Goal: Task Accomplishment & Management: Complete application form

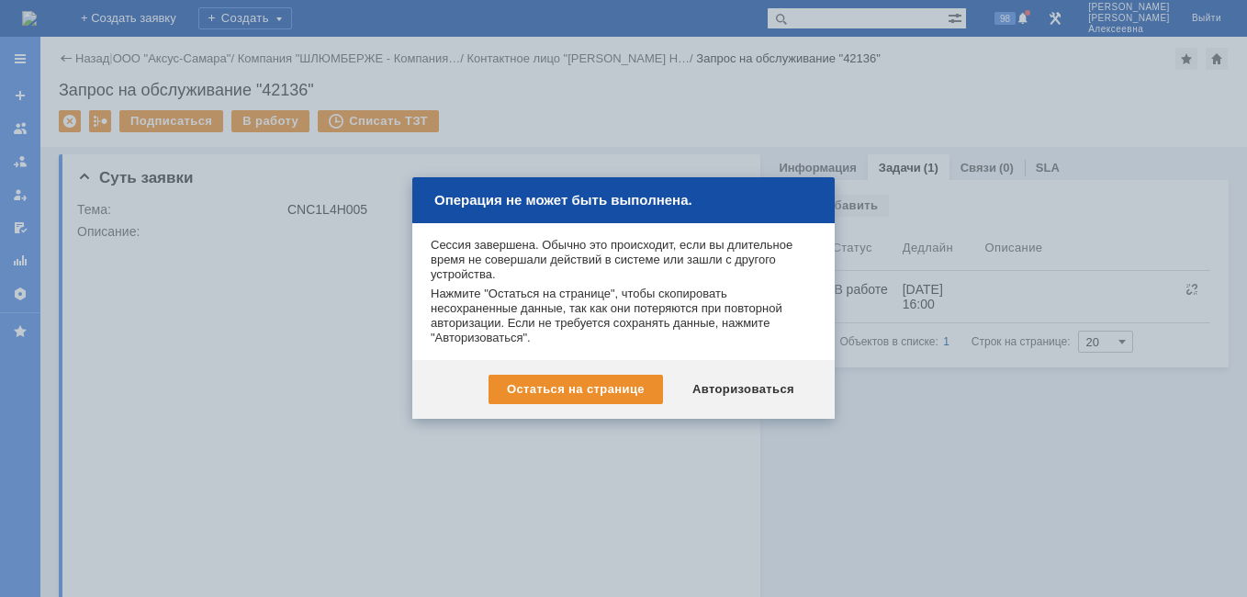
click at [762, 387] on div "Авторизоваться" at bounding box center [743, 389] width 139 height 29
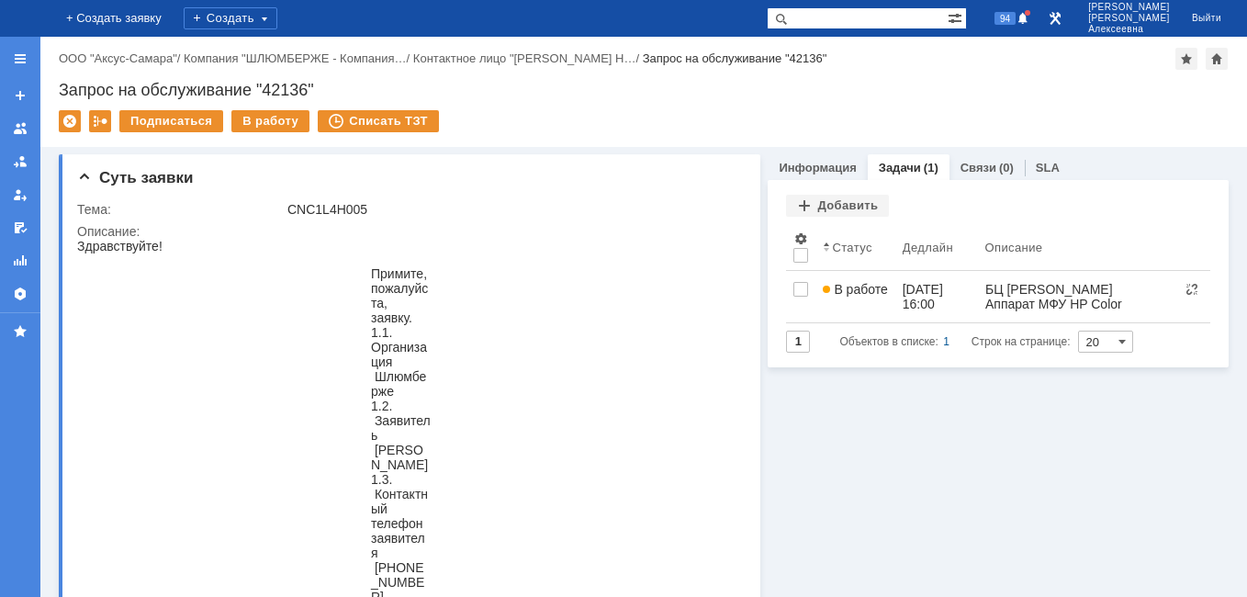
click at [22, 18] on img at bounding box center [22, 18] width 0 height 0
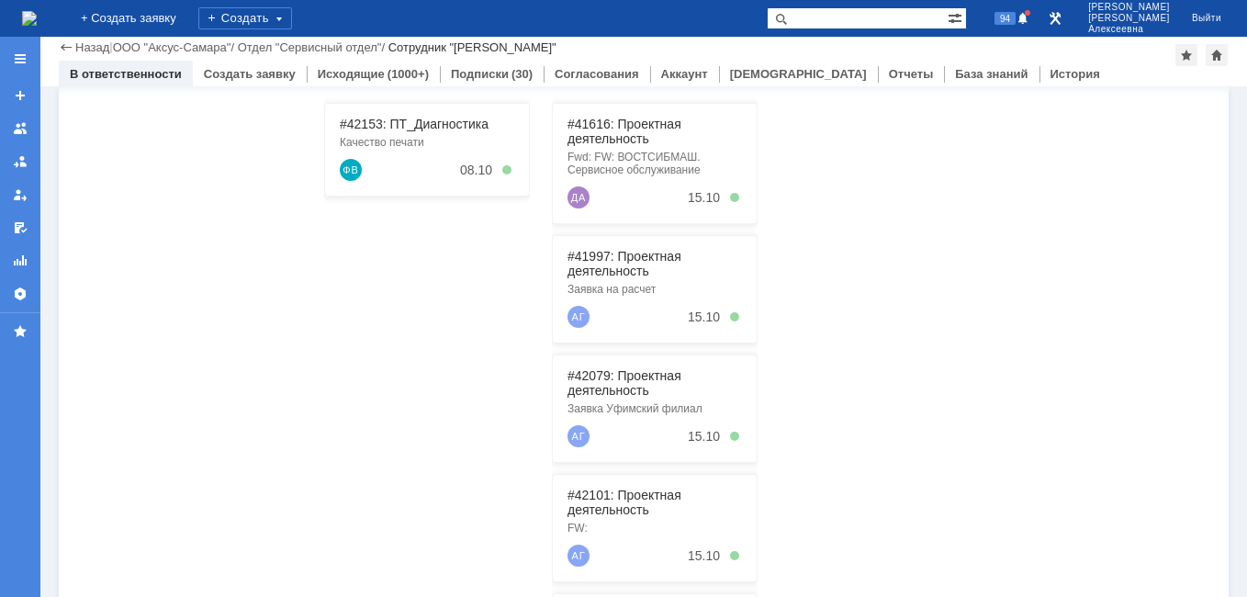
scroll to position [468, 0]
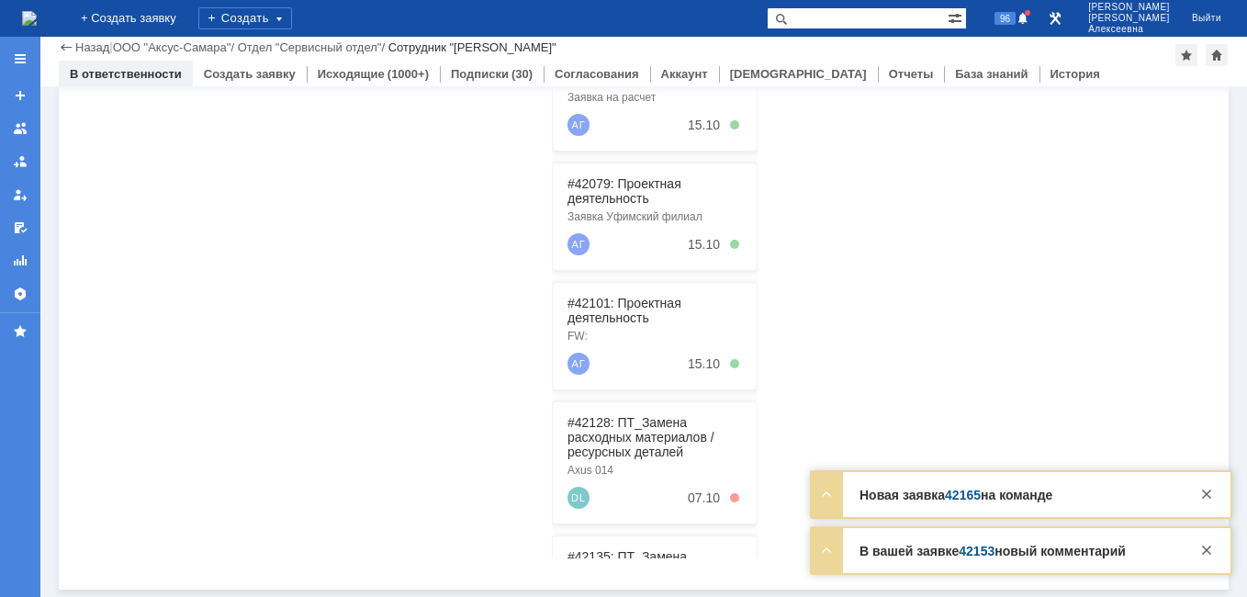
click at [976, 552] on link "42153" at bounding box center [977, 551] width 36 height 15
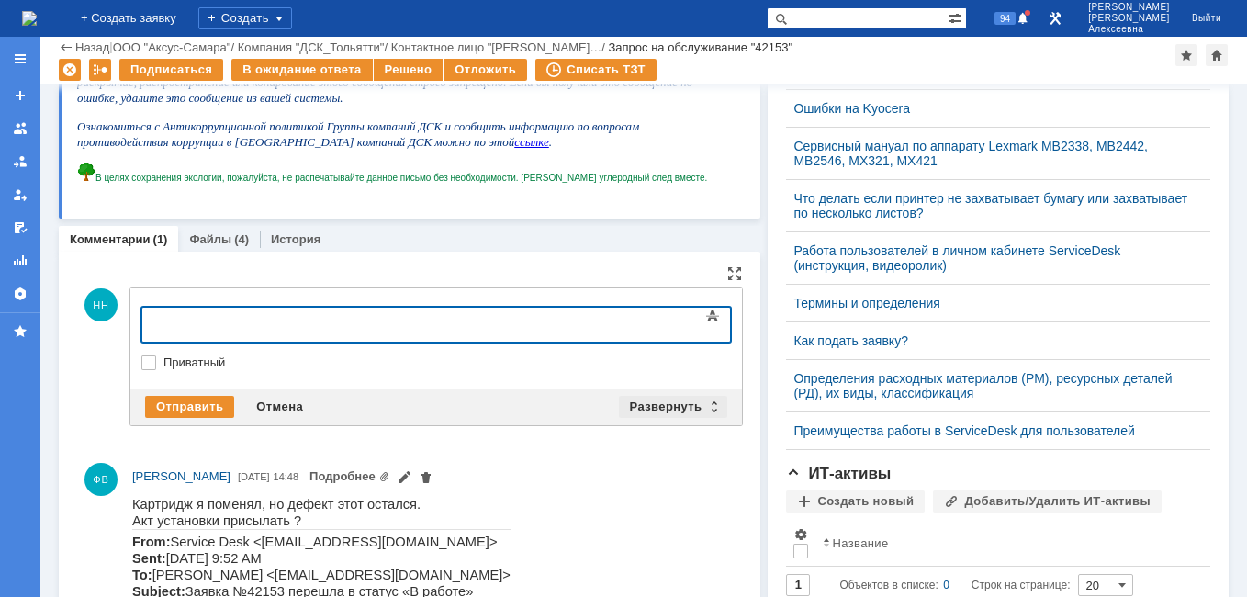
click at [706, 402] on div "Развернуть" at bounding box center [673, 407] width 109 height 22
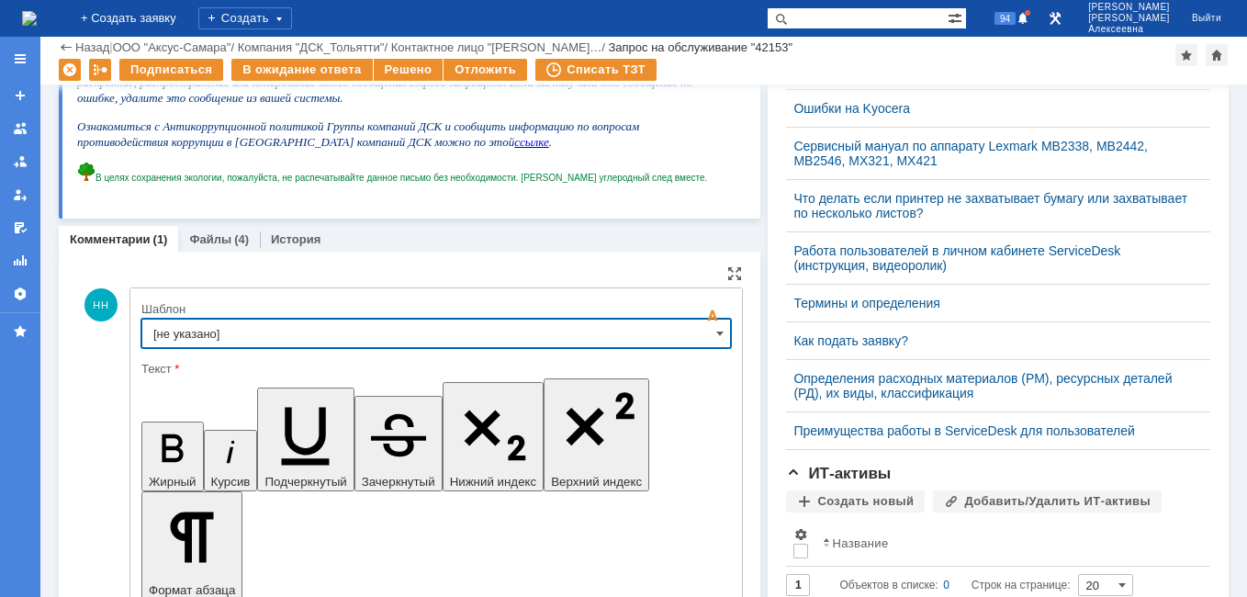
click at [707, 337] on input "[не указано]" at bounding box center [435, 333] width 589 height 29
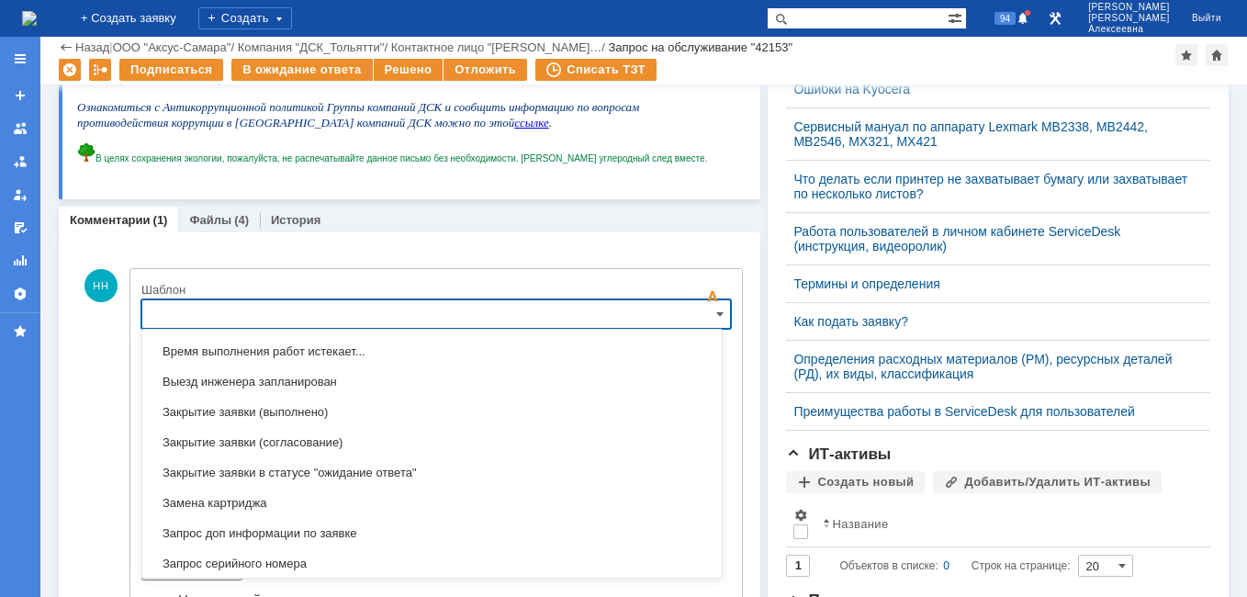
scroll to position [1182, 0]
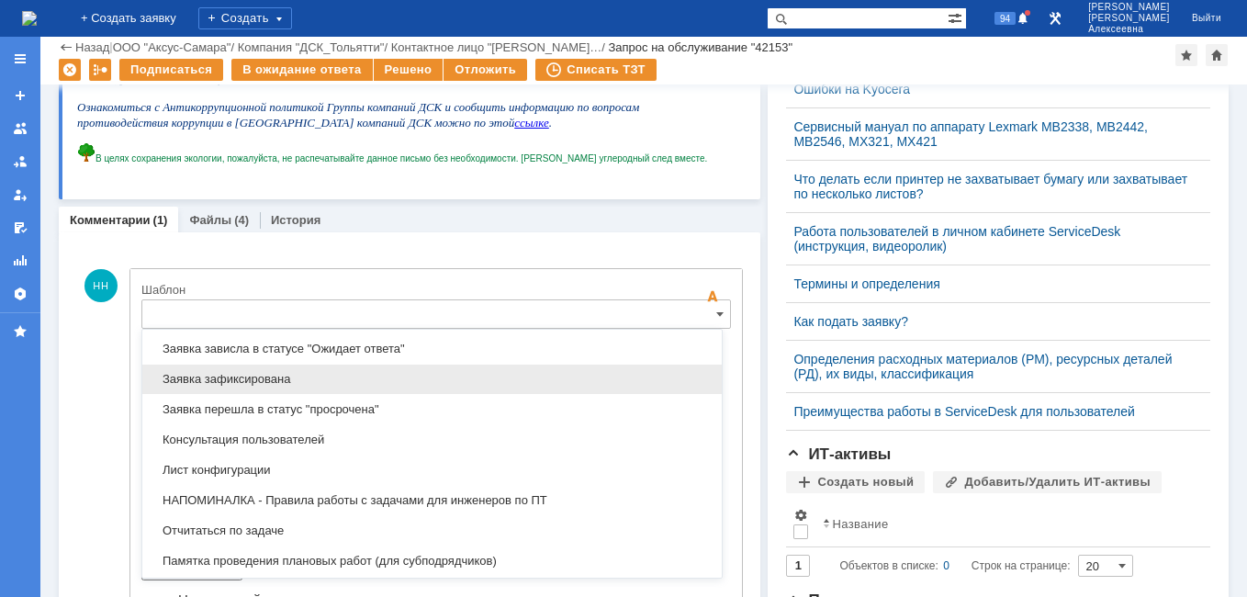
click at [230, 375] on span "Заявка зафиксирована" at bounding box center [431, 379] width 557 height 15
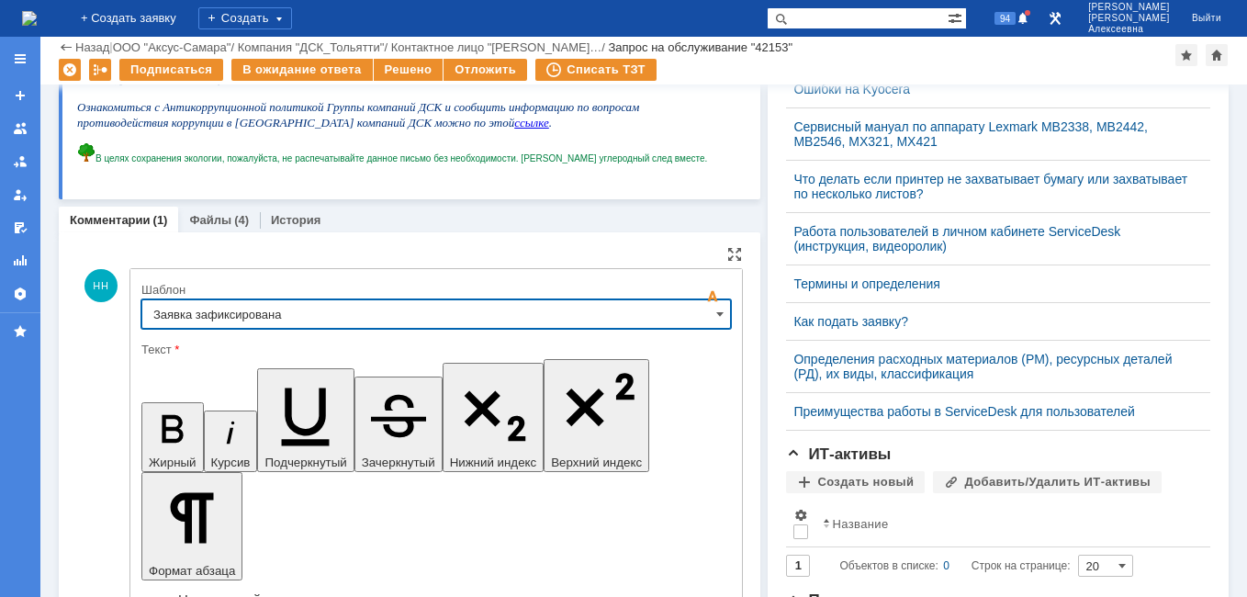
type input "Заявка зафиксирована"
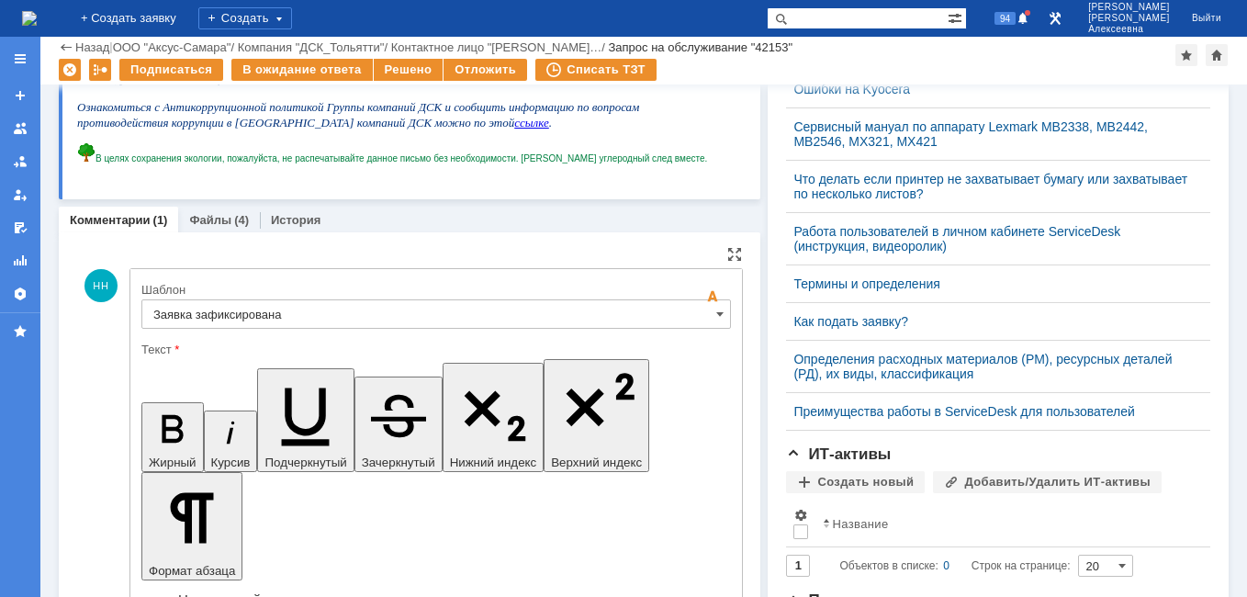
drag, startPoint x: 555, startPoint y: 4581, endPoint x: 173, endPoint y: 4559, distance: 383.5
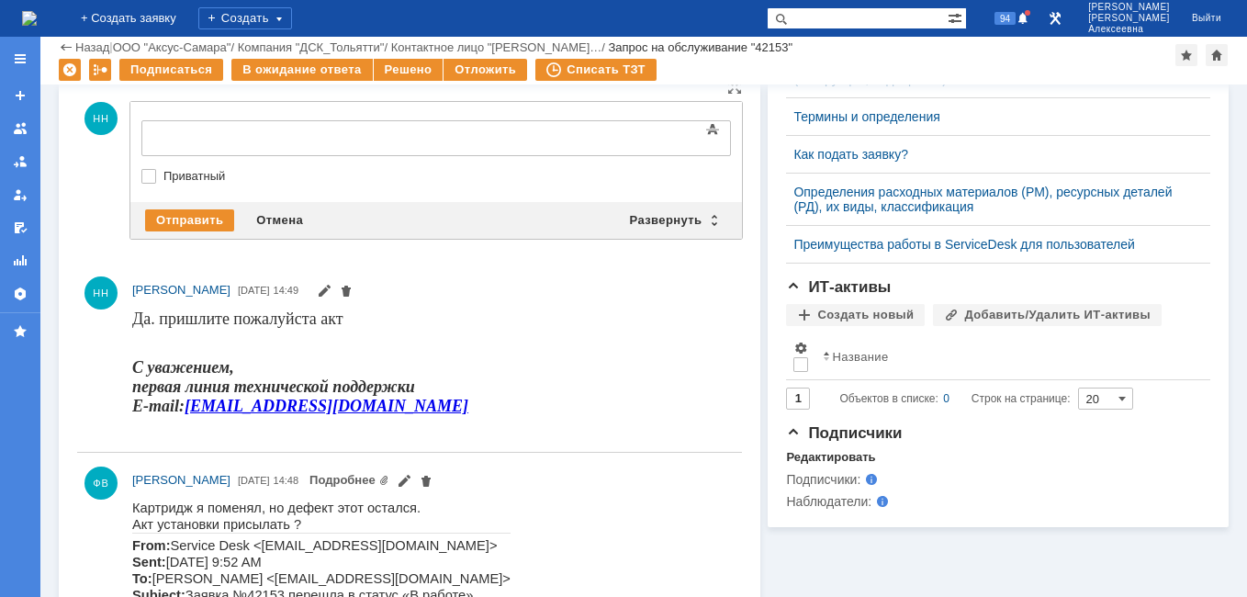
scroll to position [0, 0]
click at [708, 213] on div "Развернуть" at bounding box center [673, 220] width 109 height 22
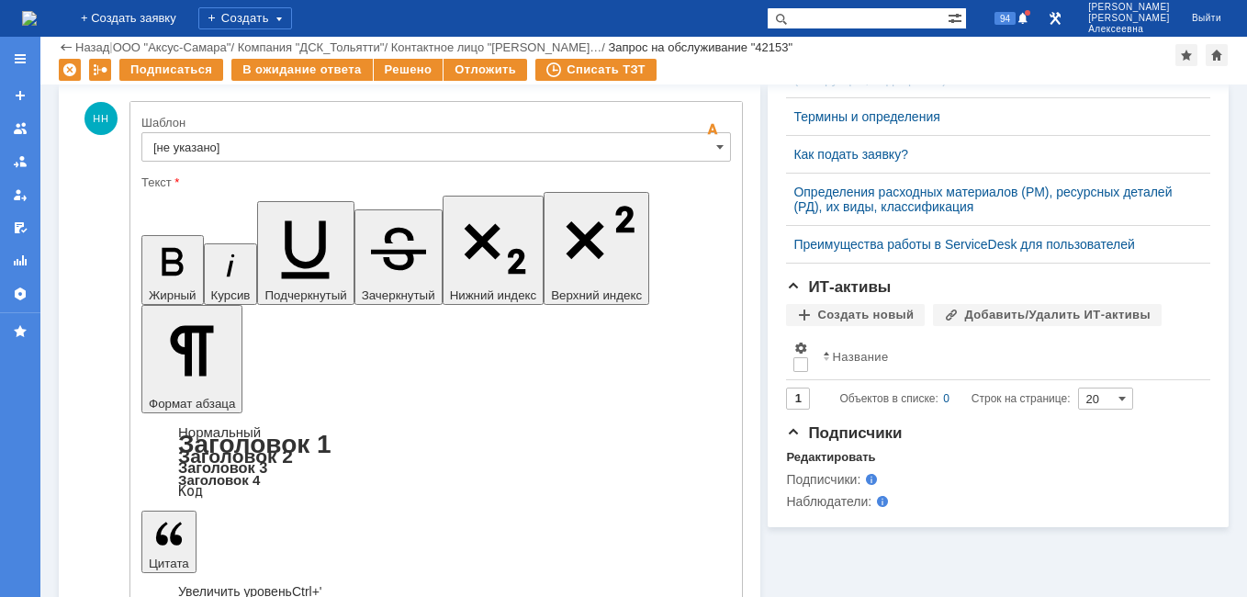
click at [700, 143] on input "[не указано]" at bounding box center [435, 146] width 589 height 29
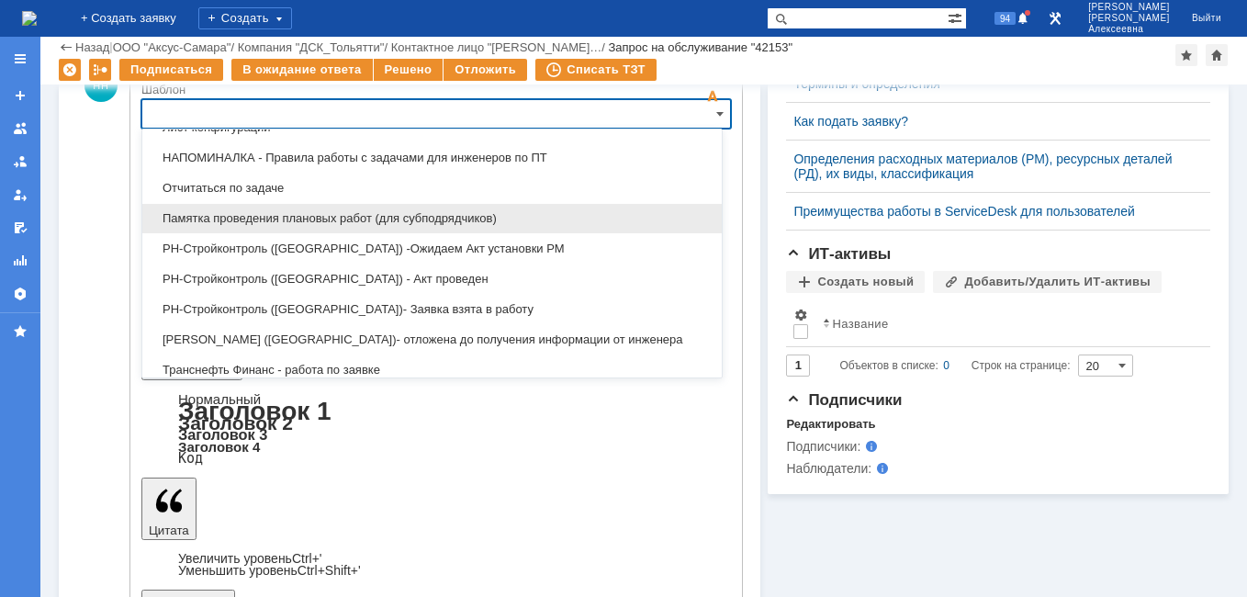
scroll to position [1049, 0]
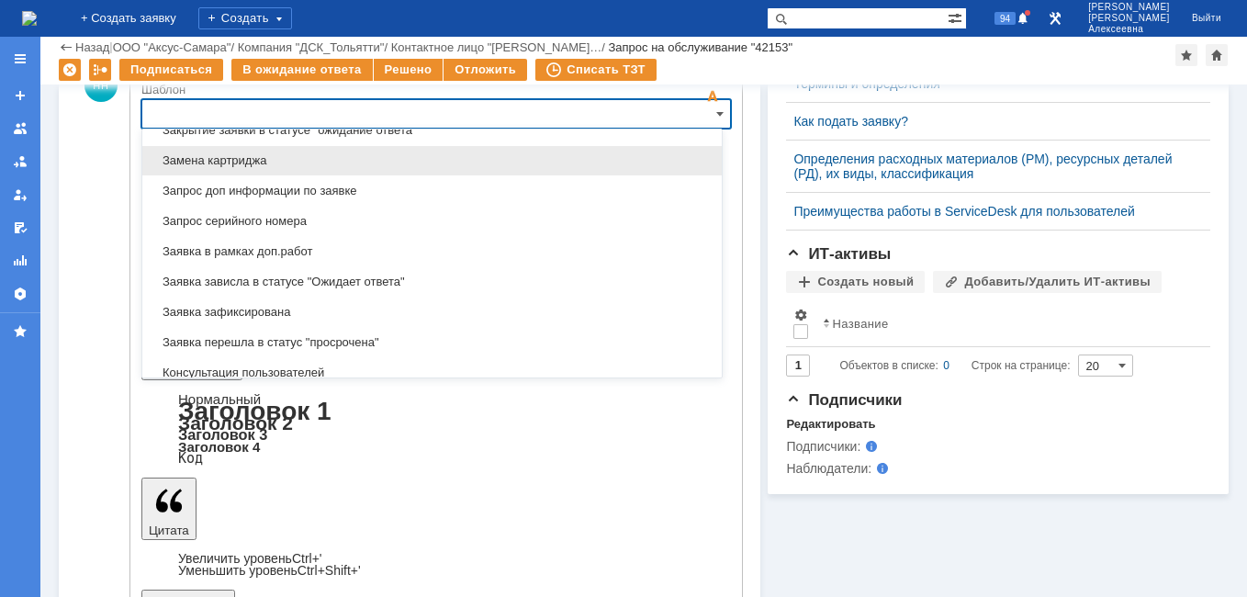
click at [252, 150] on div "Замена картриджа" at bounding box center [431, 160] width 579 height 29
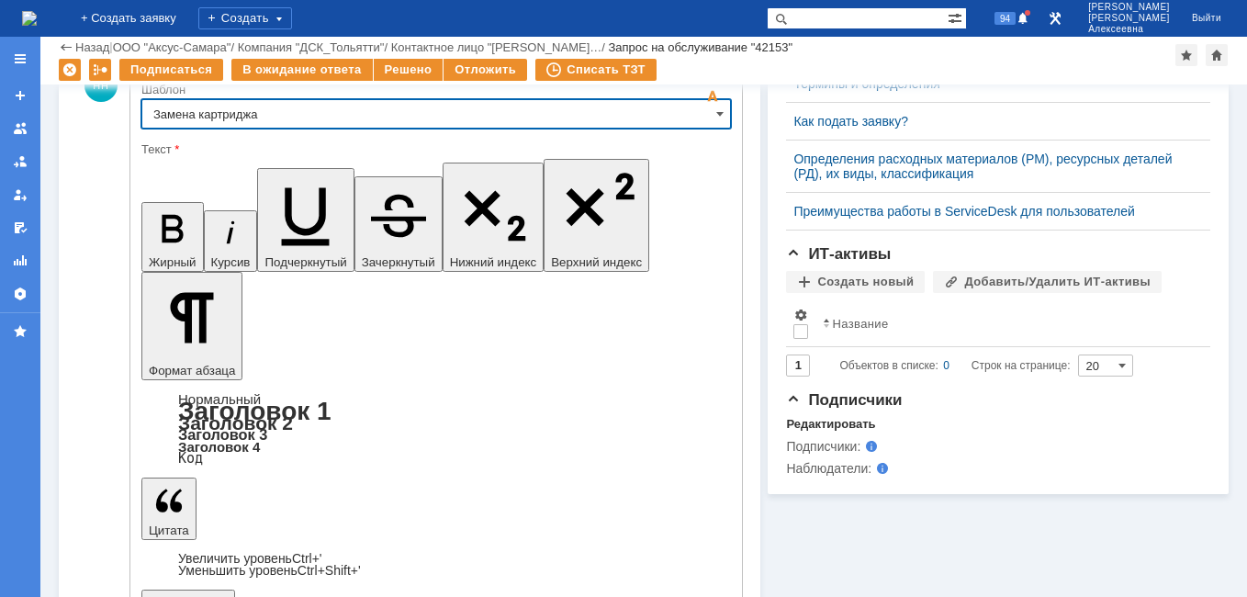
type input "Замена картриджа"
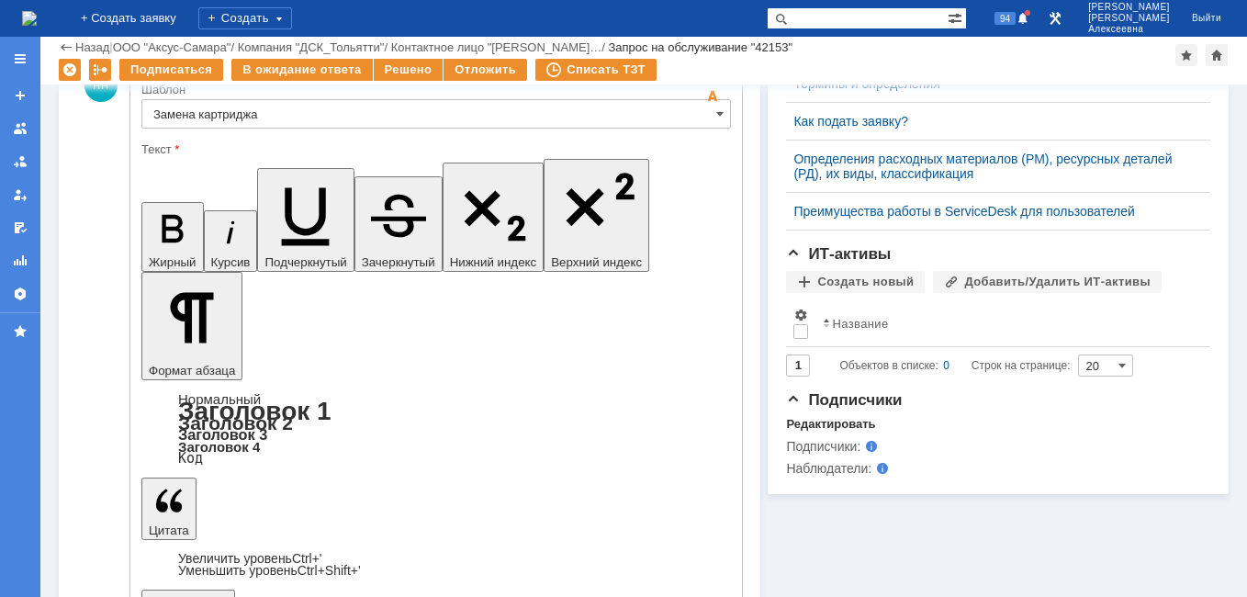
drag, startPoint x: 650, startPoint y: 4398, endPoint x: 168, endPoint y: 4357, distance: 483.8
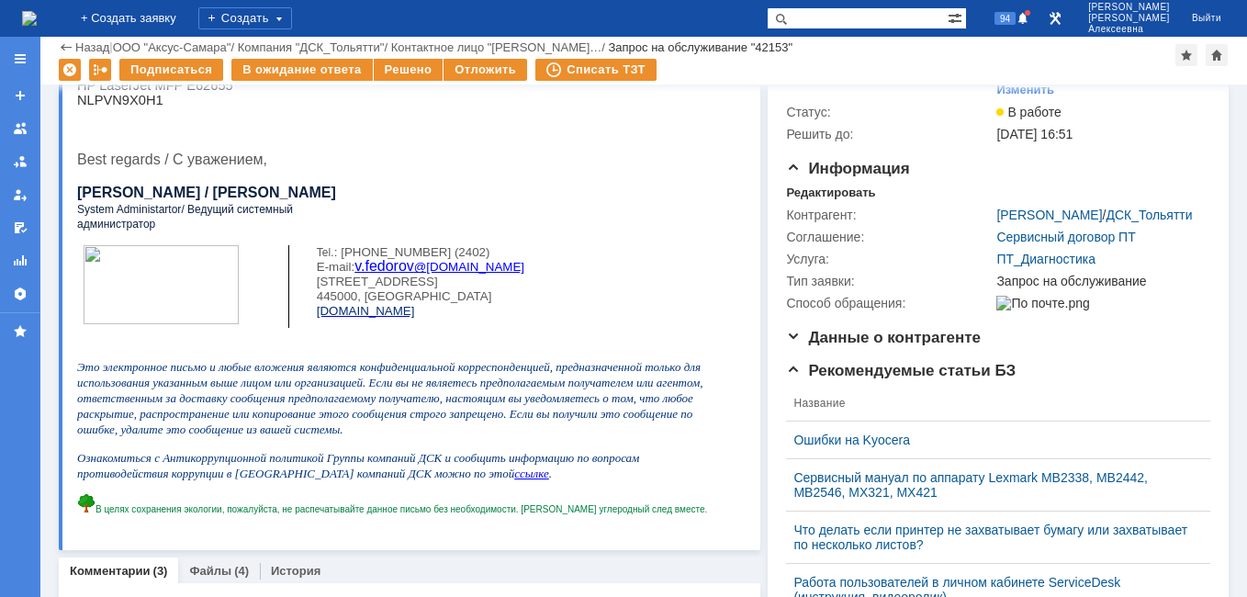
scroll to position [0, 0]
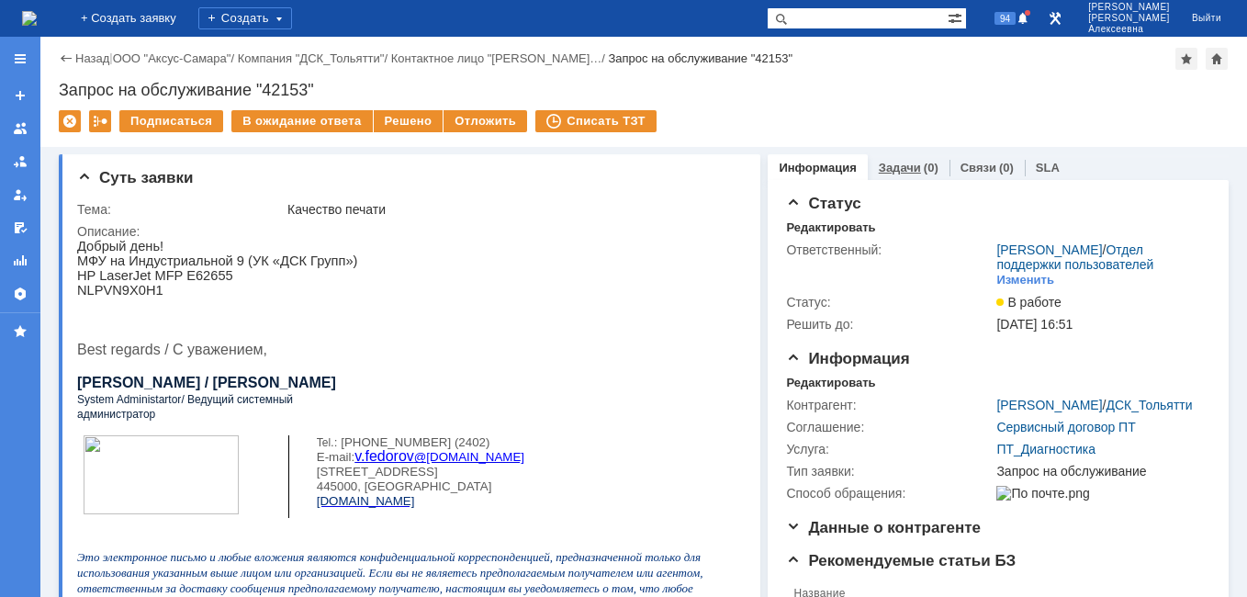
click at [888, 165] on link "Задачи" at bounding box center [900, 168] width 42 height 14
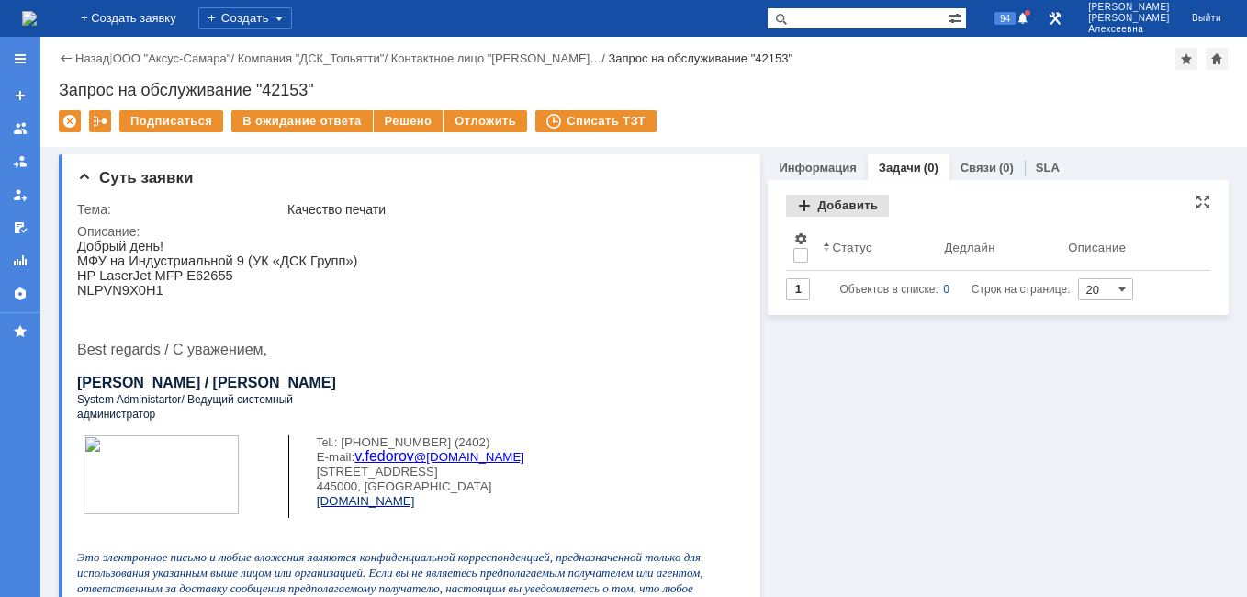
click at [828, 202] on div "Добавить" at bounding box center [837, 206] width 103 height 22
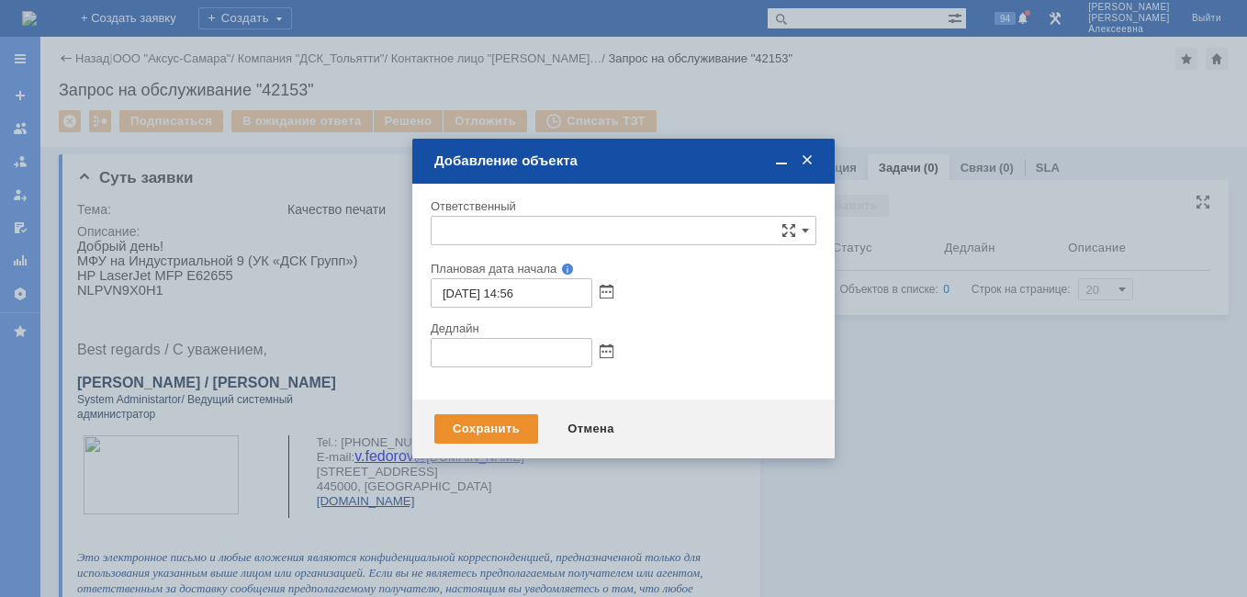
type input "[не указано]"
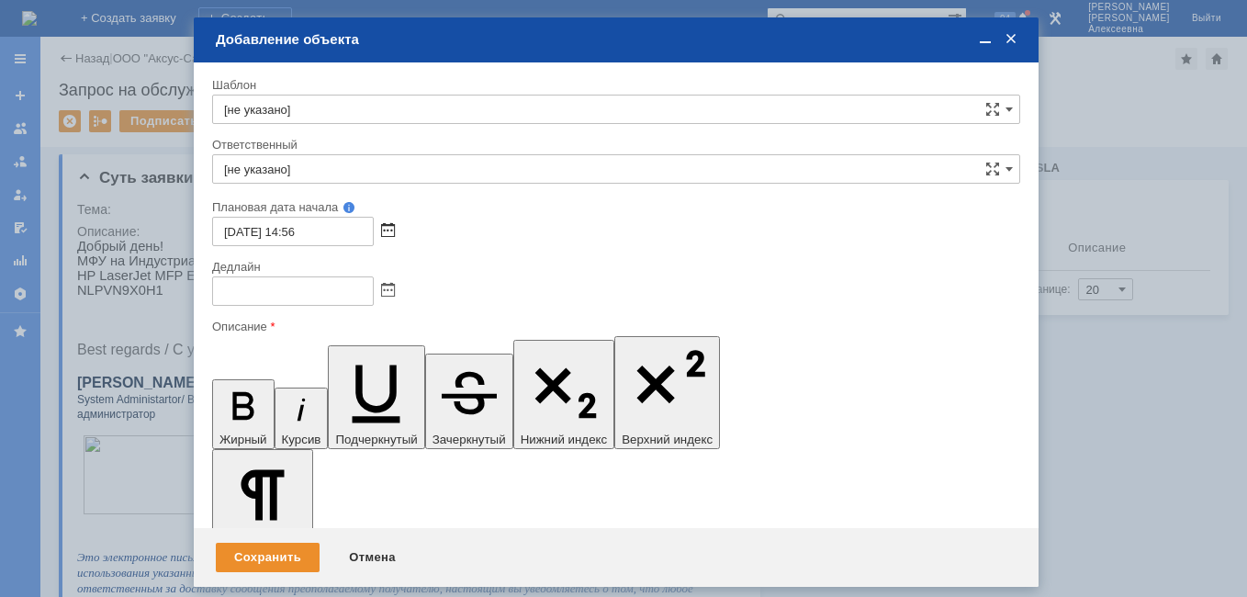
click at [388, 234] on span at bounding box center [388, 231] width 14 height 15
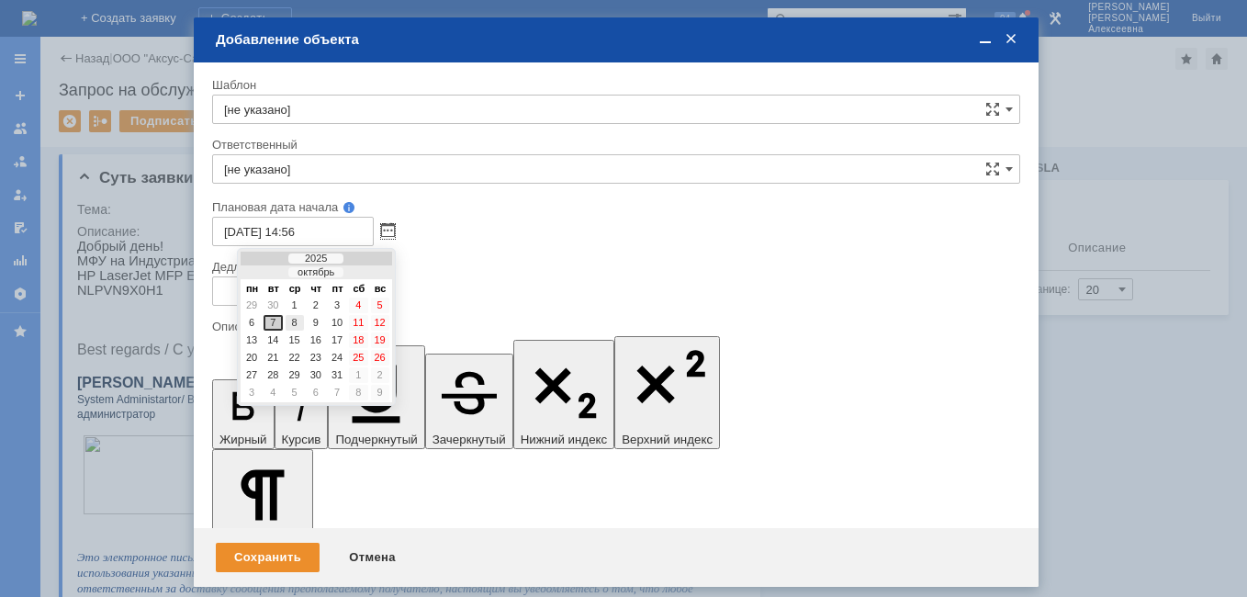
click at [291, 322] on div "8" at bounding box center [295, 323] width 18 height 16
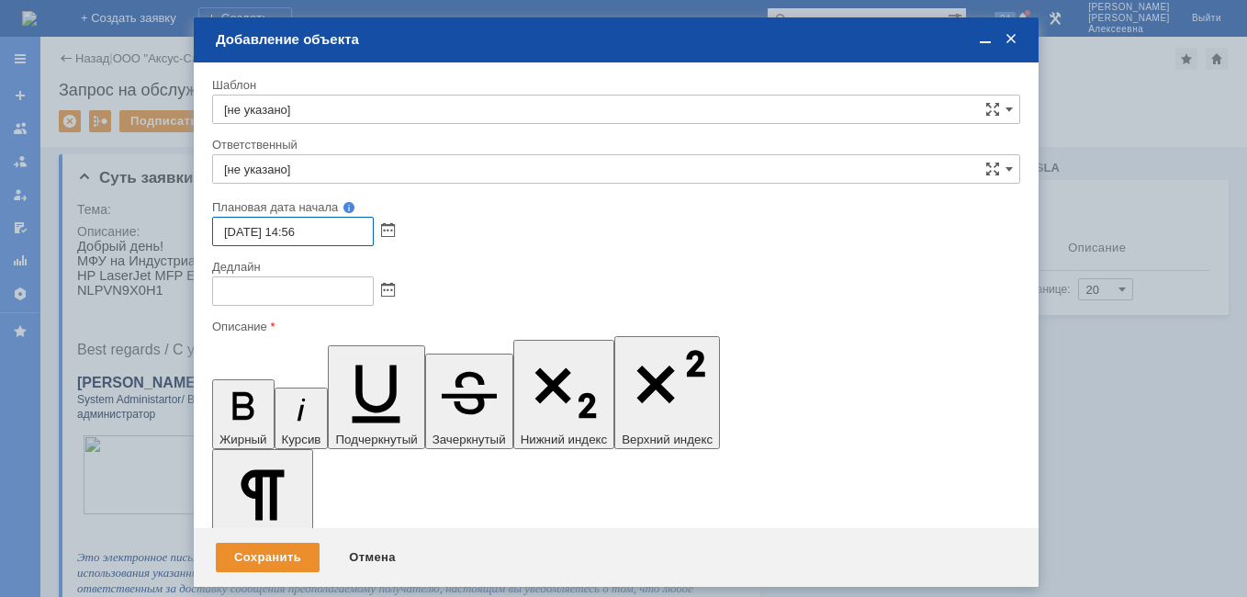
click at [297, 230] on input "08.10.2025 14:56" at bounding box center [293, 231] width 162 height 29
click at [325, 219] on div "Плановая дата начала 08.10.2025 09:56" at bounding box center [616, 229] width 808 height 60
click at [322, 232] on input "08.10.2025 09:56" at bounding box center [293, 231] width 162 height 29
type input "[DATE] 09:00"
click at [389, 290] on span at bounding box center [388, 291] width 14 height 15
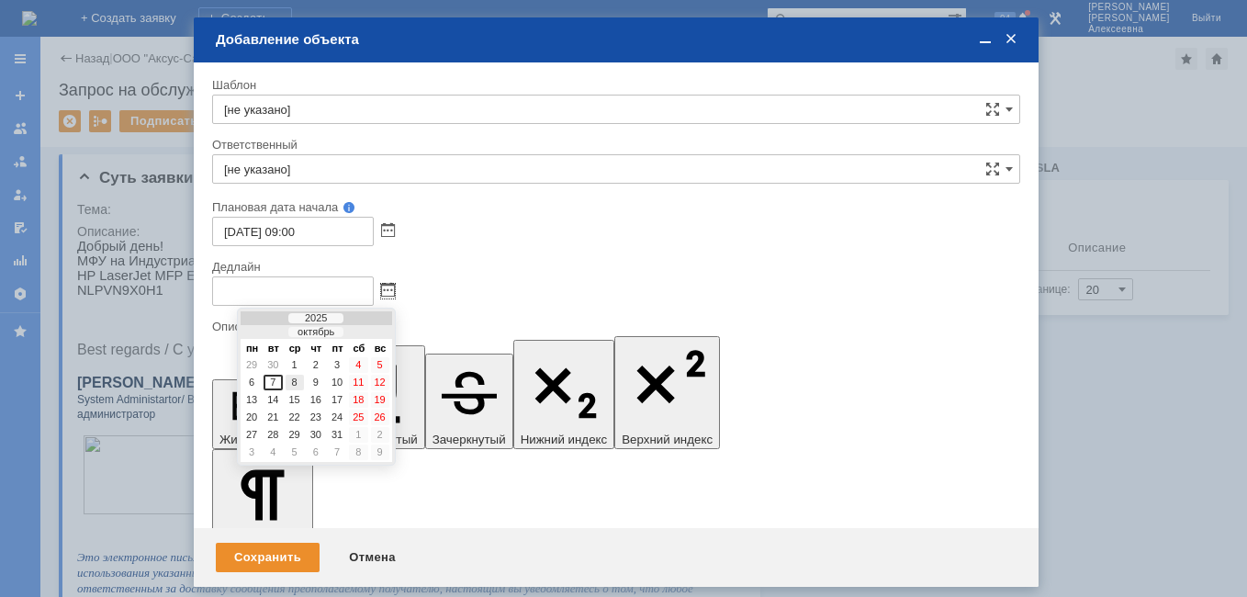
click at [296, 383] on div "8" at bounding box center [295, 383] width 18 height 16
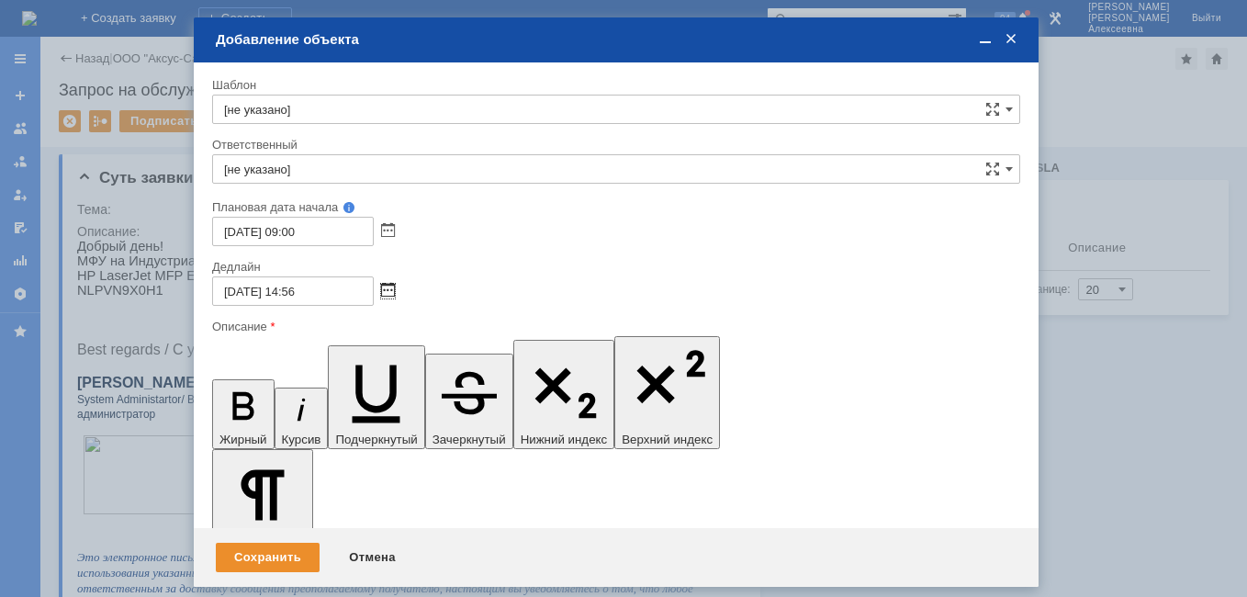
click at [392, 286] on span at bounding box center [388, 291] width 14 height 15
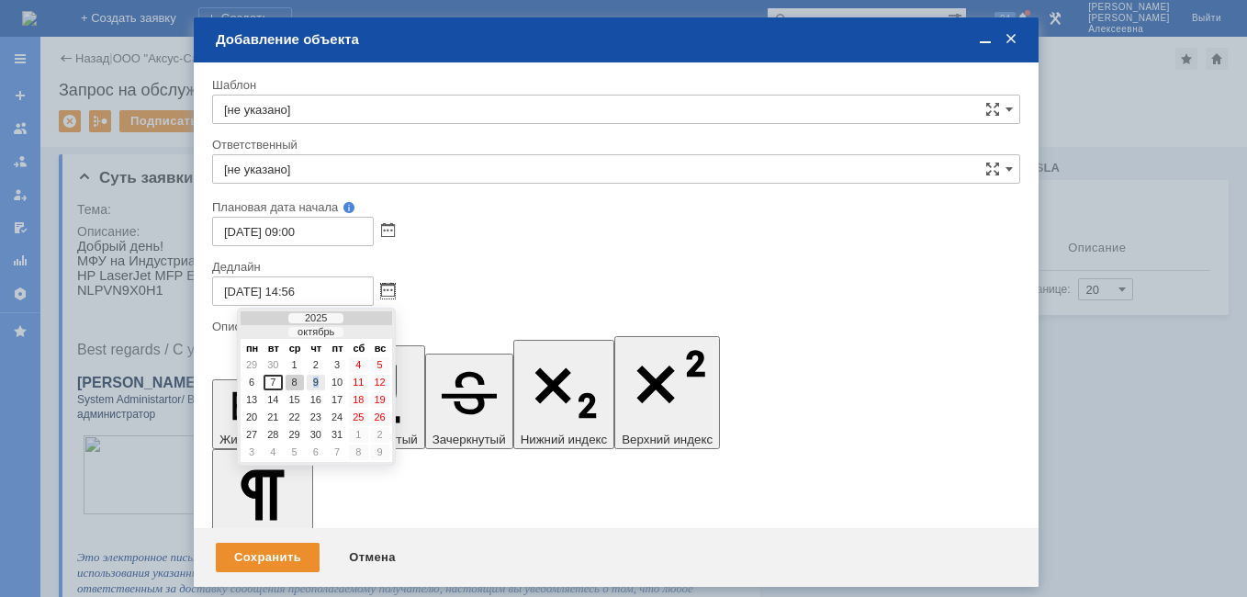
click at [317, 377] on div "9" at bounding box center [316, 383] width 18 height 16
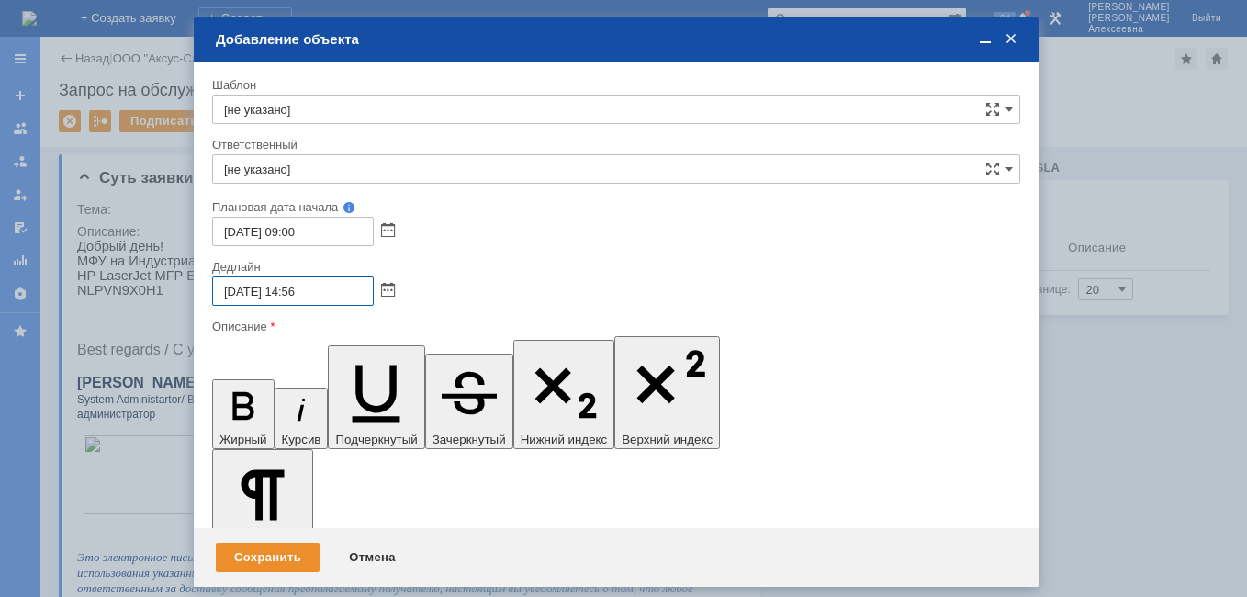
click at [297, 291] on input "09.10.2025 14:56" at bounding box center [293, 290] width 162 height 29
type input "09.10.2025 16:56"
click at [981, 36] on span at bounding box center [985, 39] width 18 height 17
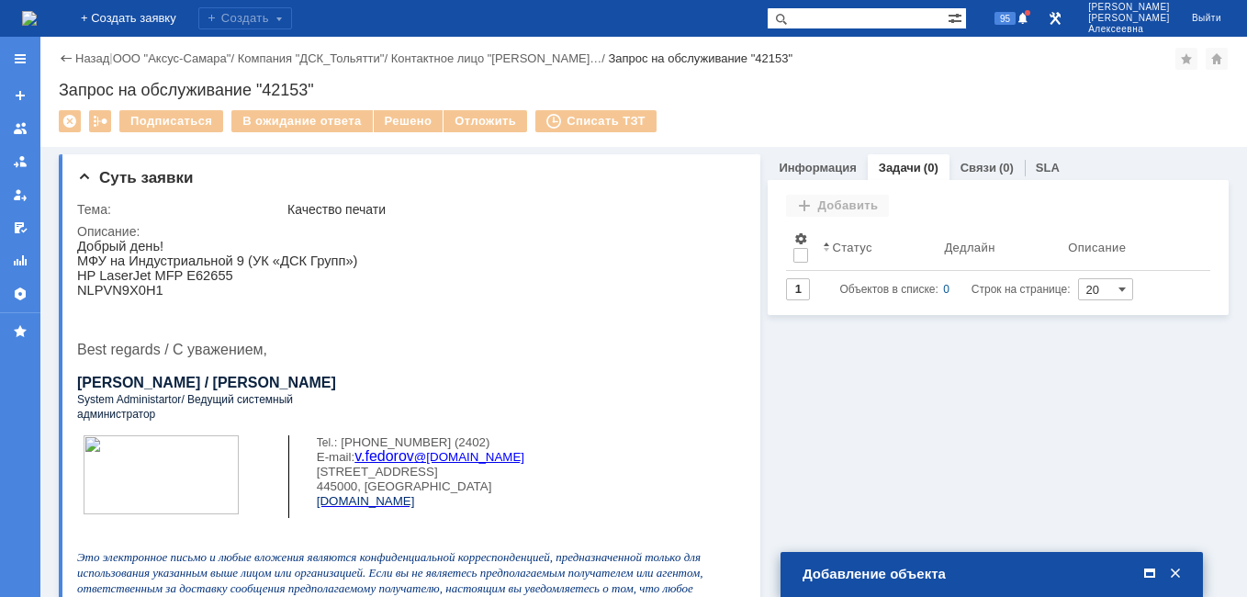
click at [1153, 569] on span at bounding box center [1149, 574] width 18 height 17
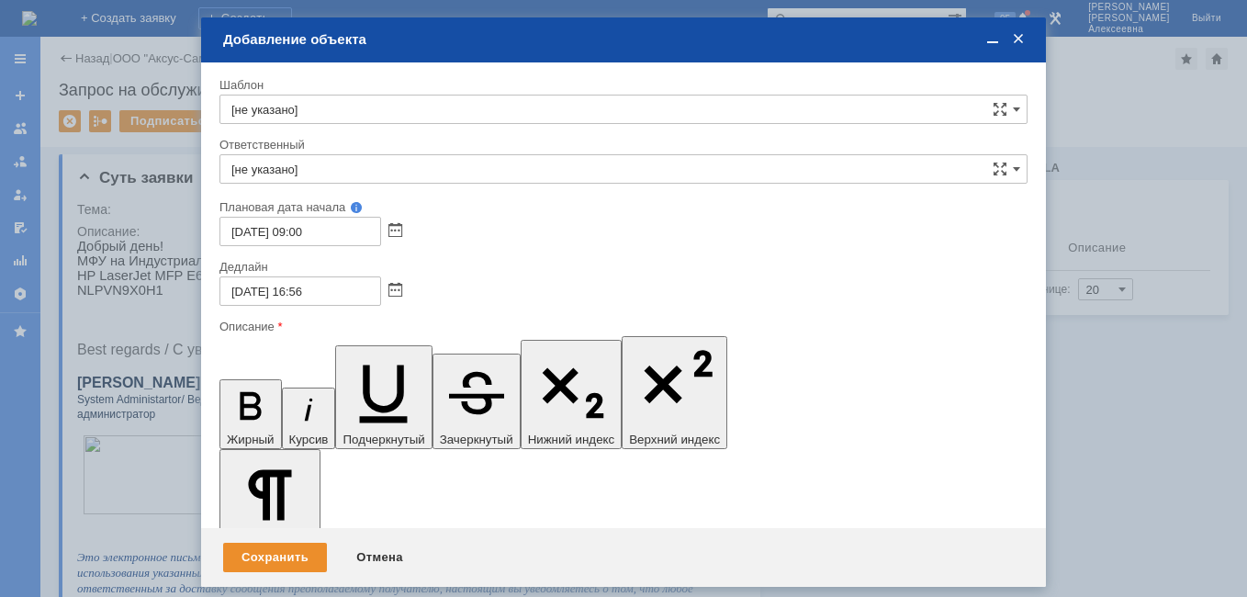
click at [994, 39] on span at bounding box center [992, 39] width 18 height 17
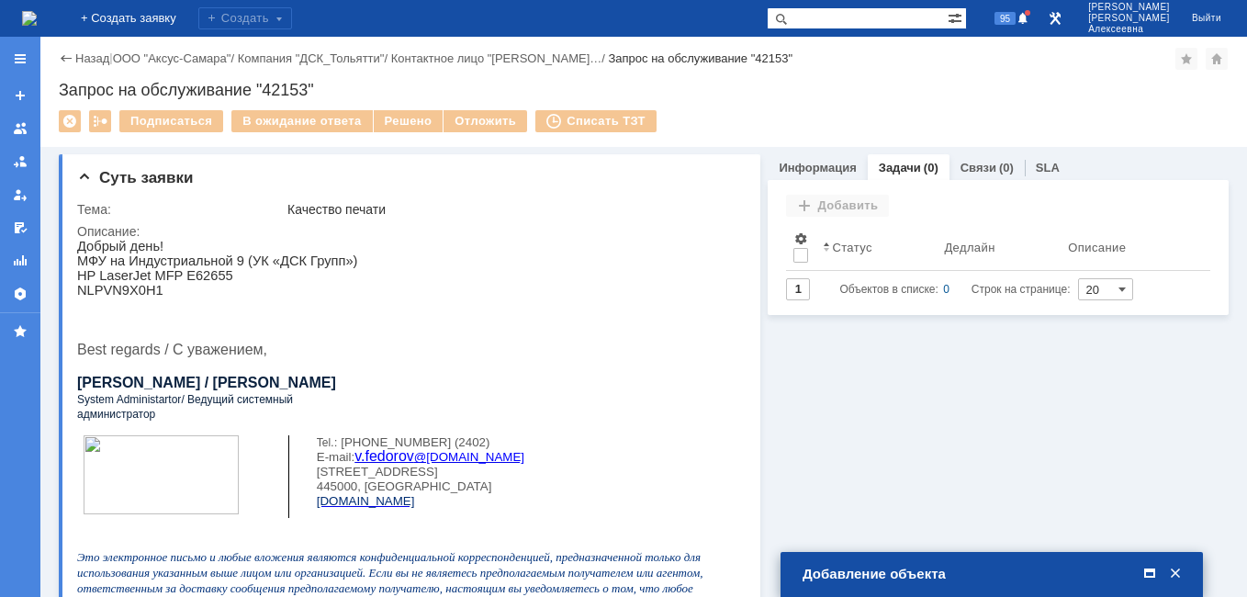
click at [1148, 571] on span at bounding box center [1149, 574] width 18 height 17
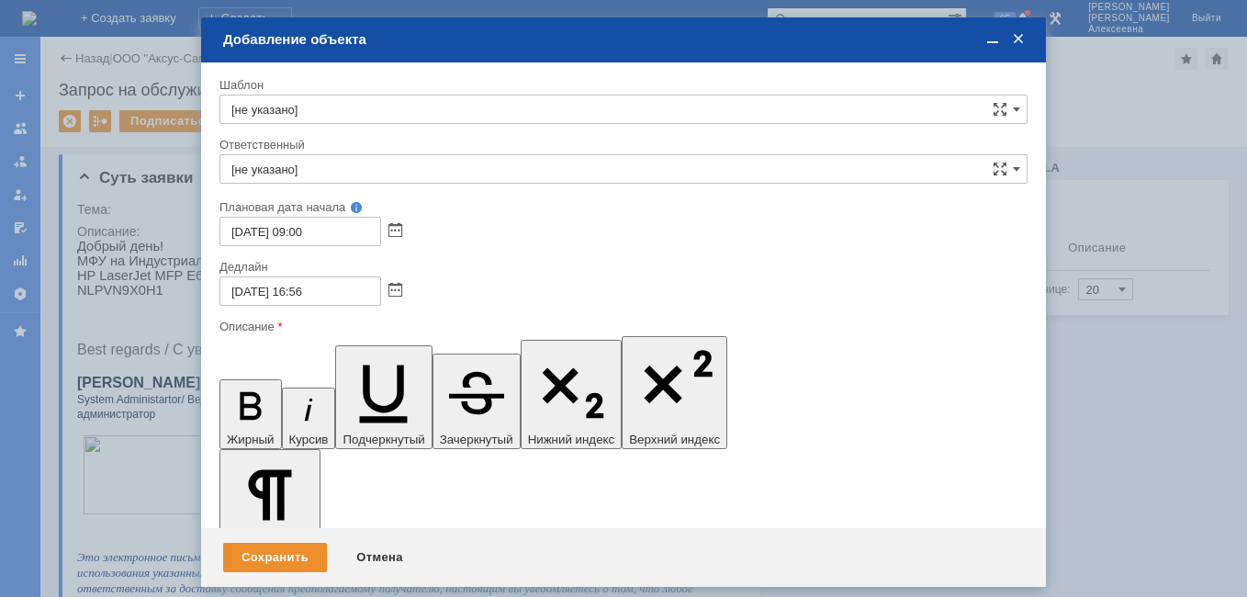
drag, startPoint x: 449, startPoint y: 5253, endPoint x: 331, endPoint y: 5268, distance: 118.6
drag, startPoint x: 993, startPoint y: 32, endPoint x: 827, endPoint y: 146, distance: 201.4
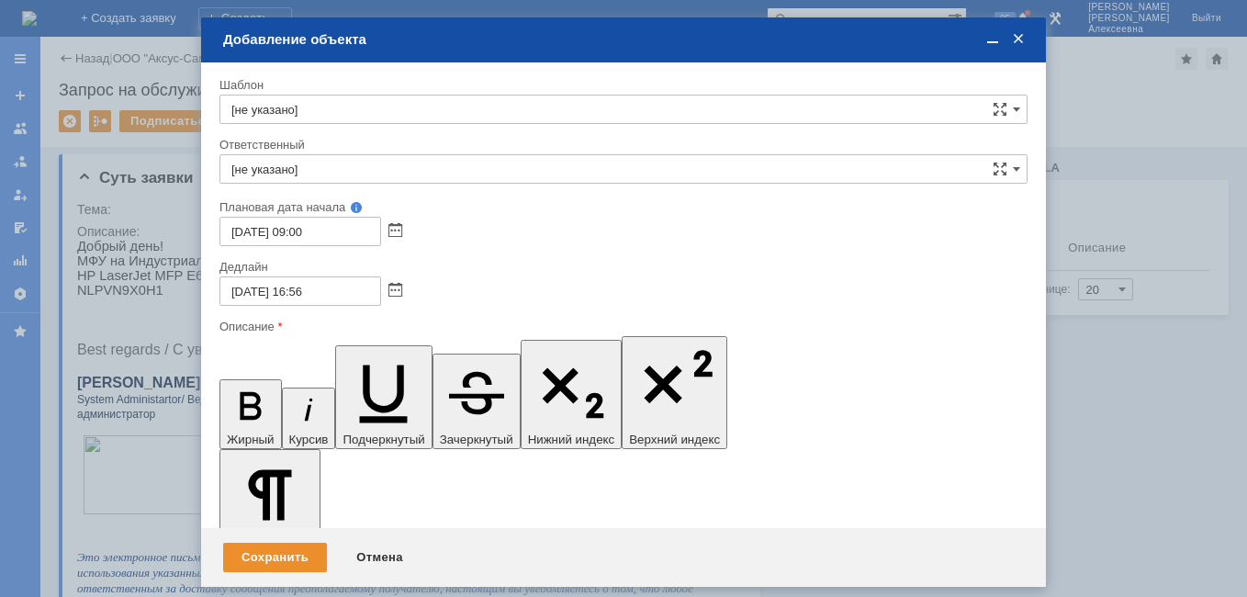
click at [992, 32] on span at bounding box center [992, 39] width 18 height 17
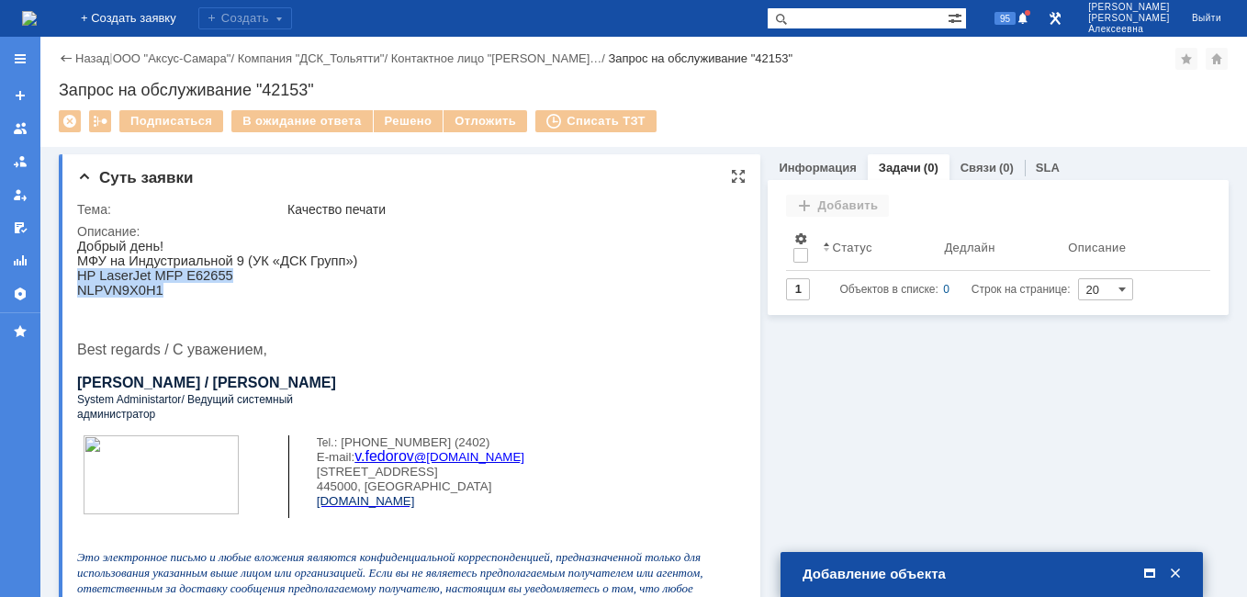
drag, startPoint x: 188, startPoint y: 293, endPoint x: 79, endPoint y: 275, distance: 110.6
click at [79, 275] on div "Добрый день! МФУ на Индустриальной 9 (УК «ДСК Групп») HP LaserJet MFP E62655 NL…" at bounding box center [403, 394] width 653 height 310
drag, startPoint x: 79, startPoint y: 275, endPoint x: 95, endPoint y: 286, distance: 18.6
copy div "HP LaserJet MFP E62655 NLPVN9X0H1"
drag, startPoint x: 1150, startPoint y: 568, endPoint x: 1135, endPoint y: 571, distance: 15.8
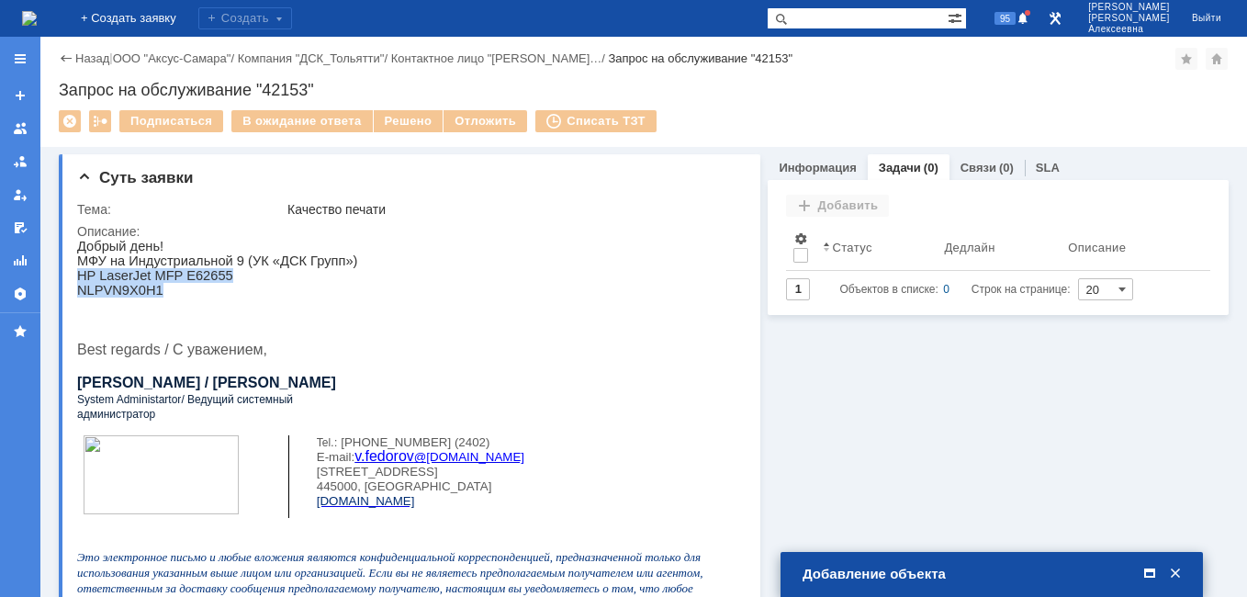
click at [1150, 568] on span at bounding box center [1149, 574] width 18 height 17
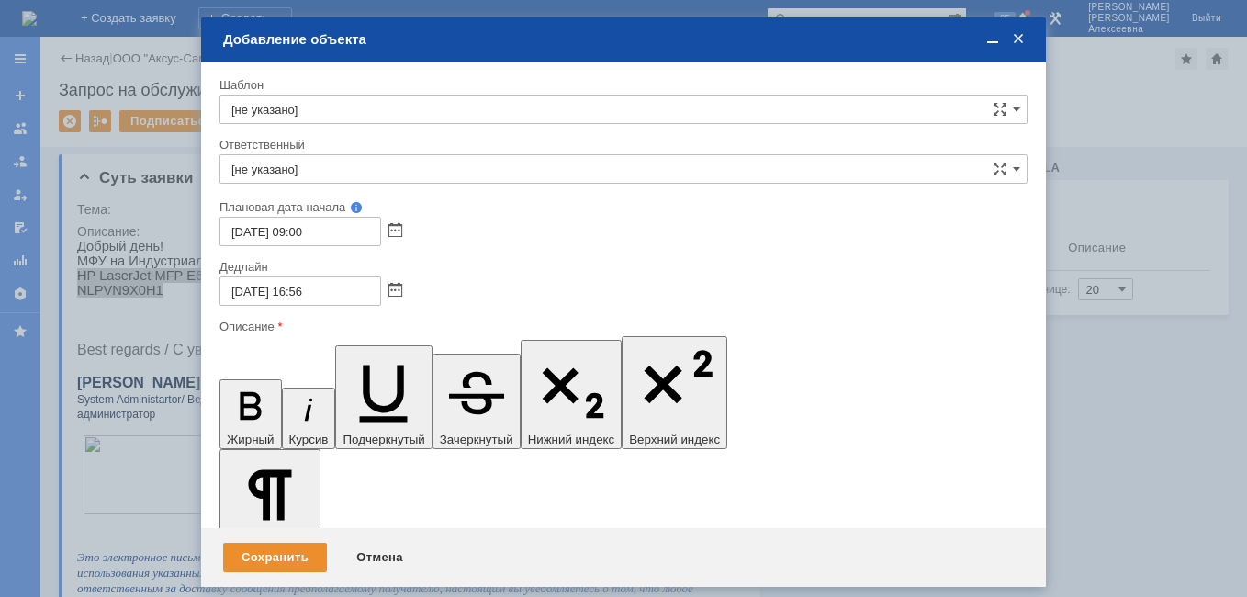
drag, startPoint x: 331, startPoint y: 5253, endPoint x: 275, endPoint y: 5253, distance: 56.0
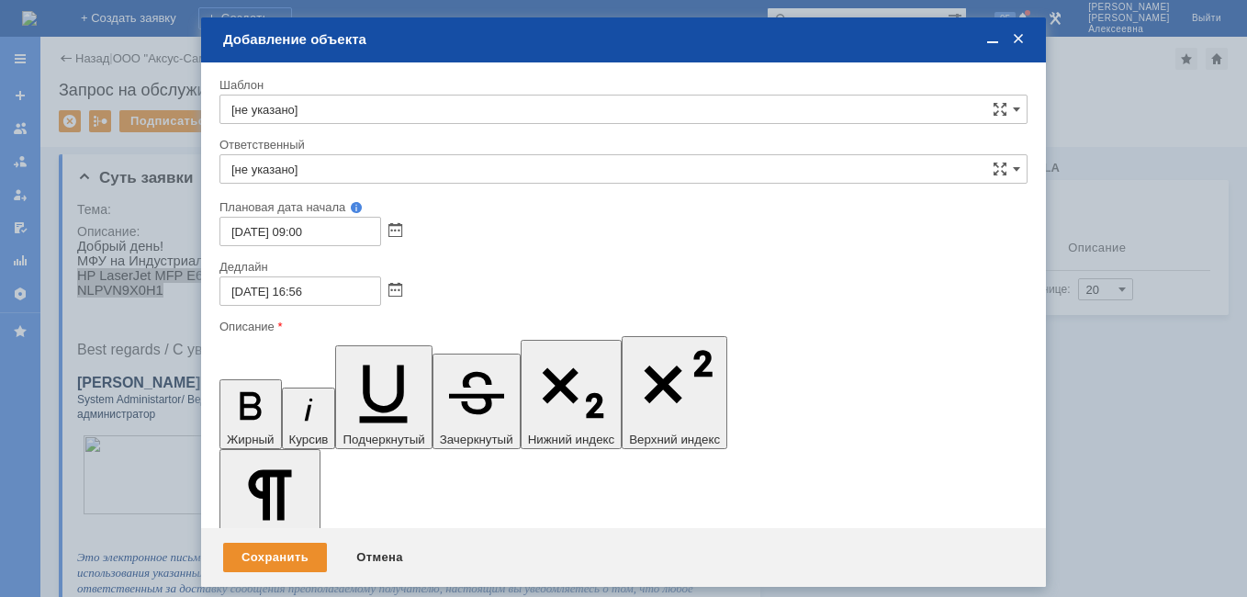
drag, startPoint x: 568, startPoint y: 5255, endPoint x: 460, endPoint y: 5569, distance: 333.0
drag, startPoint x: 228, startPoint y: 353, endPoint x: 125, endPoint y: 22, distance: 347.0
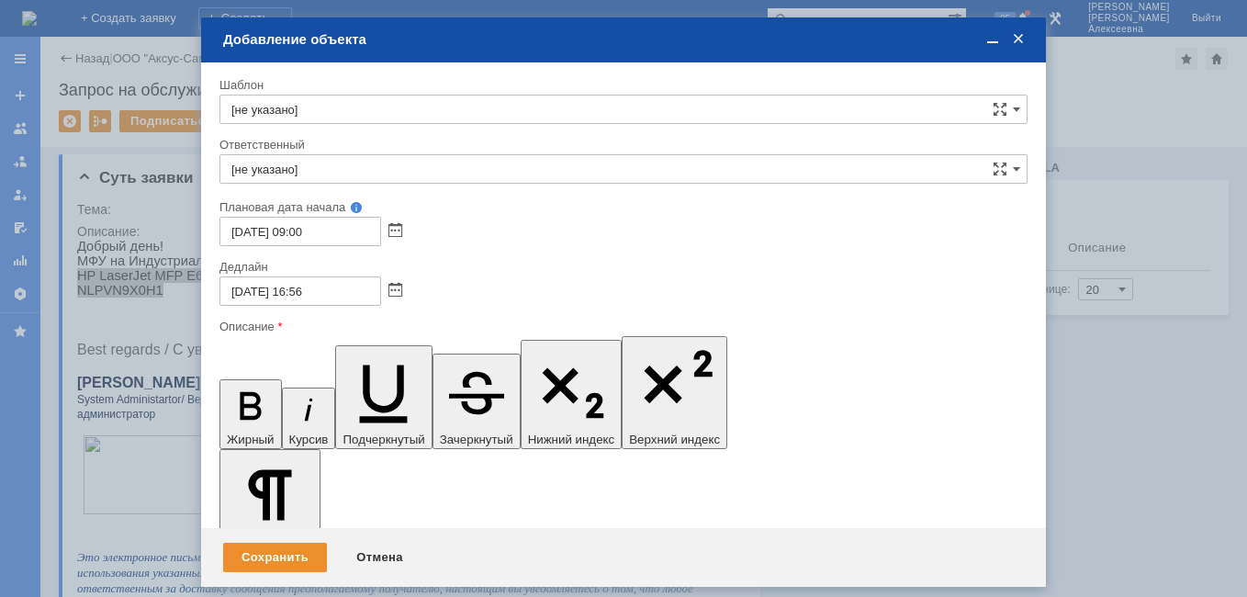
click at [240, 392] on icon "button" at bounding box center [250, 406] width 21 height 28
drag, startPoint x: 238, startPoint y: 5300, endPoint x: 619, endPoint y: 5364, distance: 386.4
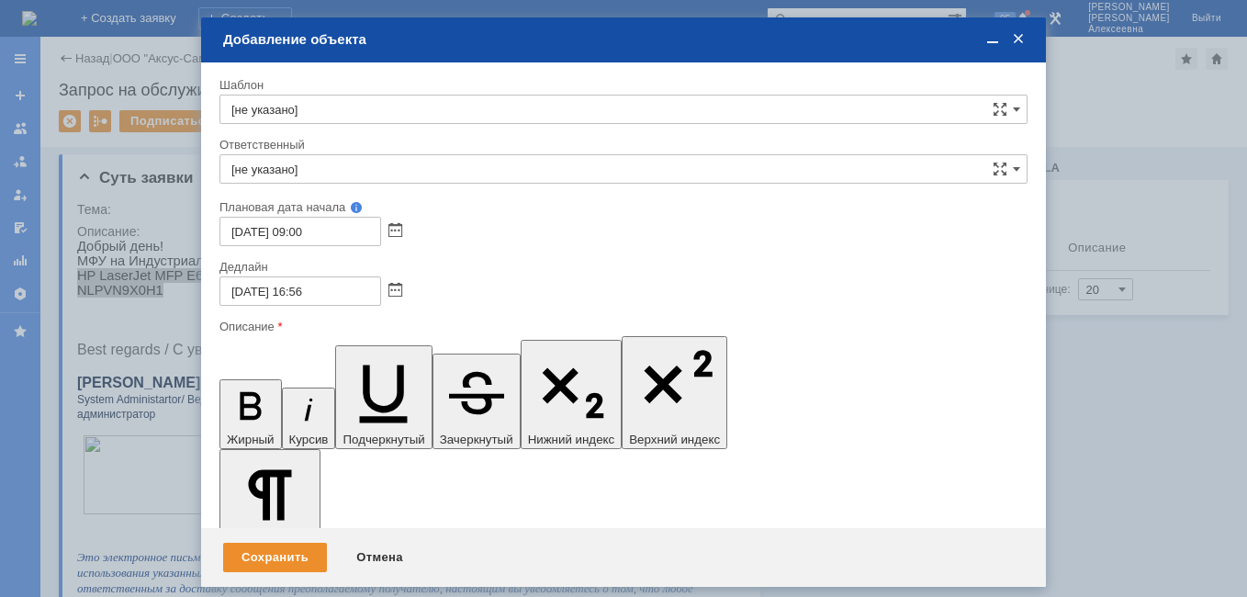
drag, startPoint x: 985, startPoint y: 36, endPoint x: 1028, endPoint y: 6, distance: 52.7
click at [988, 36] on span at bounding box center [992, 39] width 18 height 17
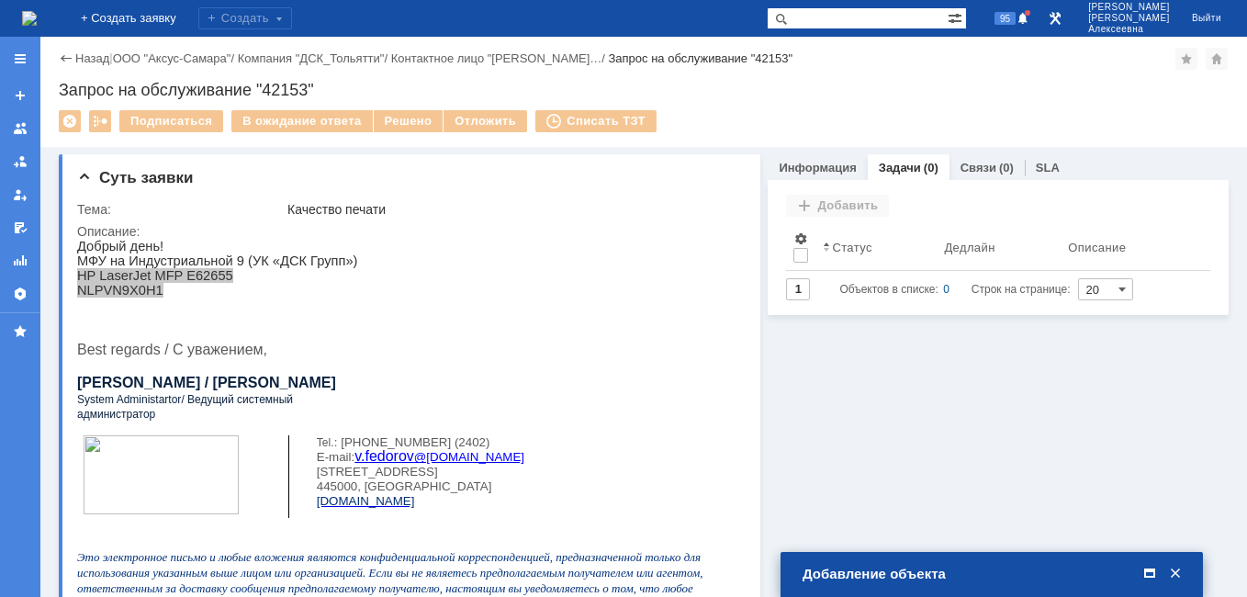
click at [1145, 575] on span at bounding box center [1149, 574] width 18 height 17
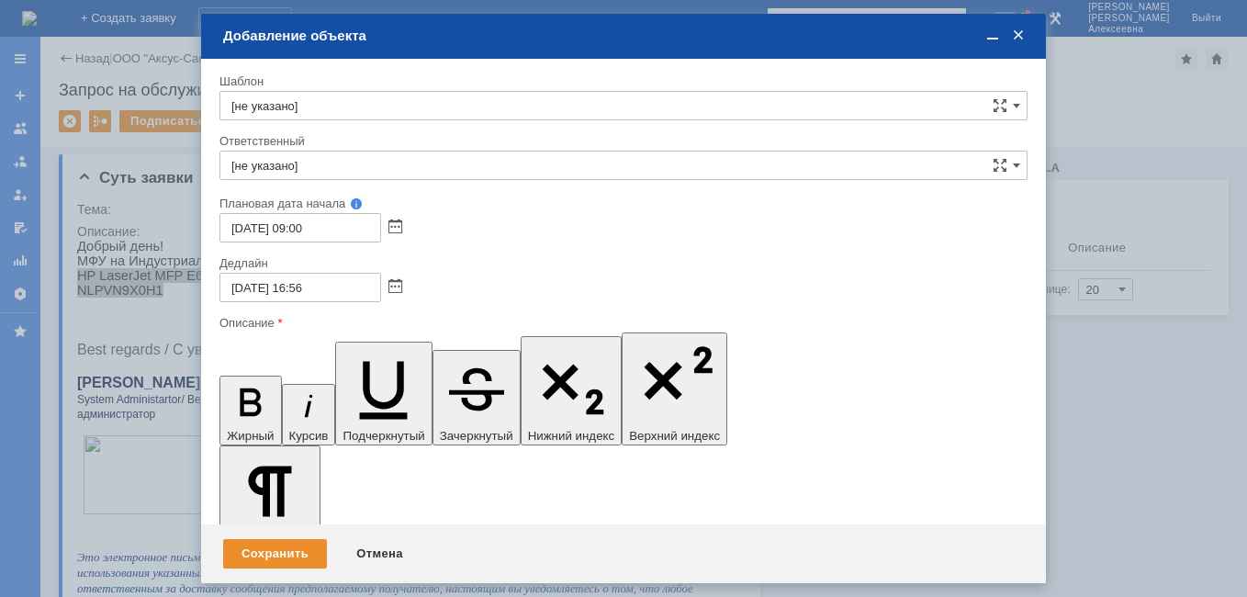
scroll to position [3785, 6]
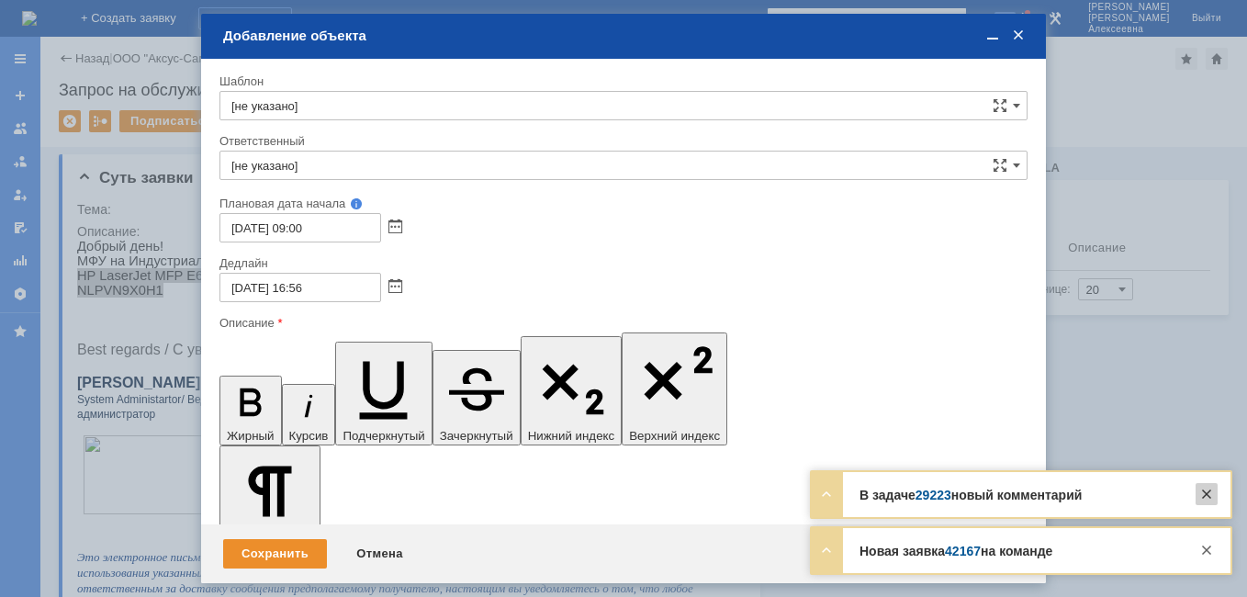
click at [1214, 488] on div at bounding box center [1206, 494] width 22 height 22
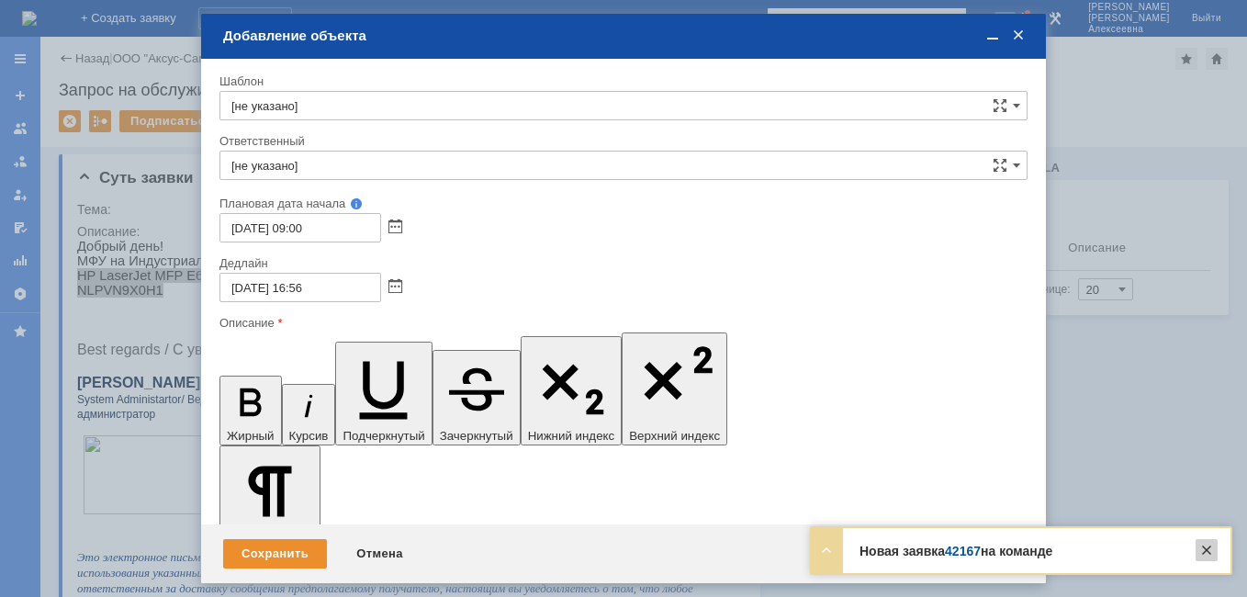
click at [1212, 546] on div at bounding box center [1206, 550] width 22 height 22
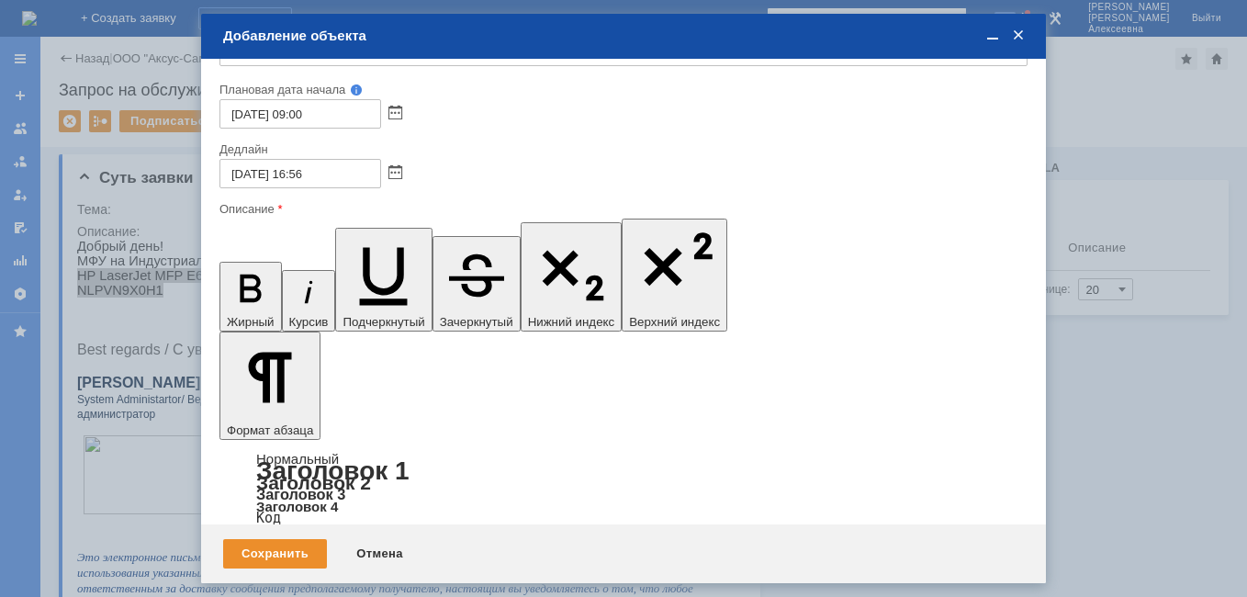
scroll to position [127, 0]
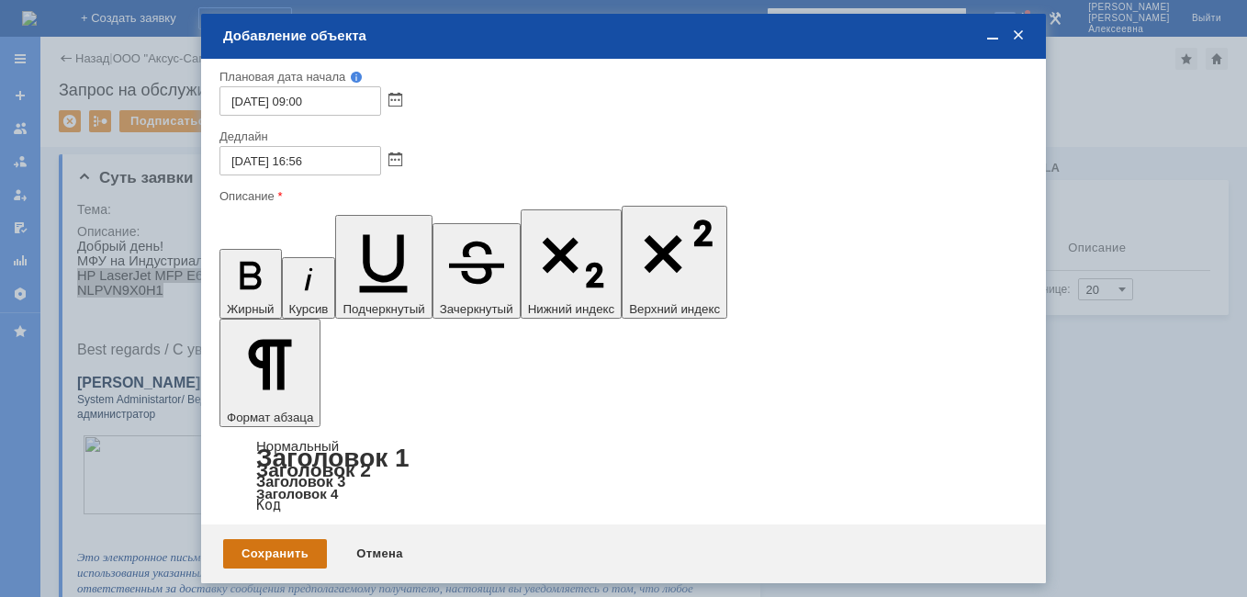
click at [270, 558] on div "Сохранить" at bounding box center [275, 553] width 104 height 29
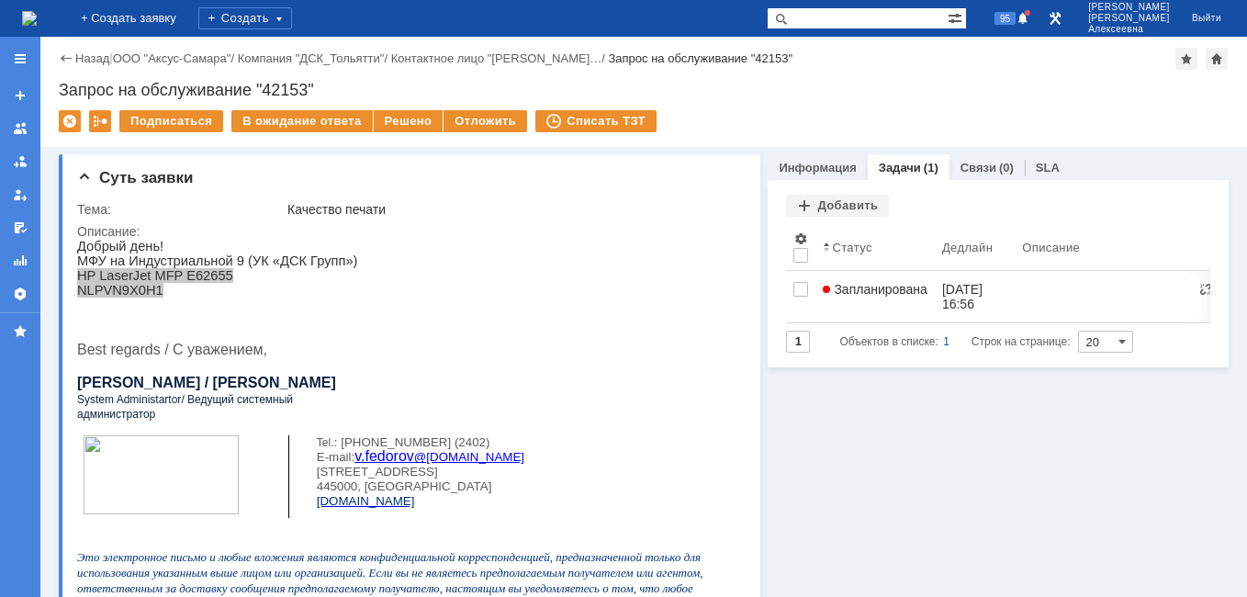
scroll to position [0, 0]
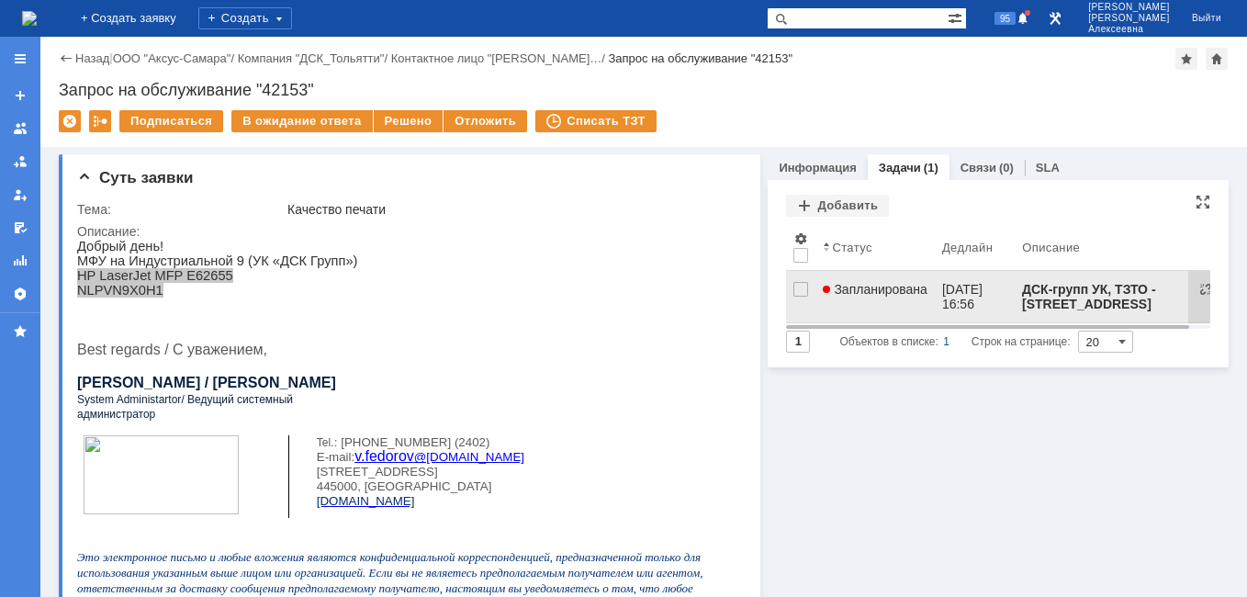
click at [916, 281] on link "Запланирована" at bounding box center [874, 296] width 119 height 51
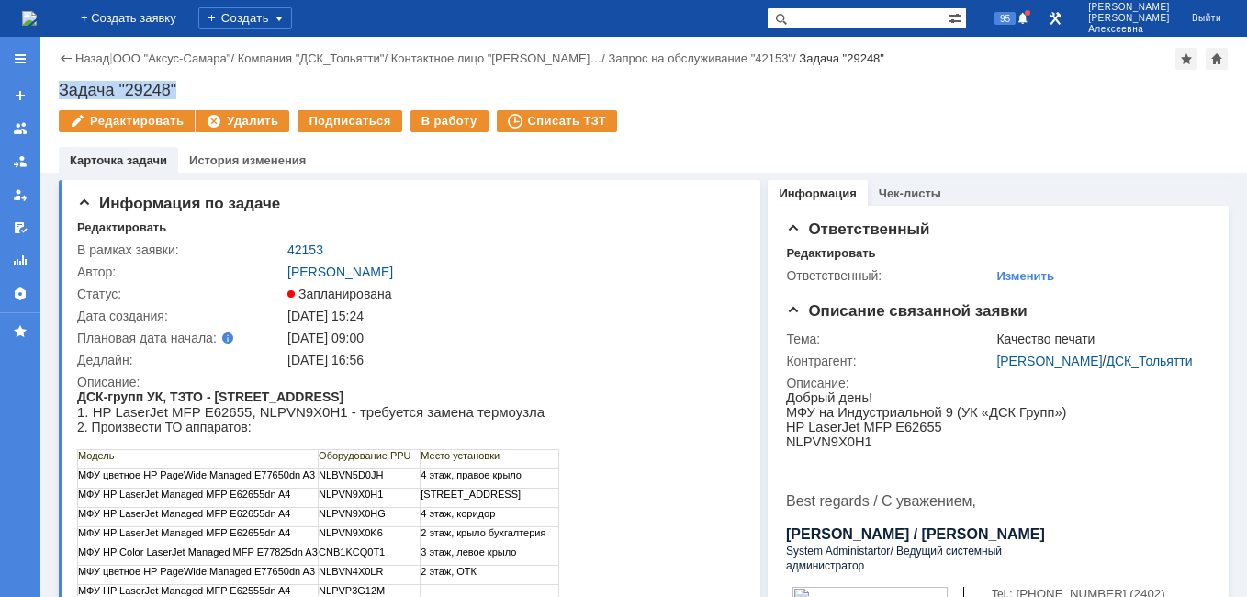
drag, startPoint x: 184, startPoint y: 92, endPoint x: 48, endPoint y: 94, distance: 135.9
click at [48, 94] on div "Назад | ООО "Аксус-Самара" / Компания "ДСК_Тольятти" / Контактное лицо "Фёдоров…" at bounding box center [643, 105] width 1206 height 136
copy div "Задача "29248""
click at [37, 21] on img at bounding box center [29, 18] width 15 height 15
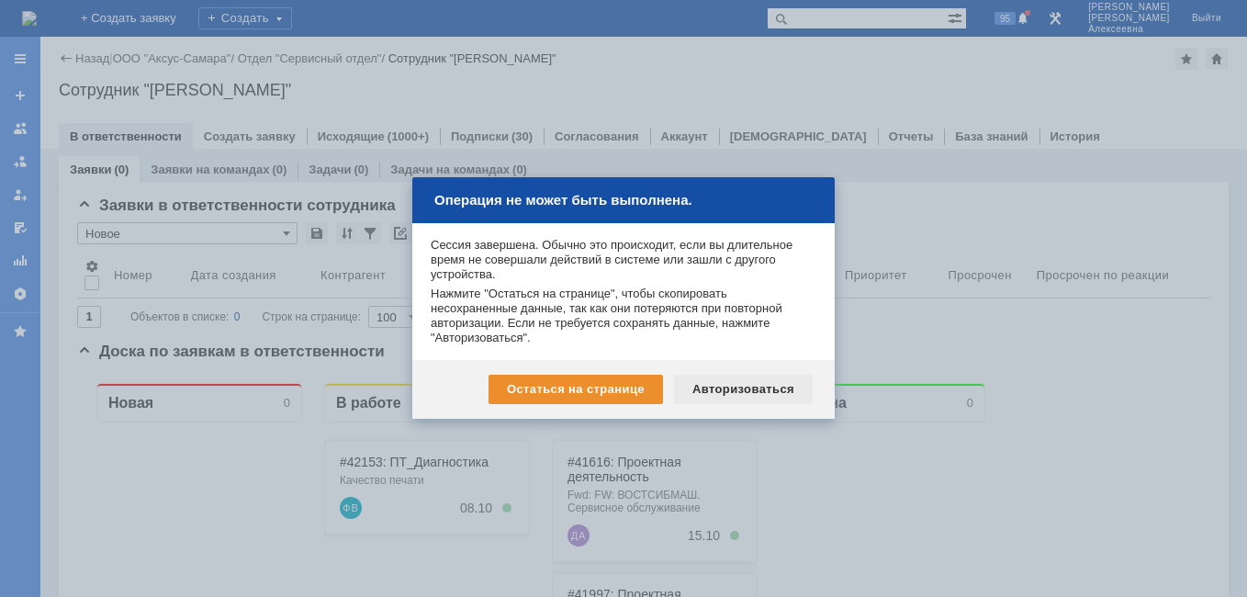
click at [742, 386] on div "Авторизоваться" at bounding box center [743, 389] width 139 height 29
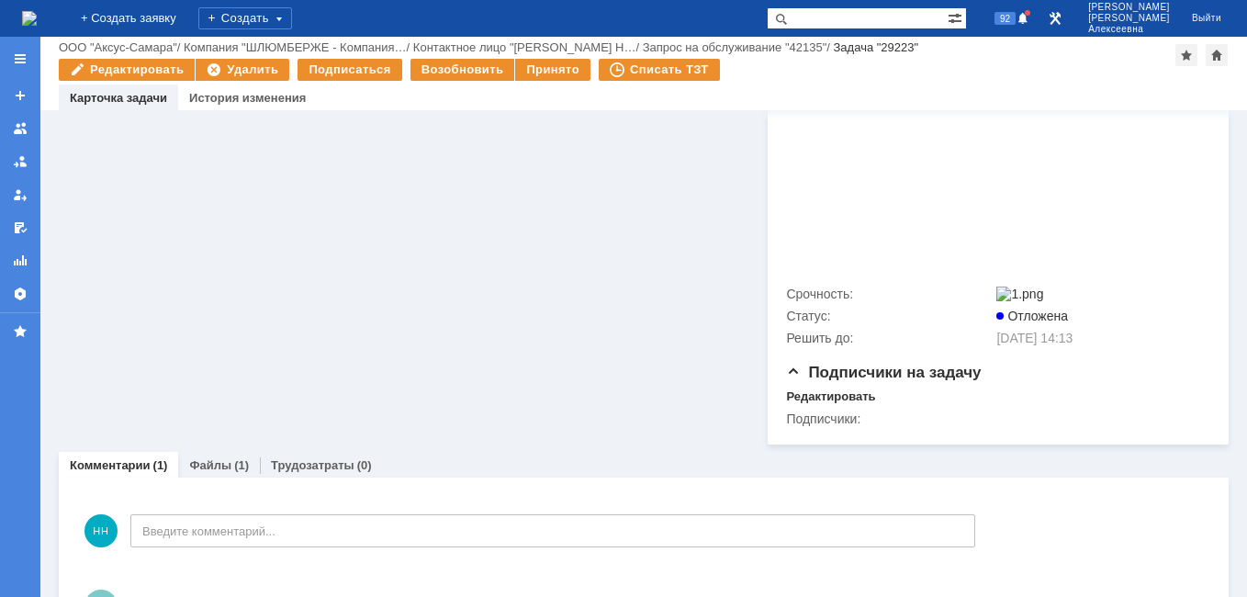
scroll to position [6998, 0]
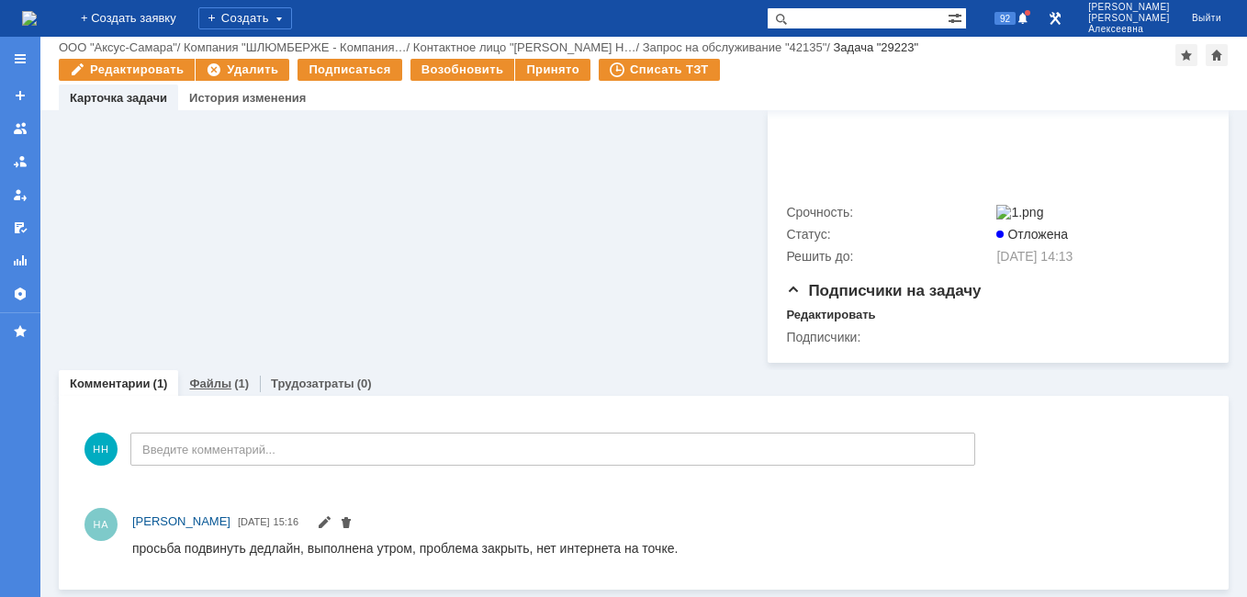
click at [210, 384] on link "Файлы" at bounding box center [210, 383] width 42 height 14
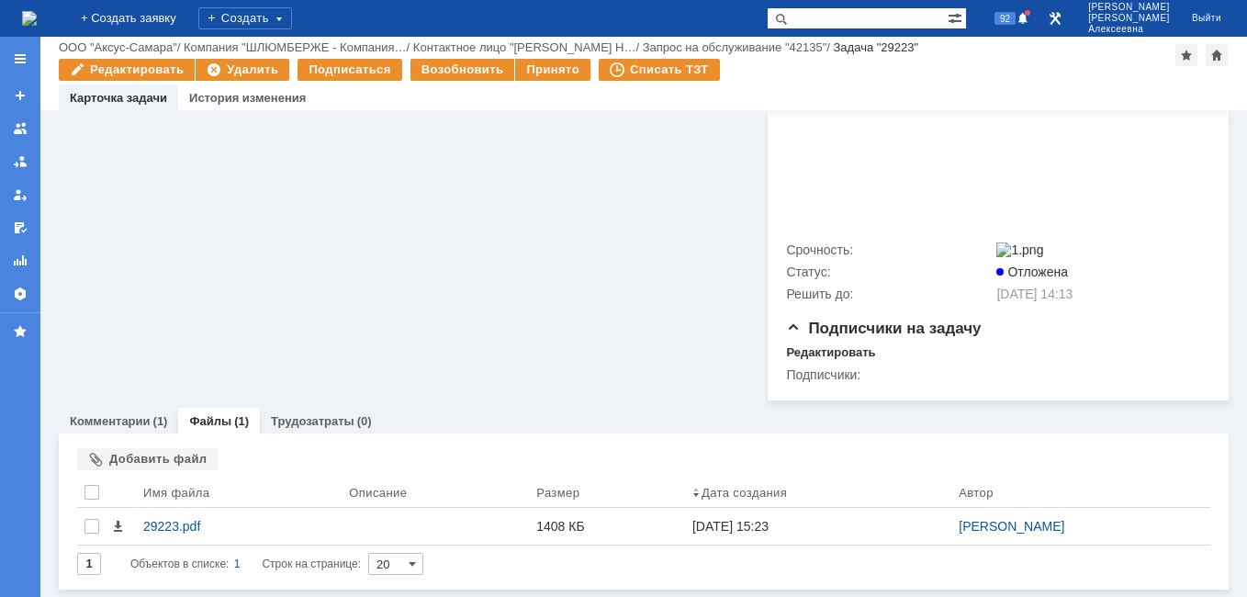
scroll to position [6960, 0]
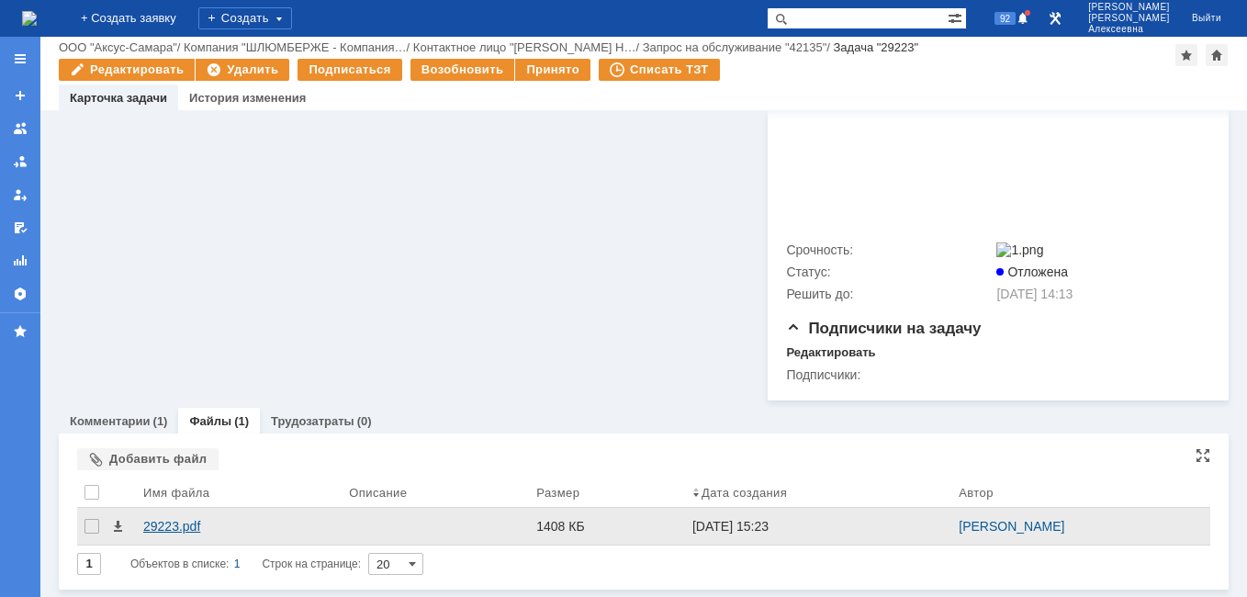
click at [178, 522] on div "29223.pdf" at bounding box center [238, 526] width 191 height 15
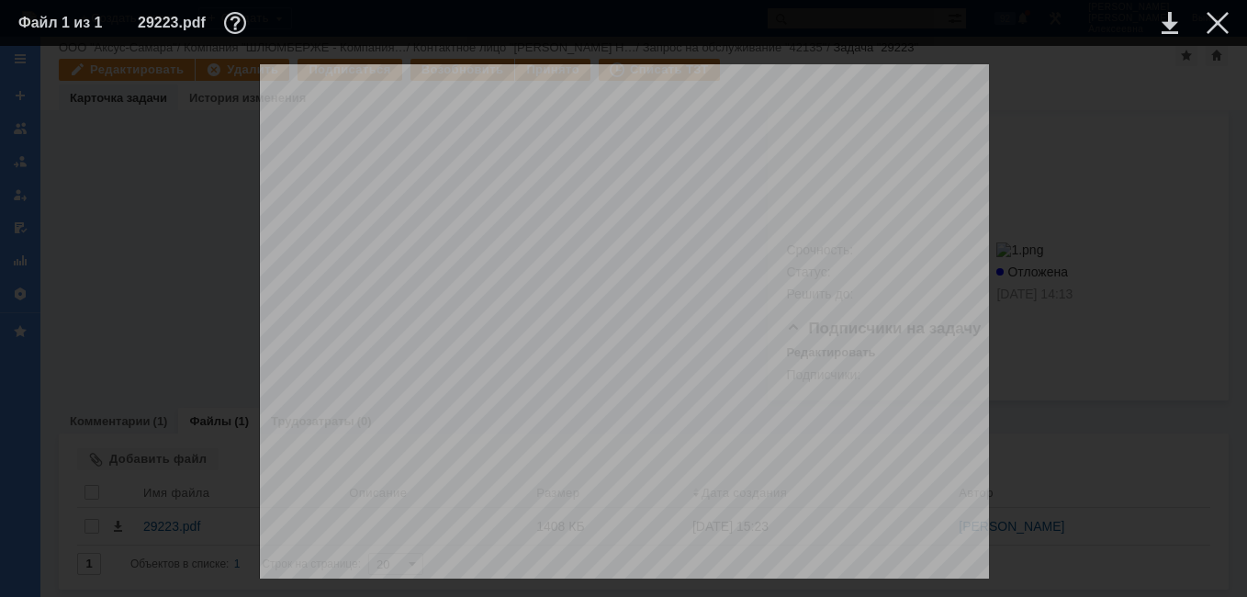
scroll to position [0, 0]
click at [1216, 27] on div at bounding box center [1217, 23] width 22 height 22
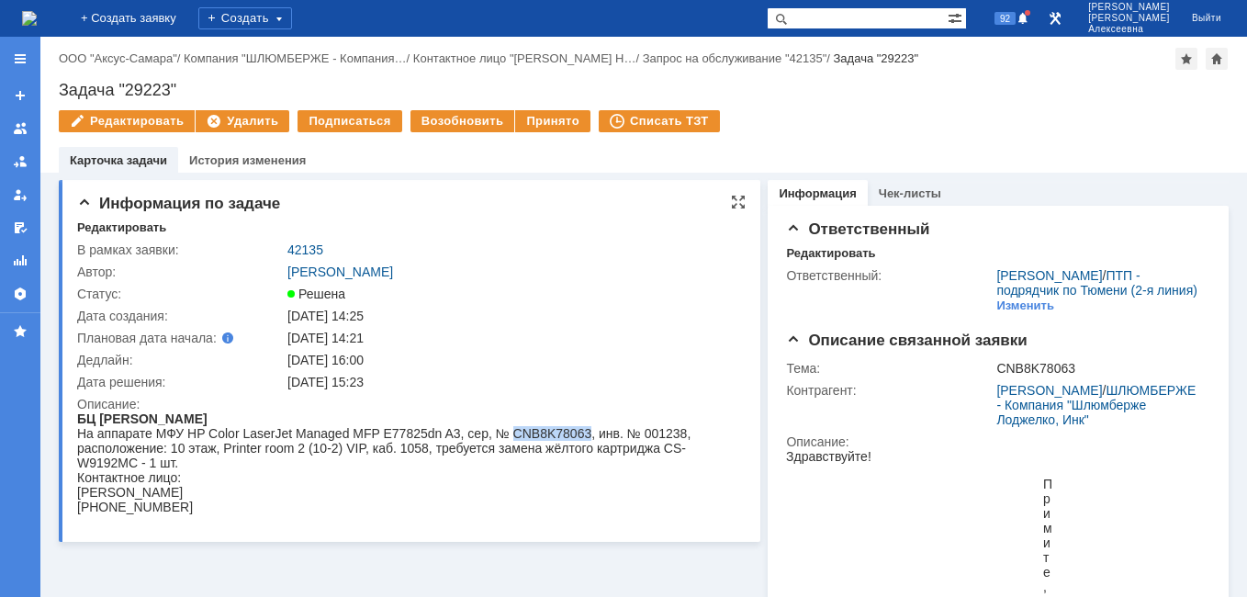
drag, startPoint x: 580, startPoint y: 432, endPoint x: 504, endPoint y: 436, distance: 76.3
click at [504, 436] on div "На аппарате МФУ HP Color LaserJet Managed MFP E77825dn A3, сер, № CNB8K78063, и…" at bounding box center [403, 448] width 653 height 44
drag, startPoint x: 504, startPoint y: 436, endPoint x: 529, endPoint y: 433, distance: 24.9
copy div "CNB8K78063"
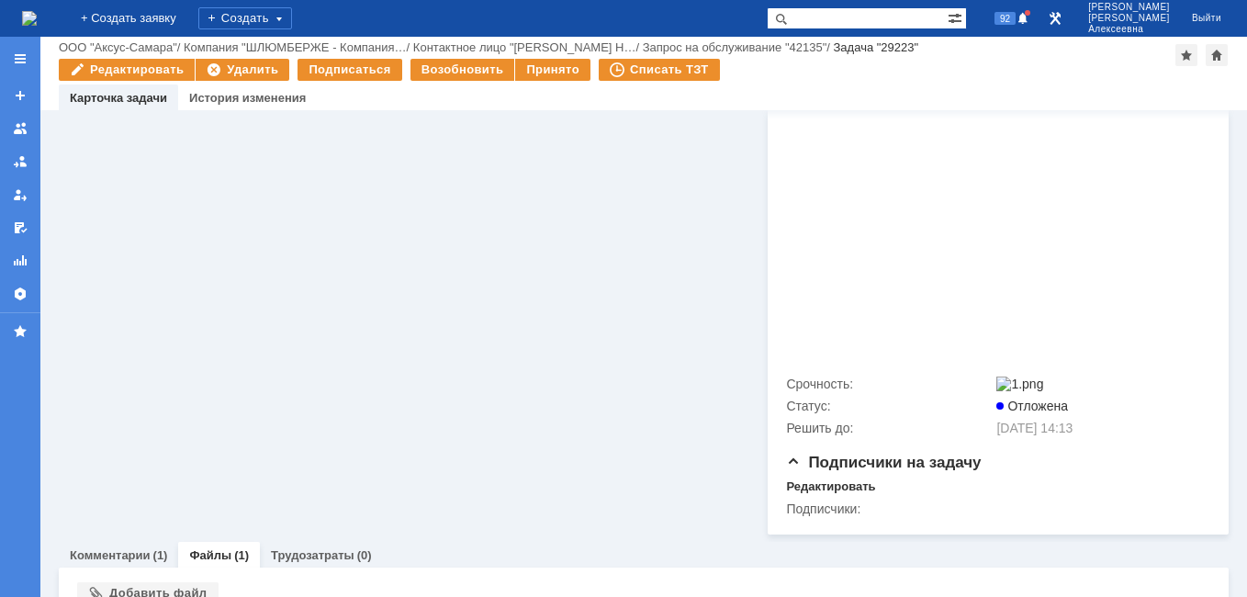
scroll to position [6960, 0]
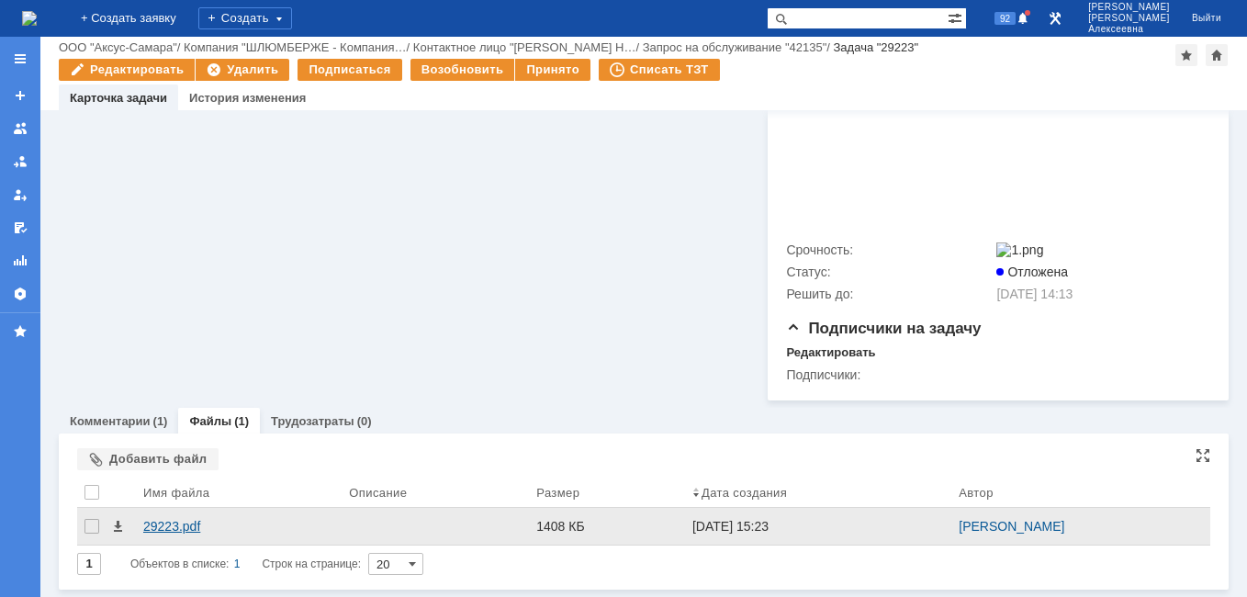
click at [171, 525] on div "29223.pdf" at bounding box center [238, 526] width 191 height 15
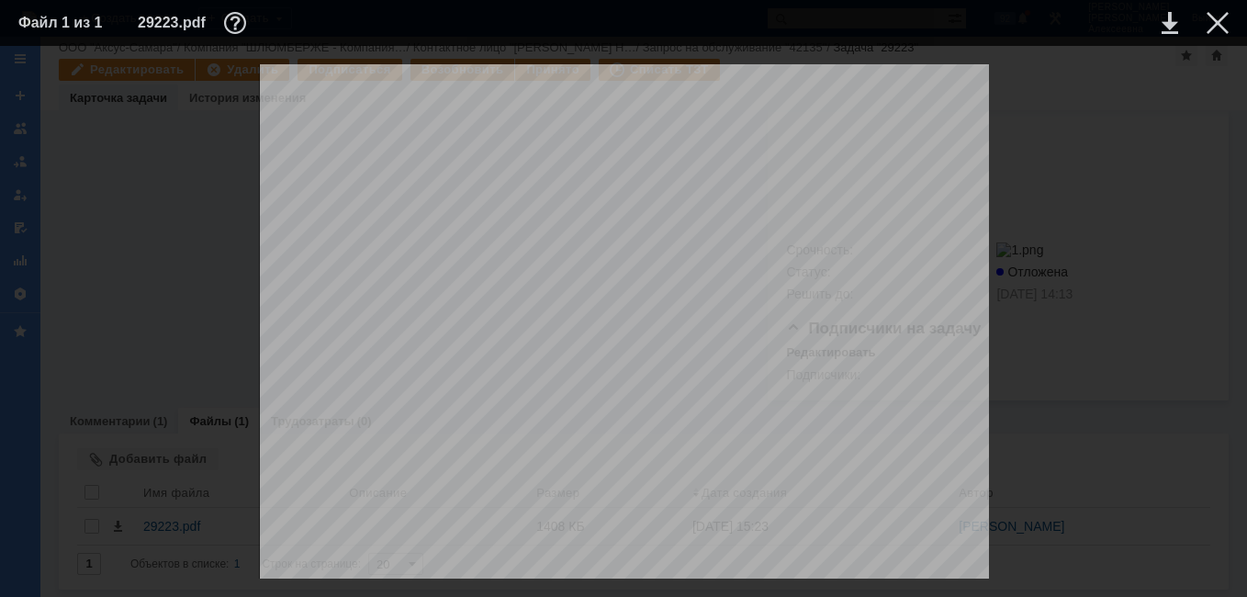
scroll to position [367, 0]
click at [1215, 23] on div at bounding box center [1217, 23] width 22 height 22
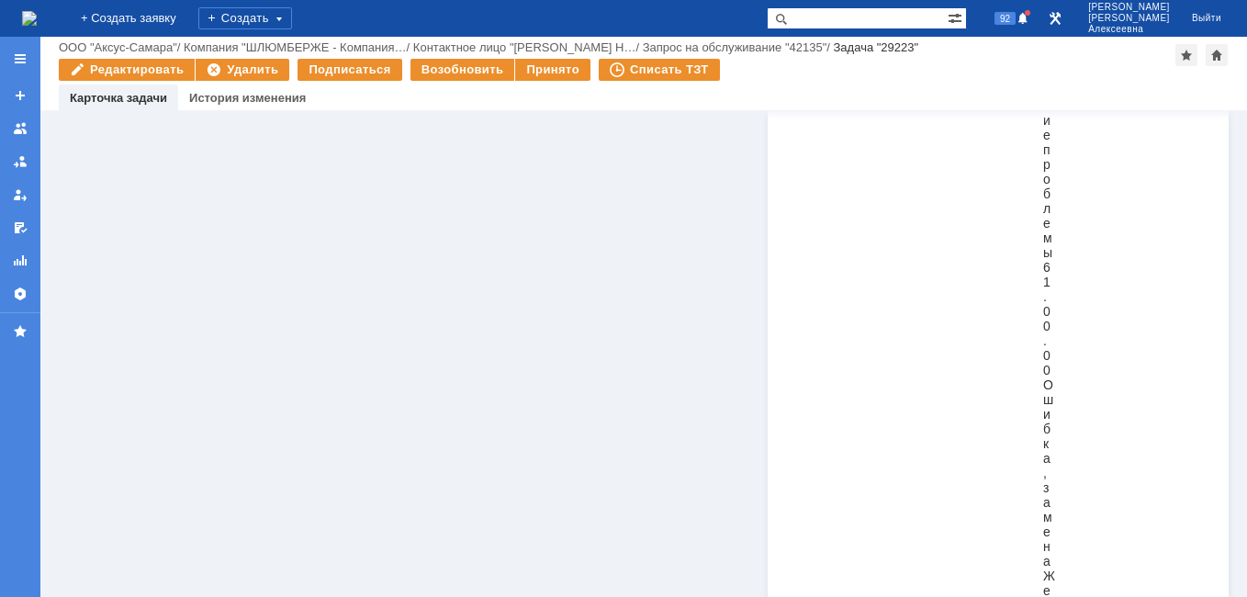
scroll to position [6960, 0]
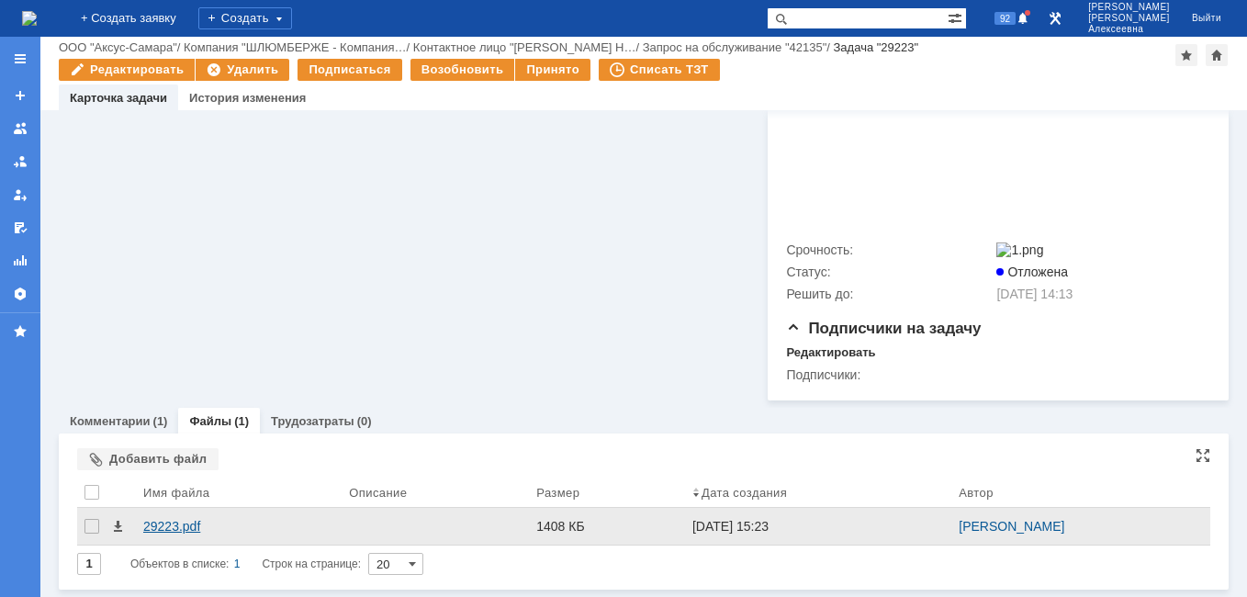
click at [170, 522] on div "29223.pdf" at bounding box center [238, 526] width 191 height 15
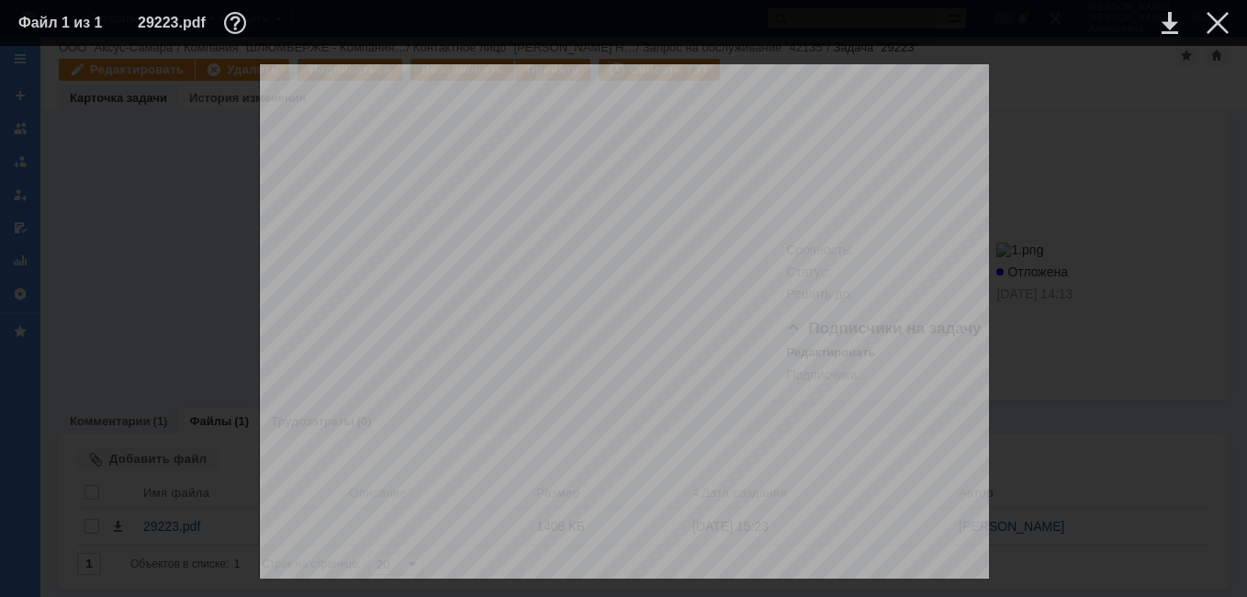
scroll to position [1559, 0]
click at [1217, 27] on div at bounding box center [1217, 23] width 22 height 22
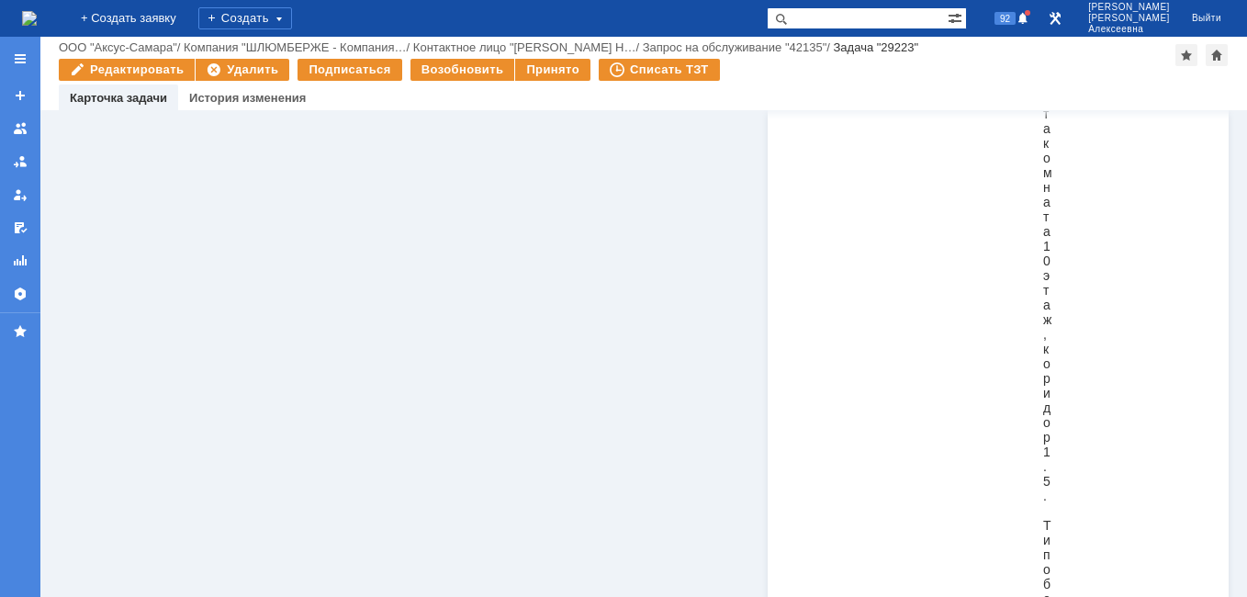
scroll to position [0, 0]
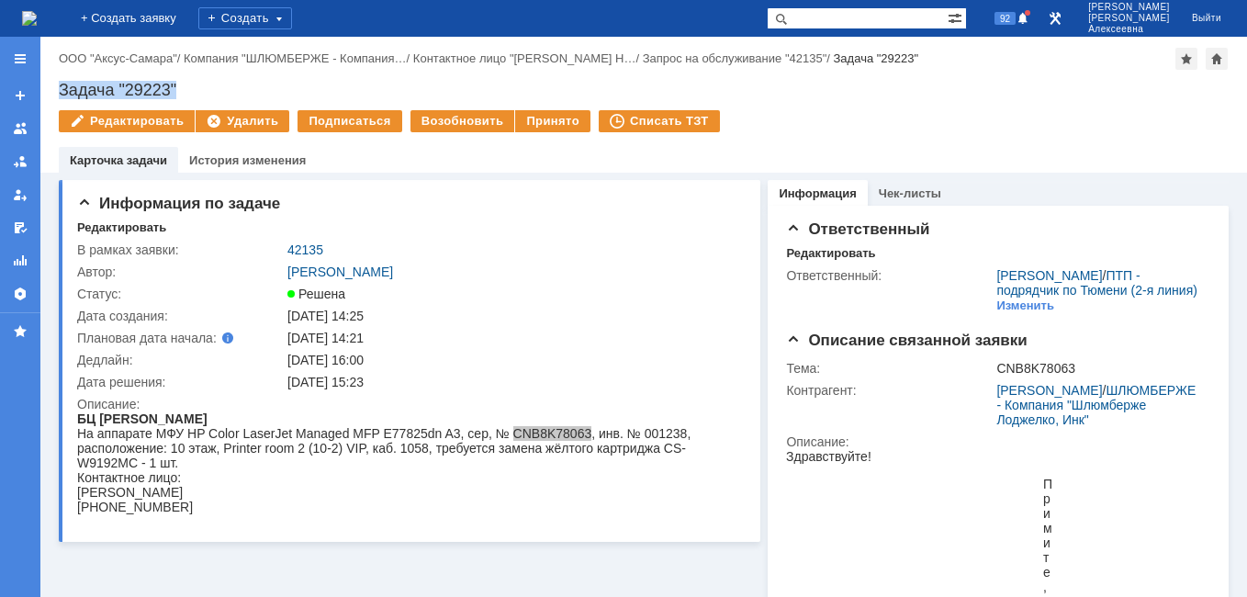
drag, startPoint x: 192, startPoint y: 85, endPoint x: 55, endPoint y: 92, distance: 137.0
click at [55, 92] on div "Назад | ООО "Аксус-Самара" / Компания "ШЛЮМБЕРЖЕ - Компания… / Контактное лицо …" at bounding box center [643, 105] width 1206 height 136
copy div "Задача "29223""
drag, startPoint x: 331, startPoint y: 246, endPoint x: 287, endPoint y: 246, distance: 43.2
click at [287, 246] on div "42135" at bounding box center [511, 249] width 448 height 15
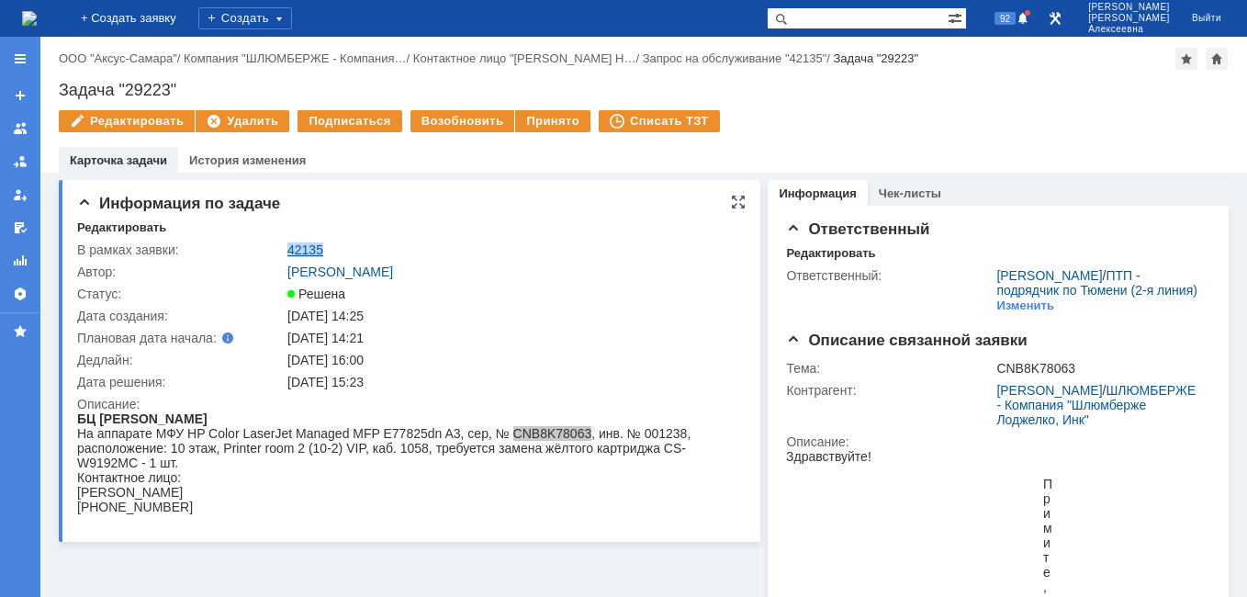
copy link "42135"
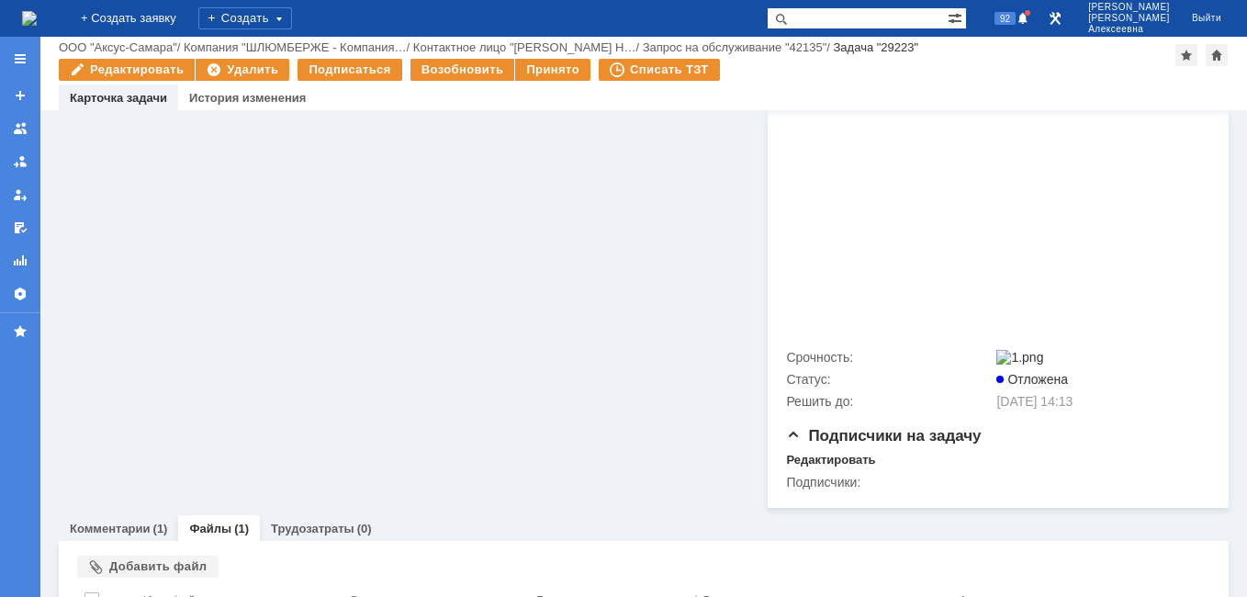
scroll to position [6960, 0]
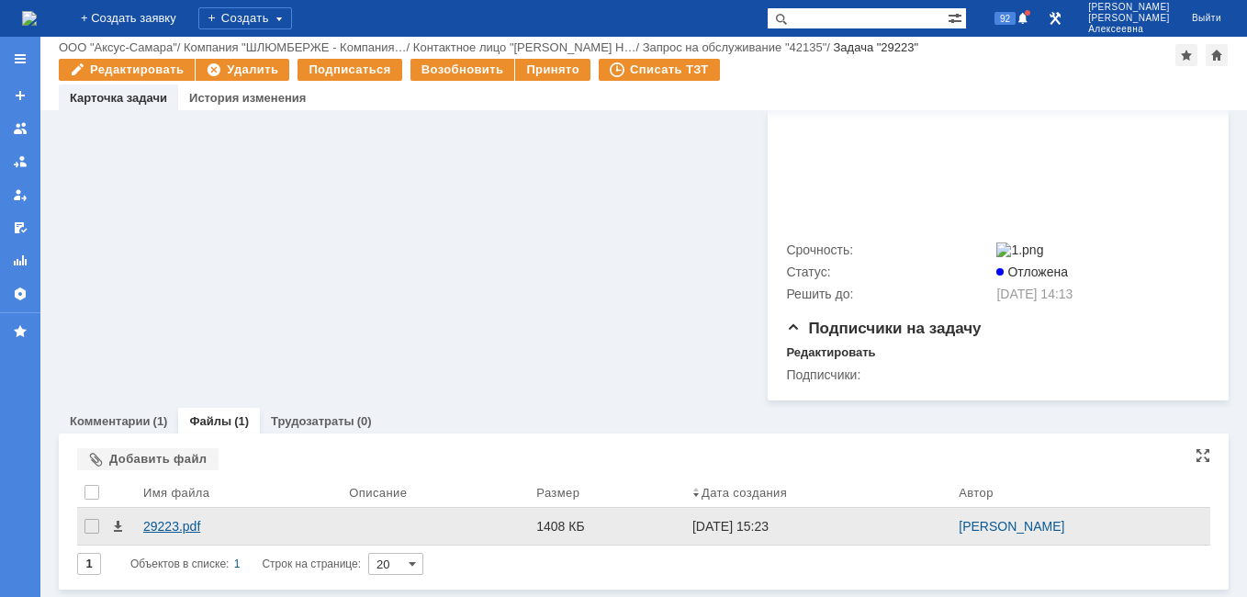
click at [166, 520] on div "29223.pdf" at bounding box center [238, 526] width 191 height 15
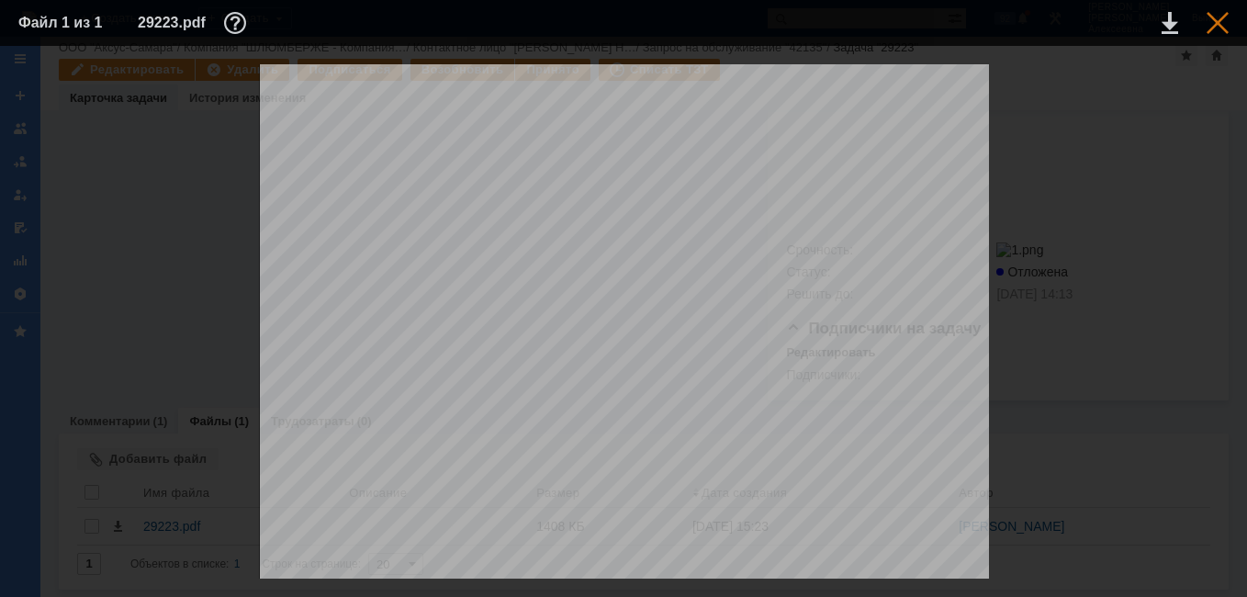
click at [1219, 21] on div at bounding box center [1217, 23] width 22 height 22
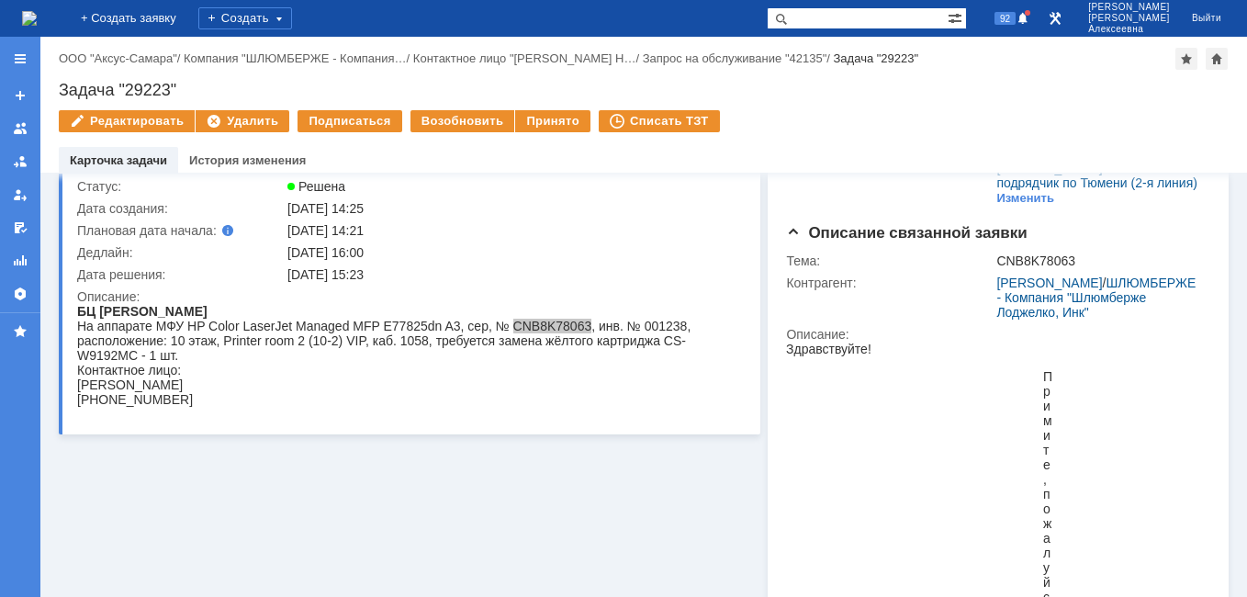
scroll to position [0, 0]
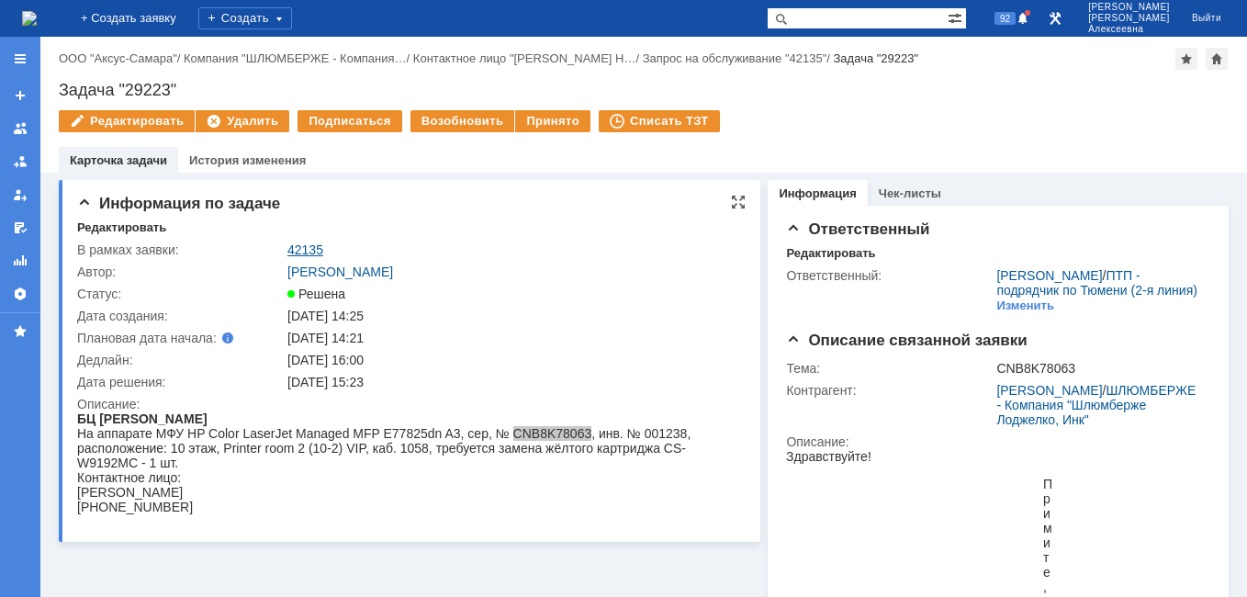
click at [307, 249] on link "42135" at bounding box center [305, 249] width 36 height 15
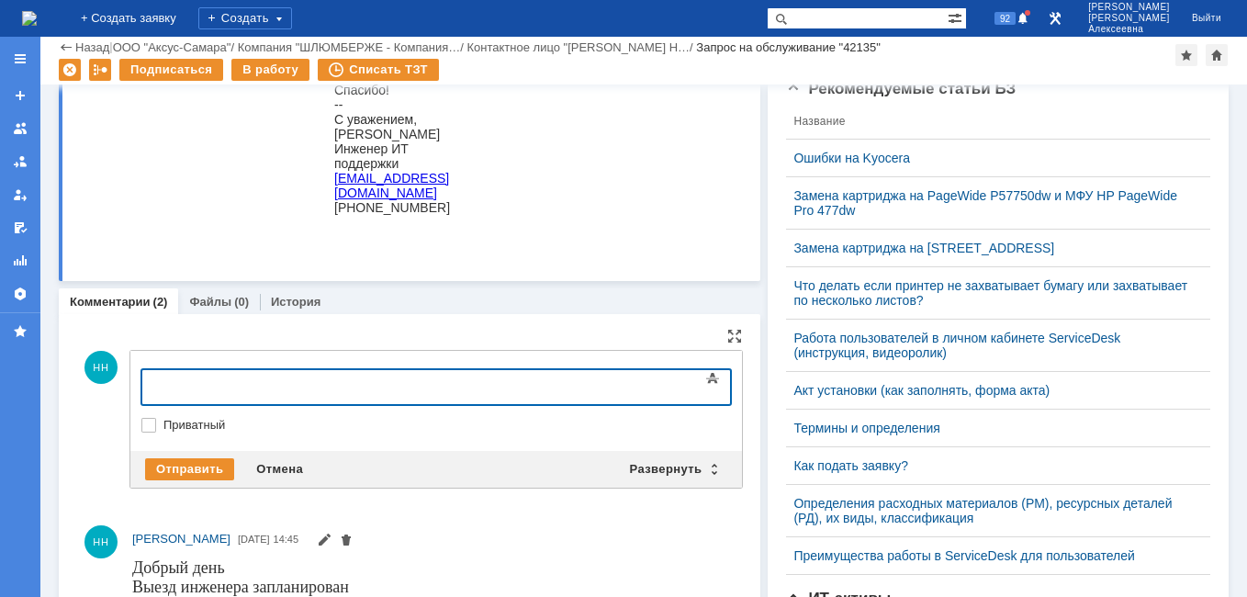
scroll to position [643, 0]
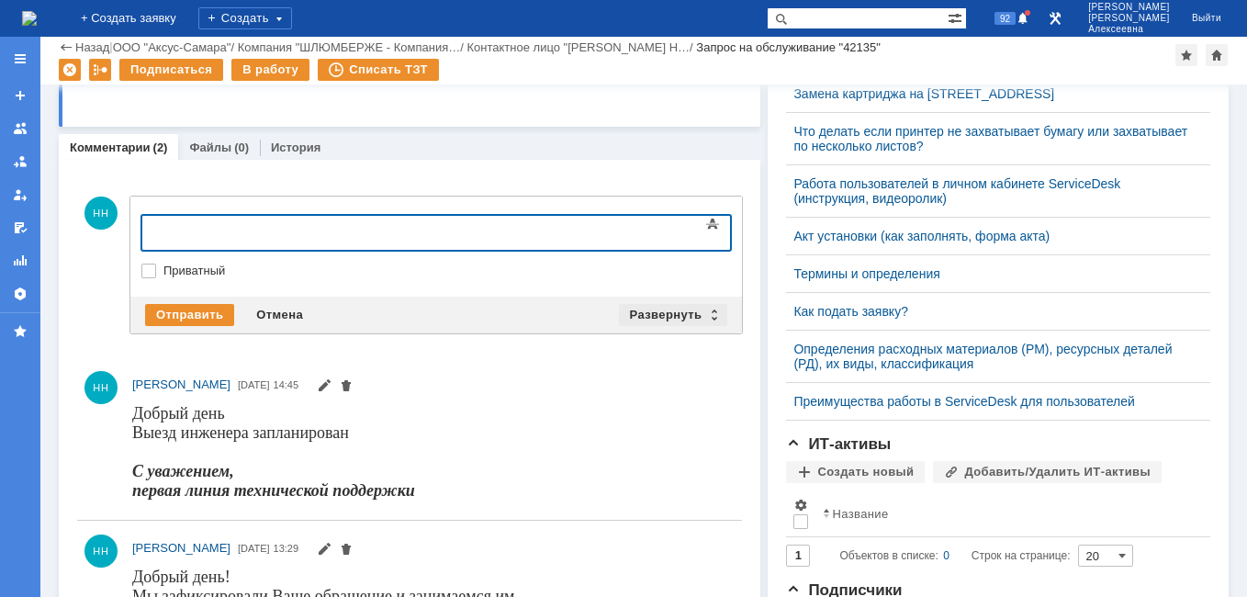
click at [698, 308] on div "Развернуть" at bounding box center [673, 315] width 109 height 22
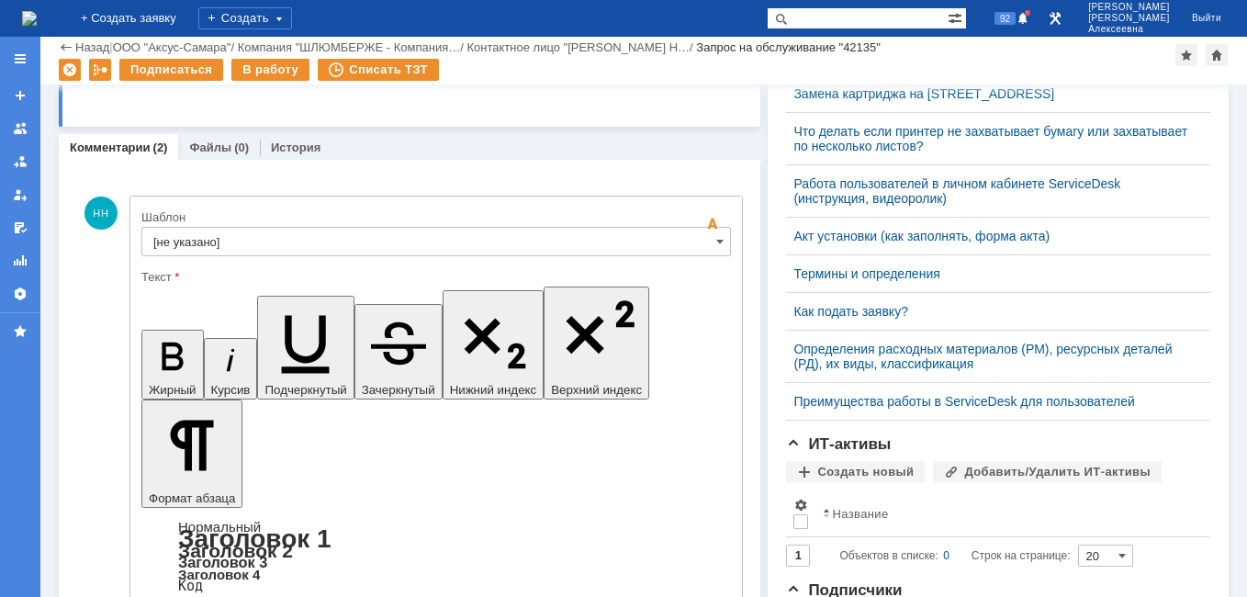
scroll to position [0, 0]
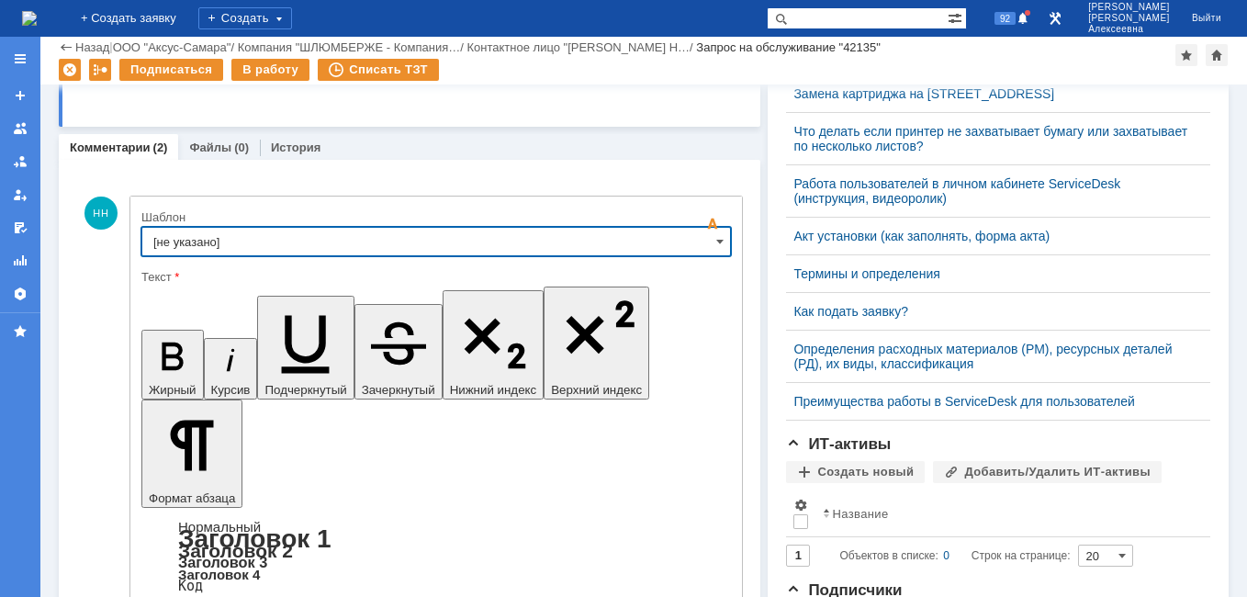
click at [698, 248] on input "[не указано]" at bounding box center [435, 241] width 589 height 29
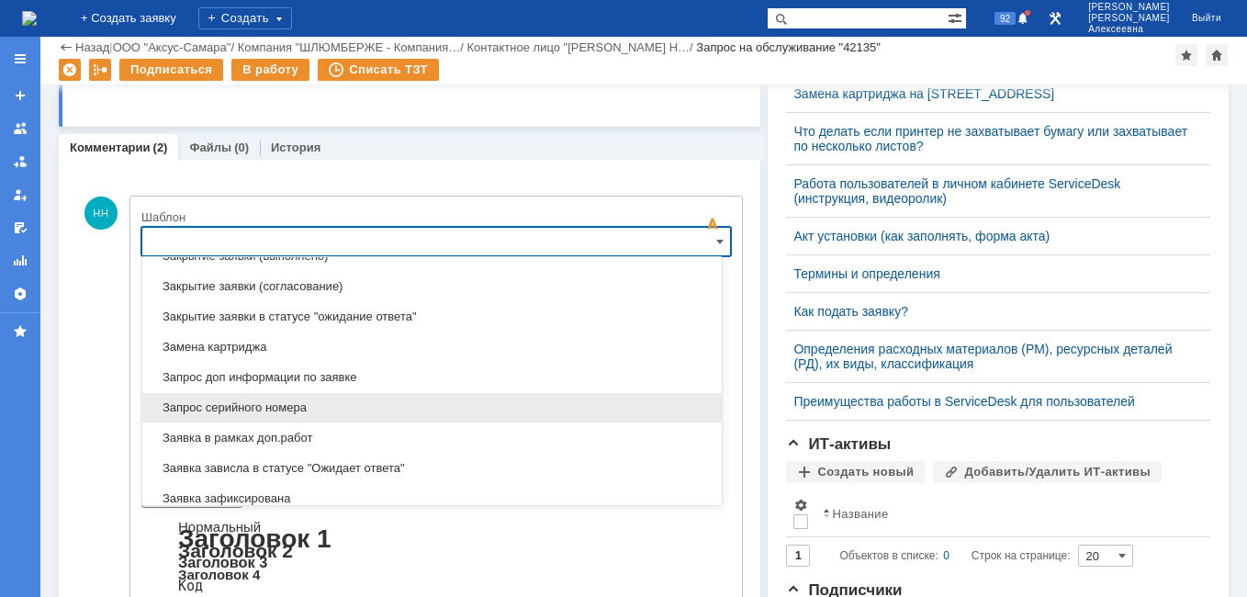
scroll to position [998, 0]
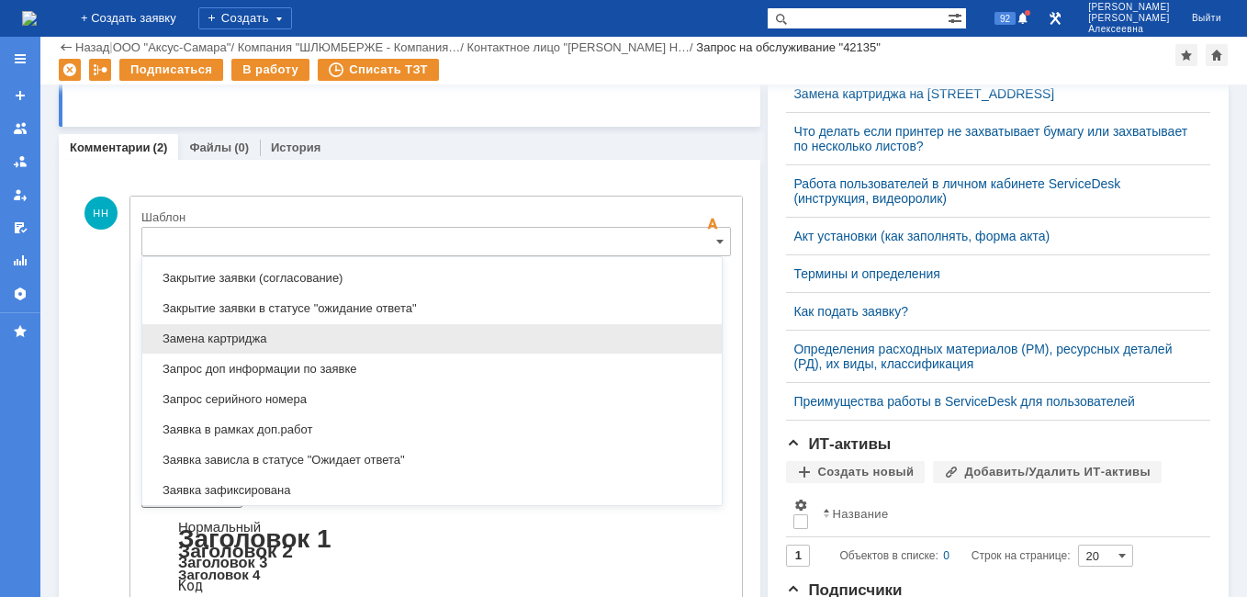
click at [253, 338] on span "Замена картриджа" at bounding box center [431, 338] width 557 height 15
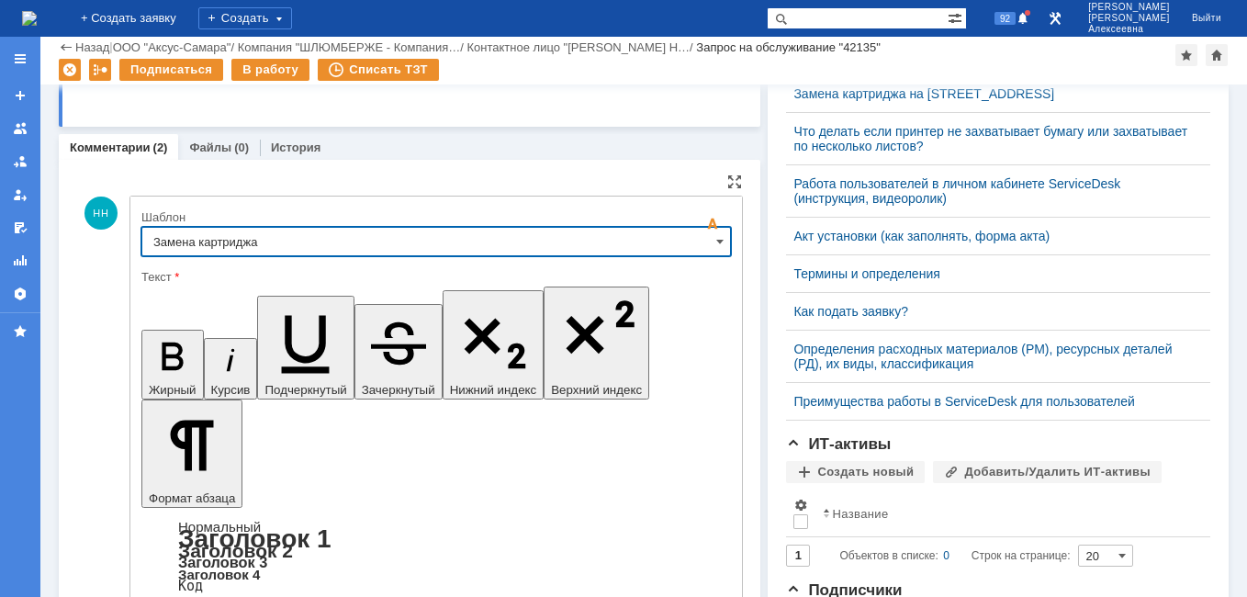
type input "Замена картриджа"
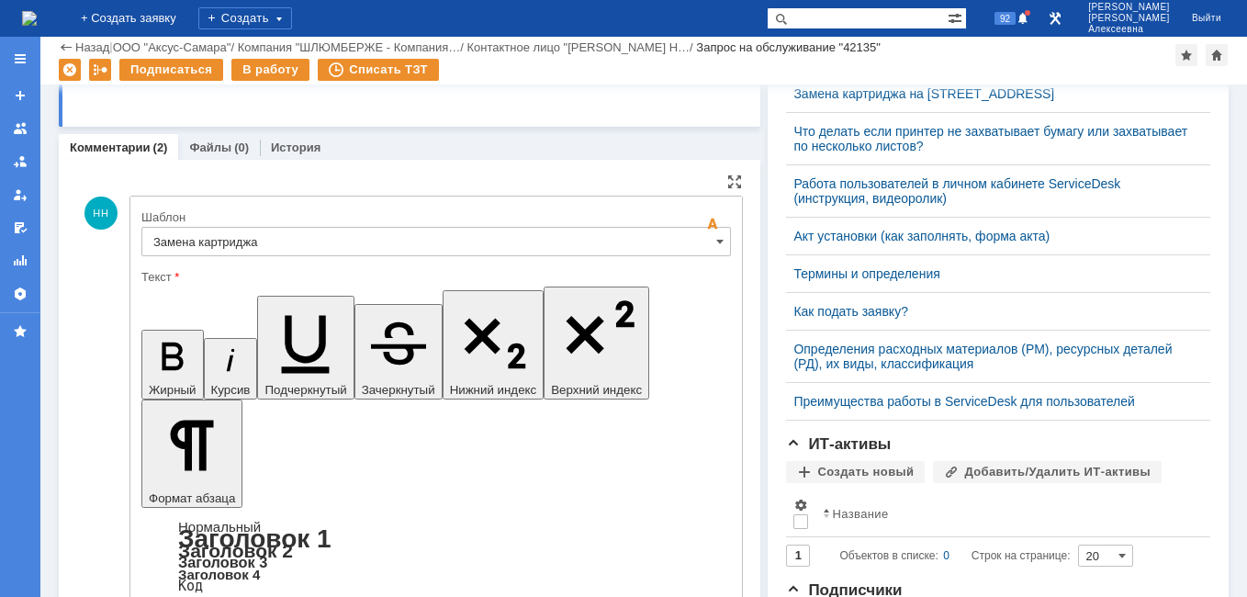
drag, startPoint x: 665, startPoint y: 4534, endPoint x: 403, endPoint y: 4504, distance: 263.3
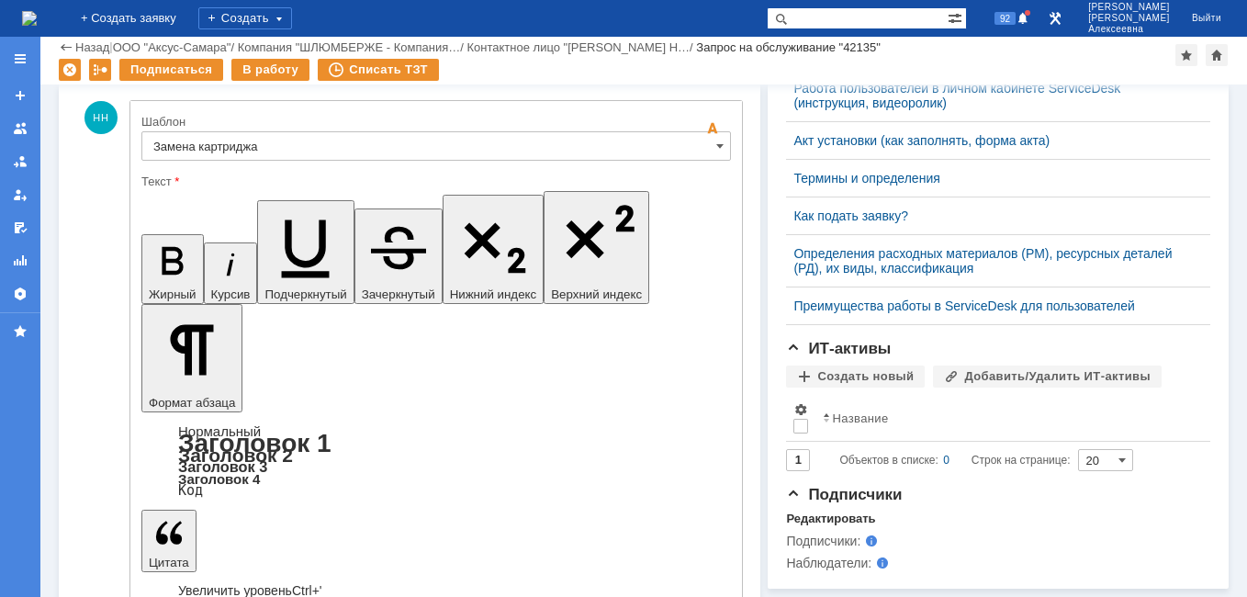
scroll to position [826, 0]
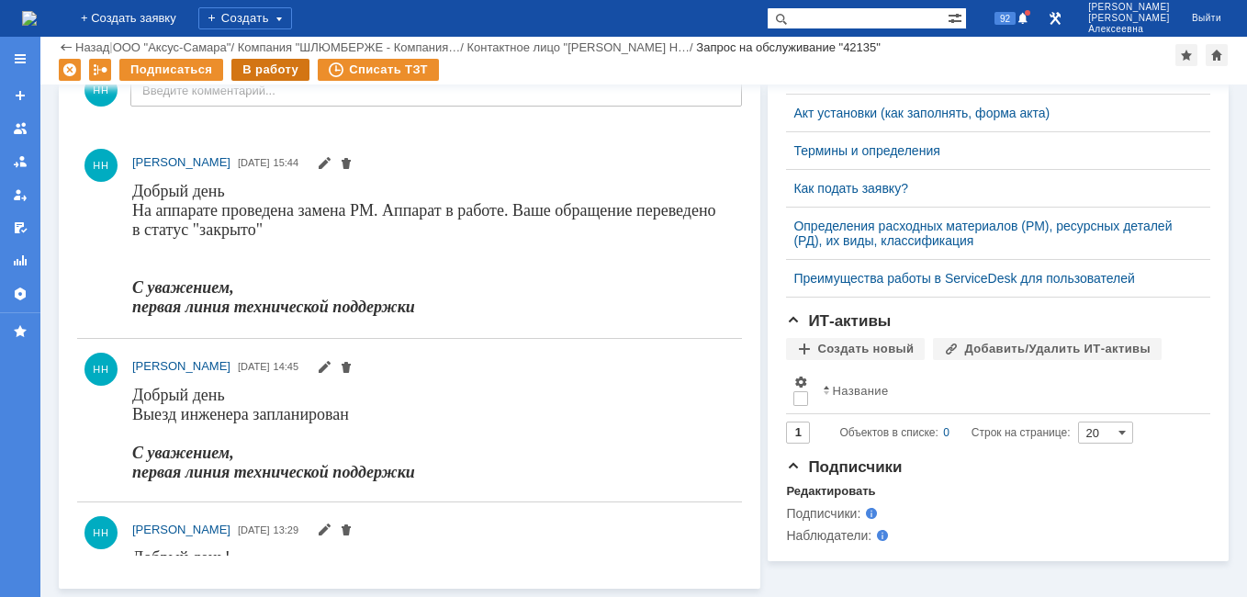
scroll to position [0, 0]
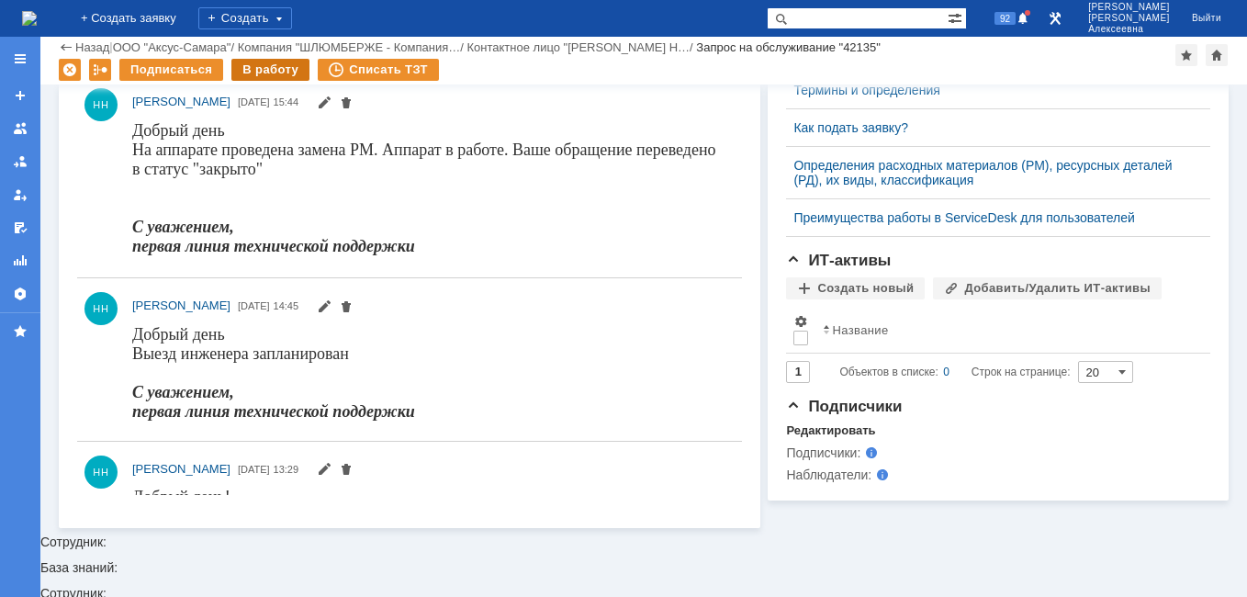
click at [263, 76] on div "В работу" at bounding box center [270, 70] width 78 height 22
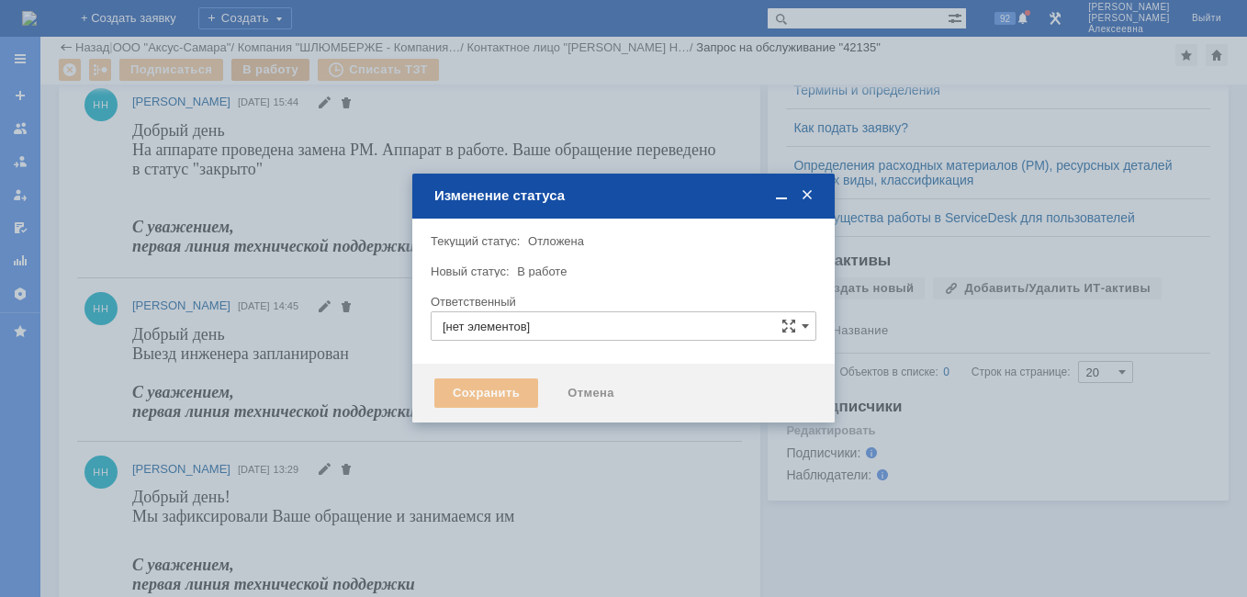
type input "[PERSON_NAME]"
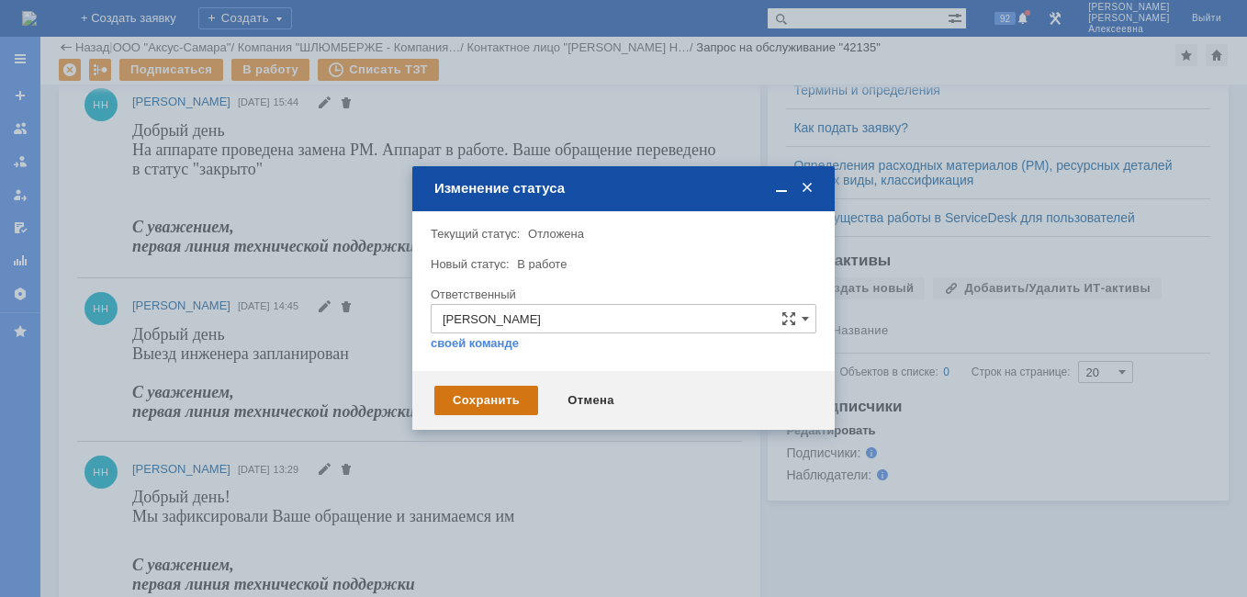
click at [471, 406] on div "Сохранить" at bounding box center [486, 400] width 104 height 29
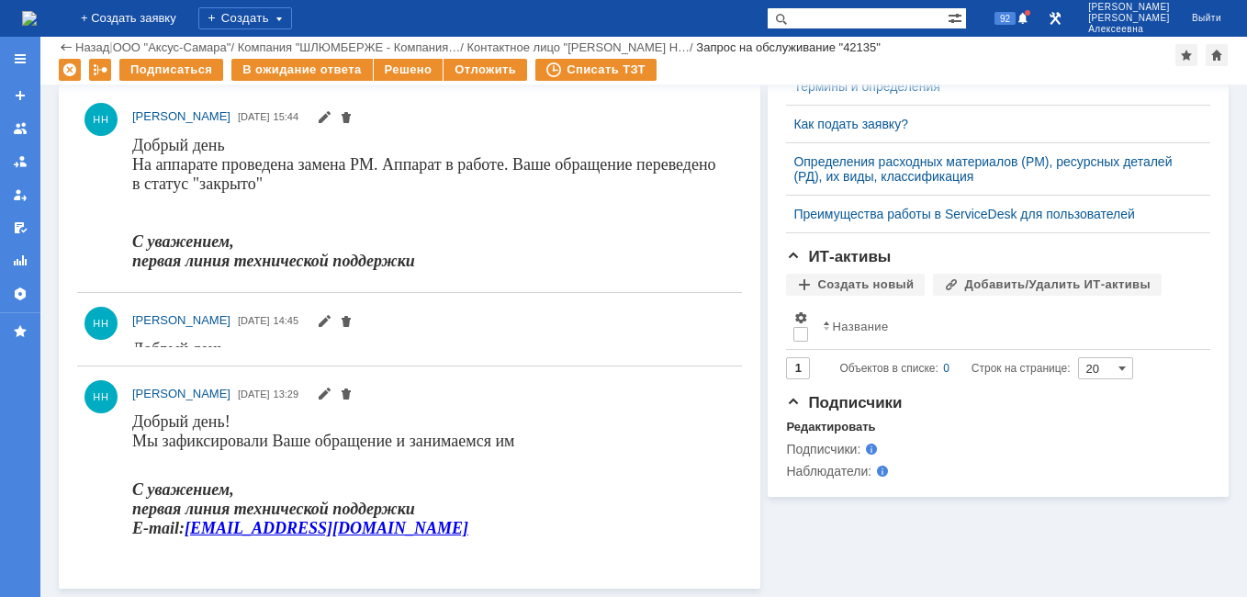
scroll to position [826, 0]
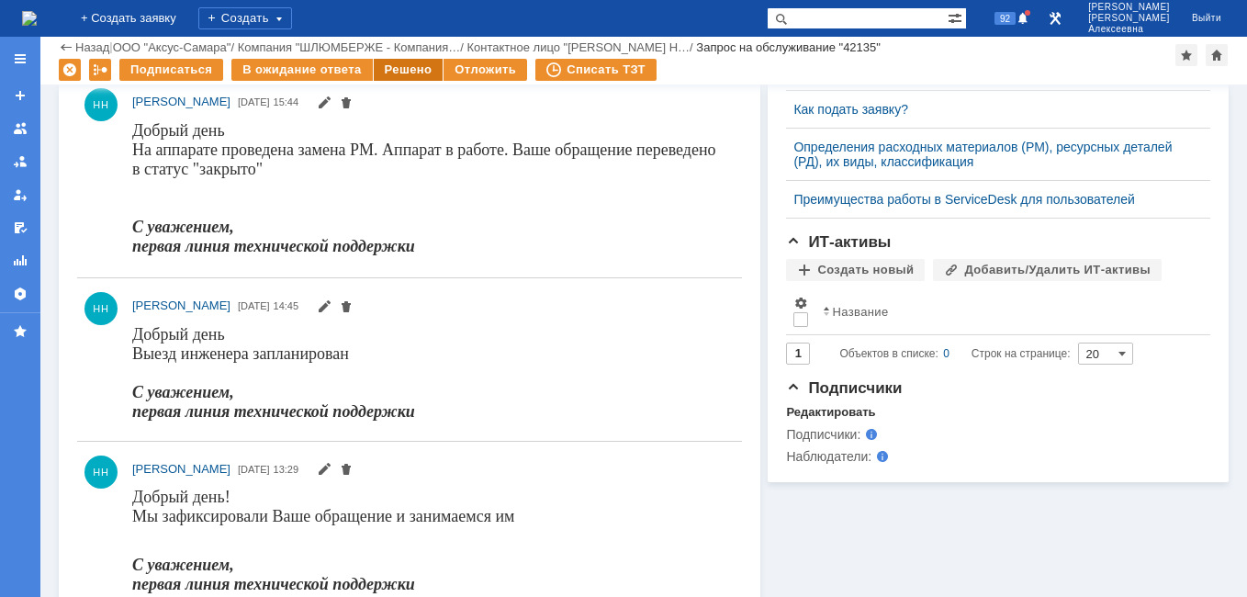
click at [385, 73] on div "Решено" at bounding box center [409, 70] width 70 height 22
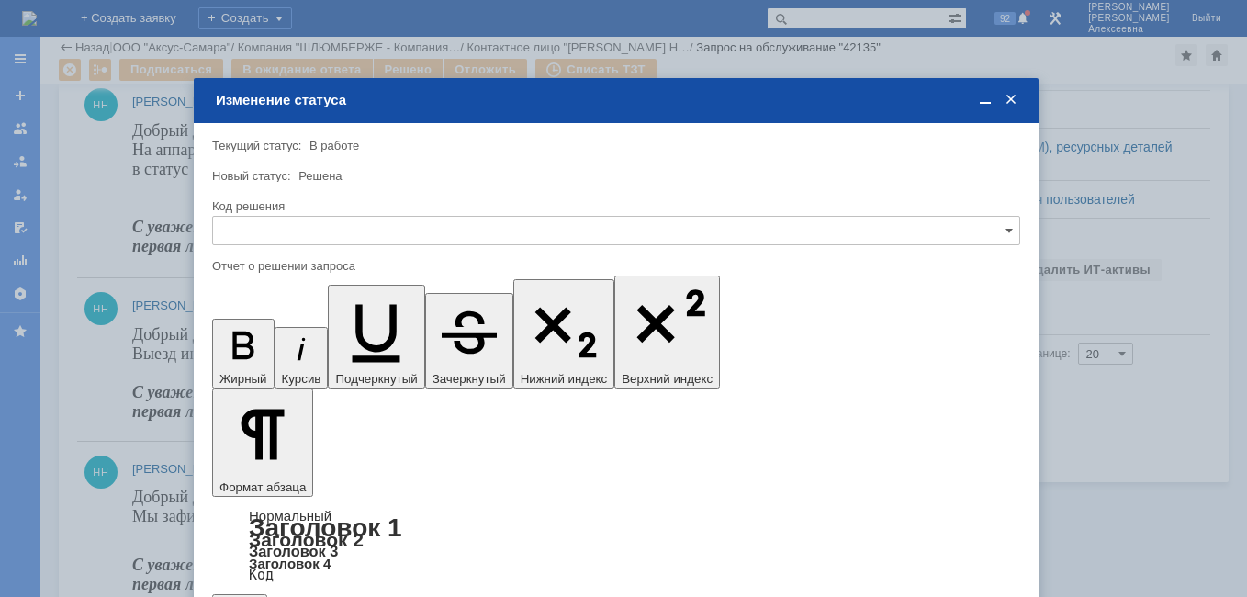
scroll to position [0, 0]
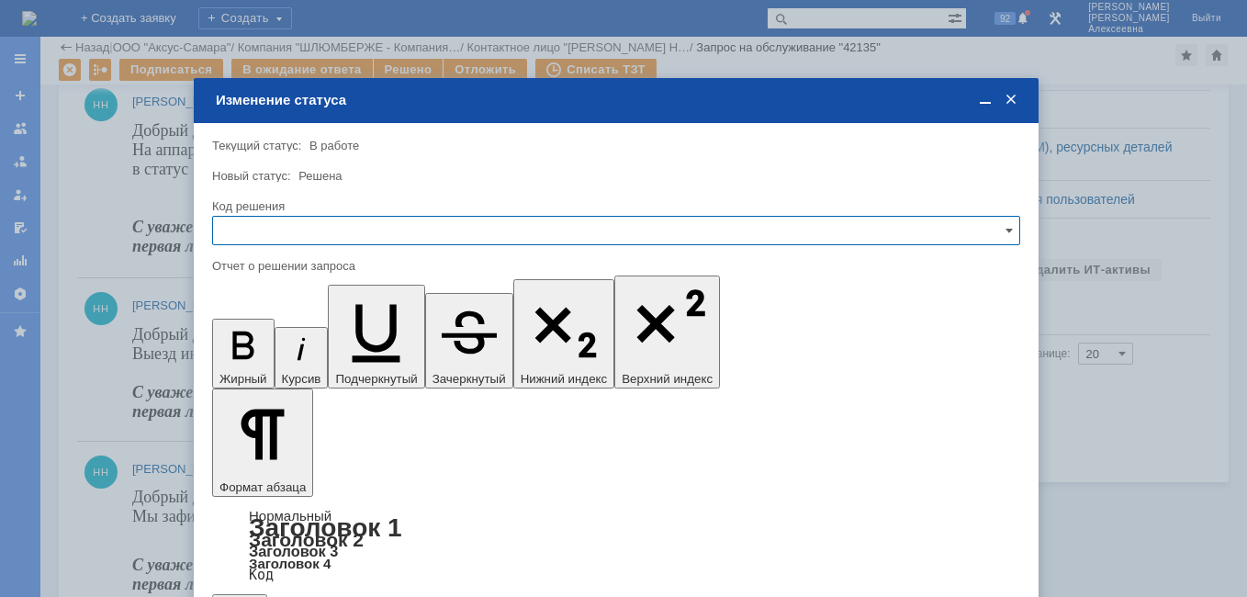
click at [994, 236] on input "text" at bounding box center [616, 230] width 808 height 29
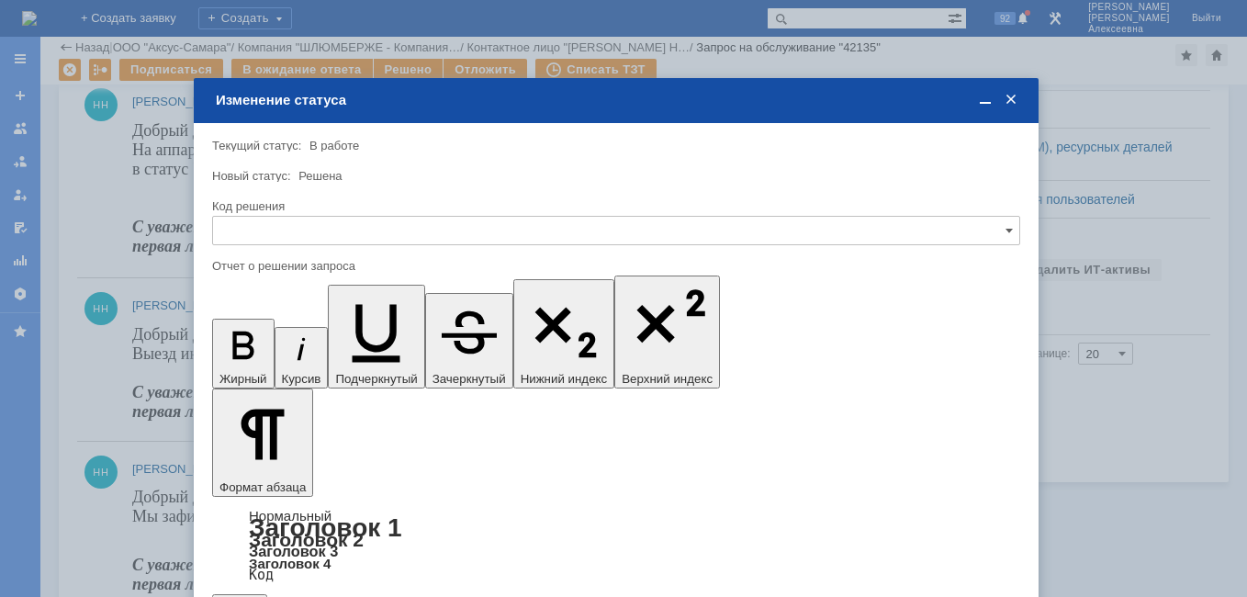
click at [275, 348] on span "Решено" at bounding box center [616, 355] width 784 height 15
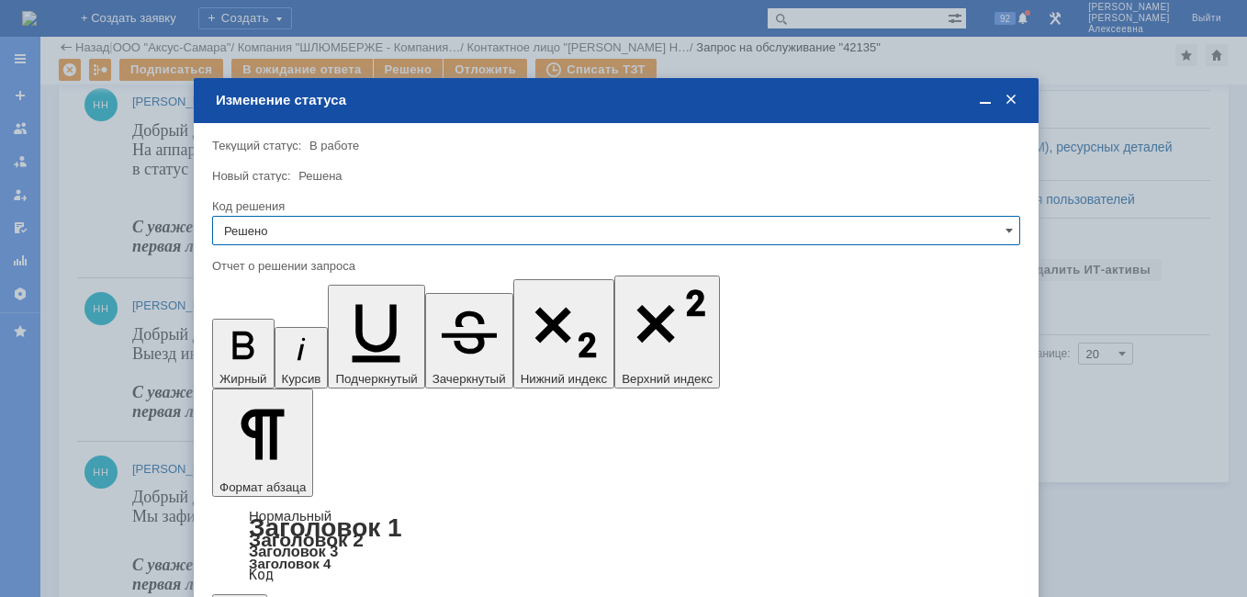
type input "Решено"
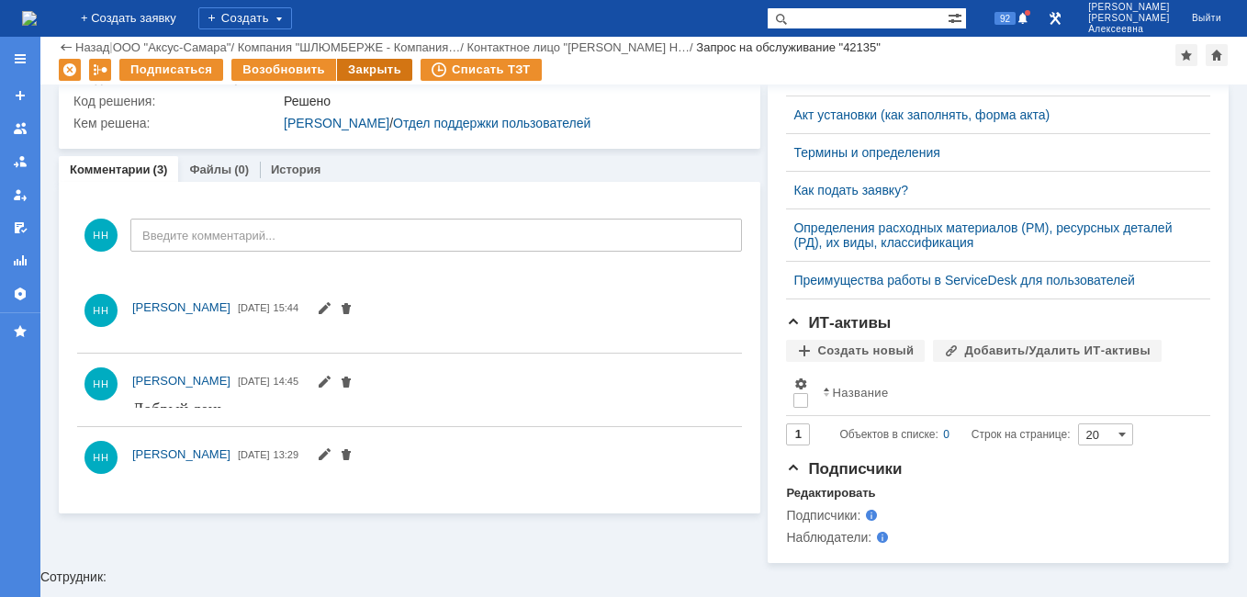
click at [367, 70] on div "Закрыть" at bounding box center [374, 70] width 75 height 22
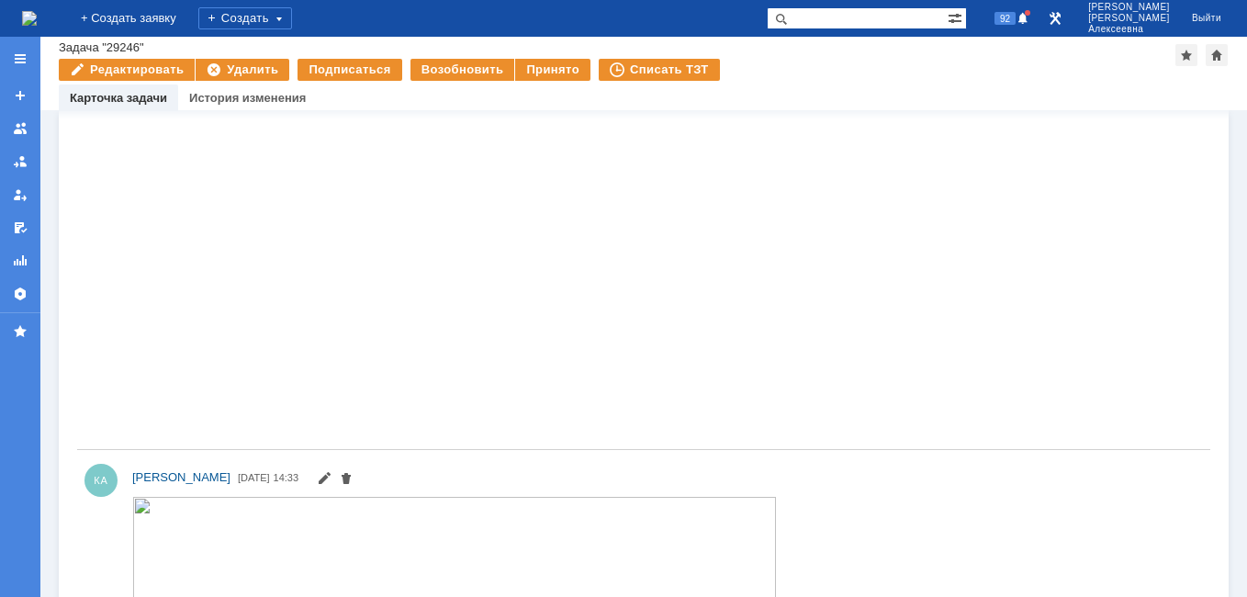
scroll to position [896, 0]
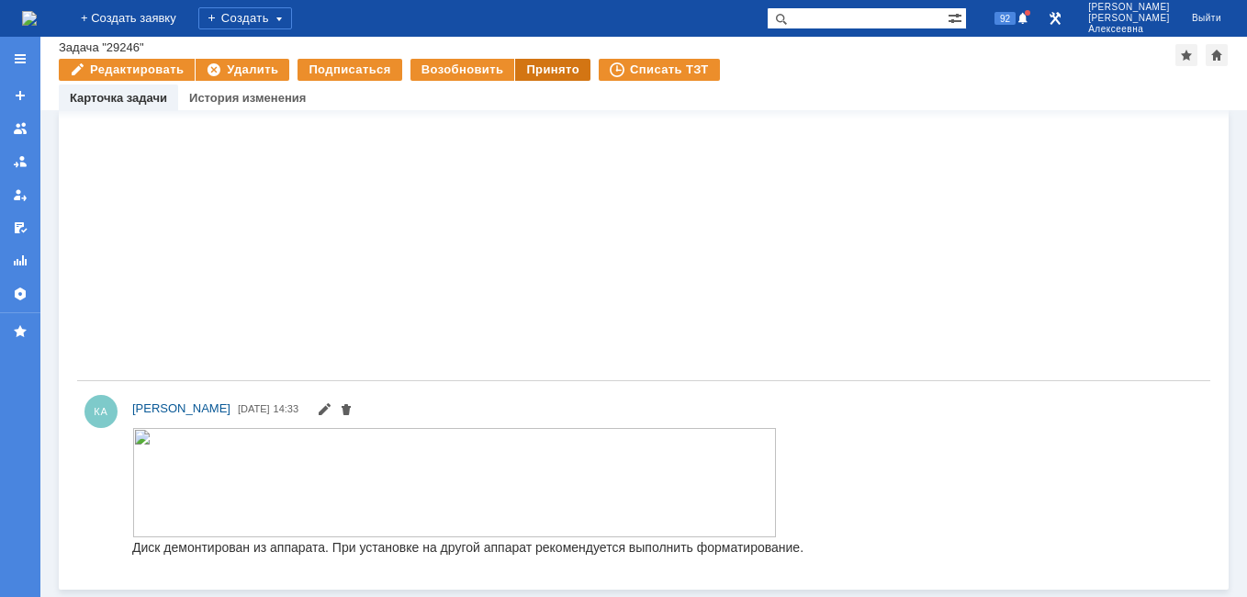
click at [533, 64] on div "Принято" at bounding box center [552, 70] width 75 height 22
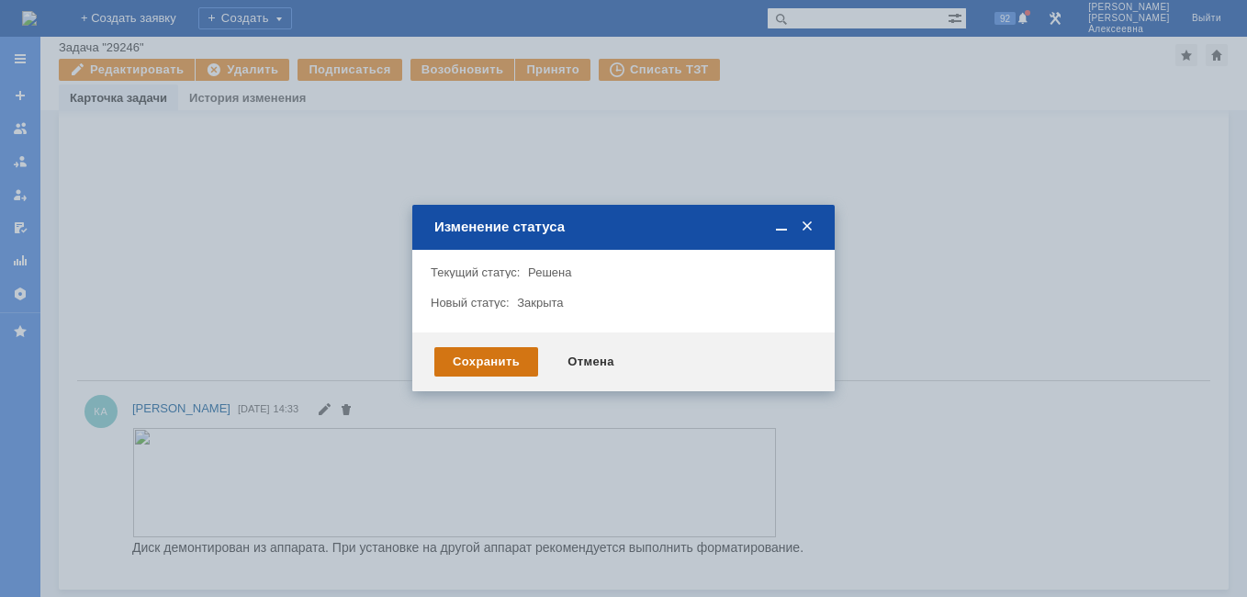
click at [499, 359] on div "Сохранить" at bounding box center [486, 361] width 104 height 29
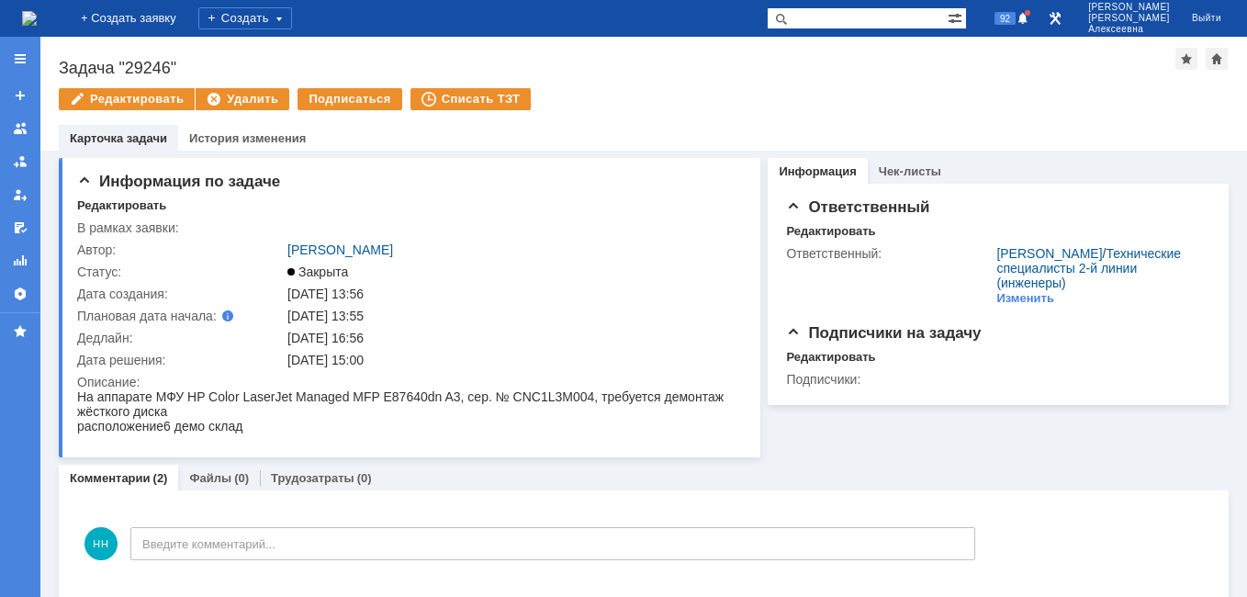
scroll to position [0, 0]
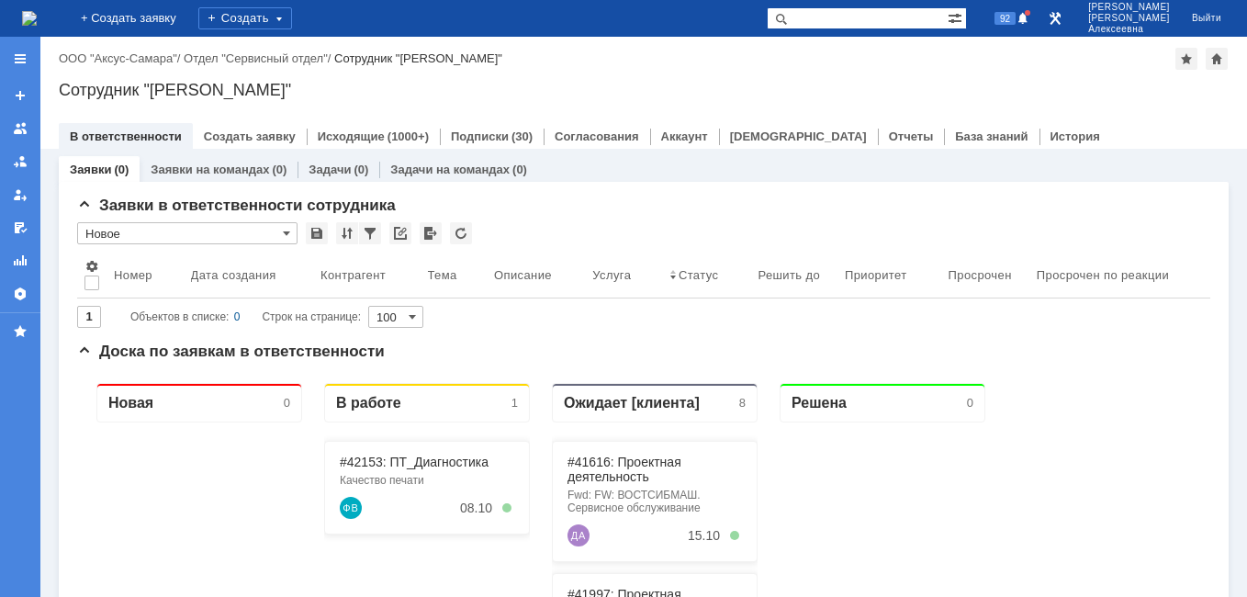
click at [37, 13] on img at bounding box center [29, 18] width 15 height 15
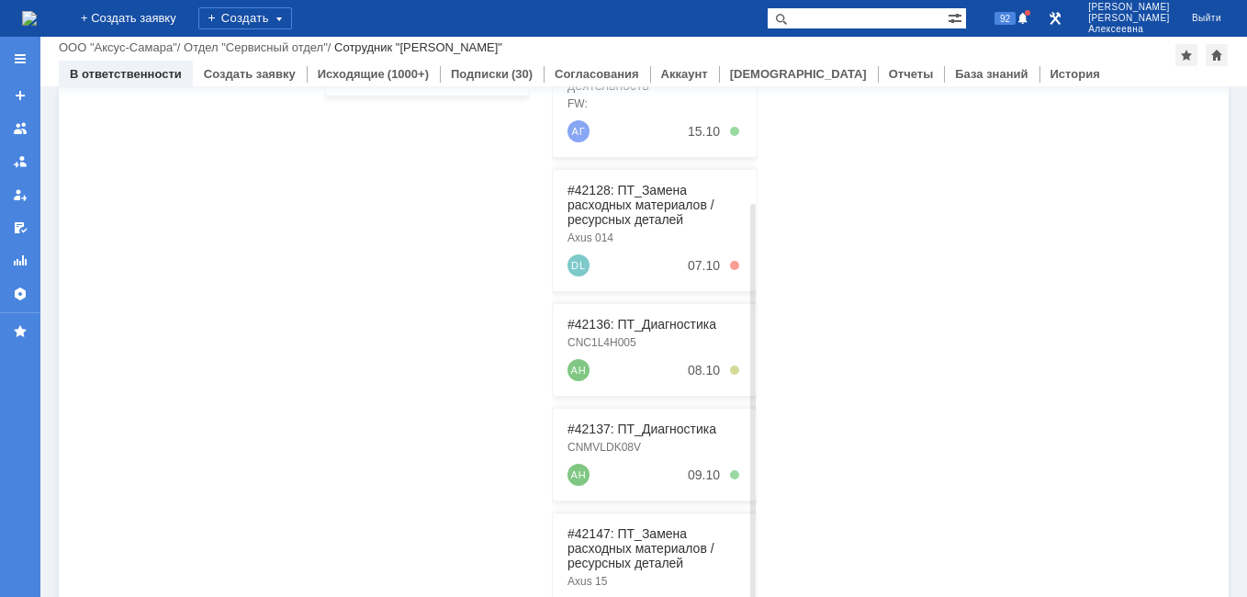
scroll to position [459, 0]
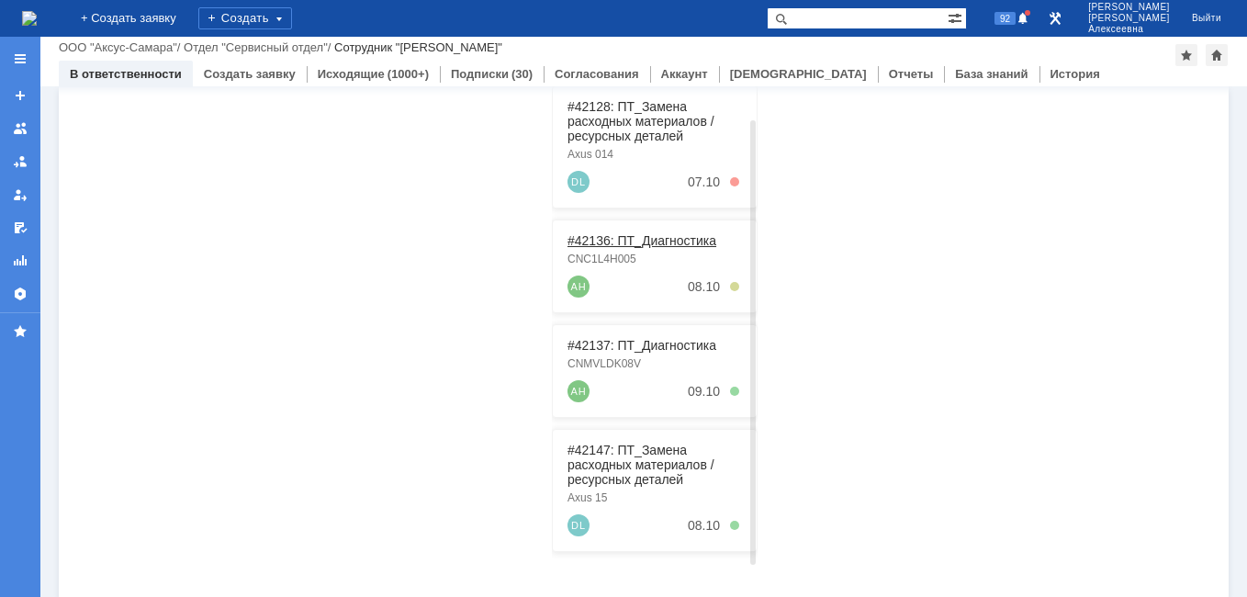
click at [610, 237] on link "#42136: ПТ_Диагностика" at bounding box center [641, 240] width 149 height 15
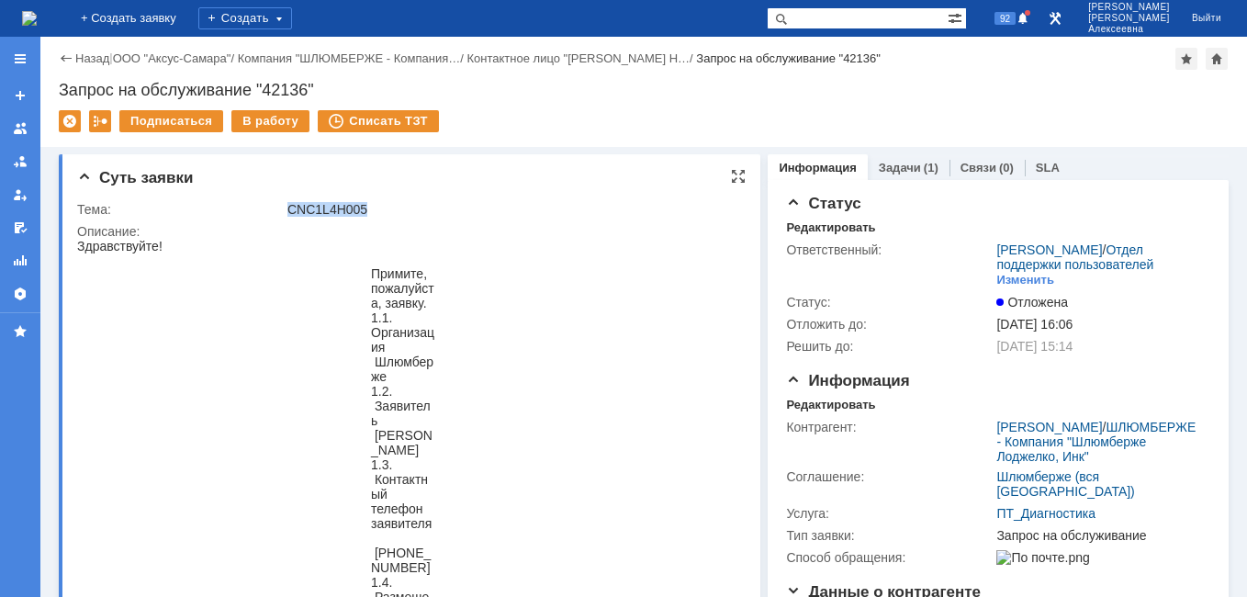
drag, startPoint x: 367, startPoint y: 215, endPoint x: 291, endPoint y: 201, distance: 77.4
click at [291, 201] on td "CNC1L4H005" at bounding box center [511, 209] width 455 height 22
copy div "CNC1L4H005"
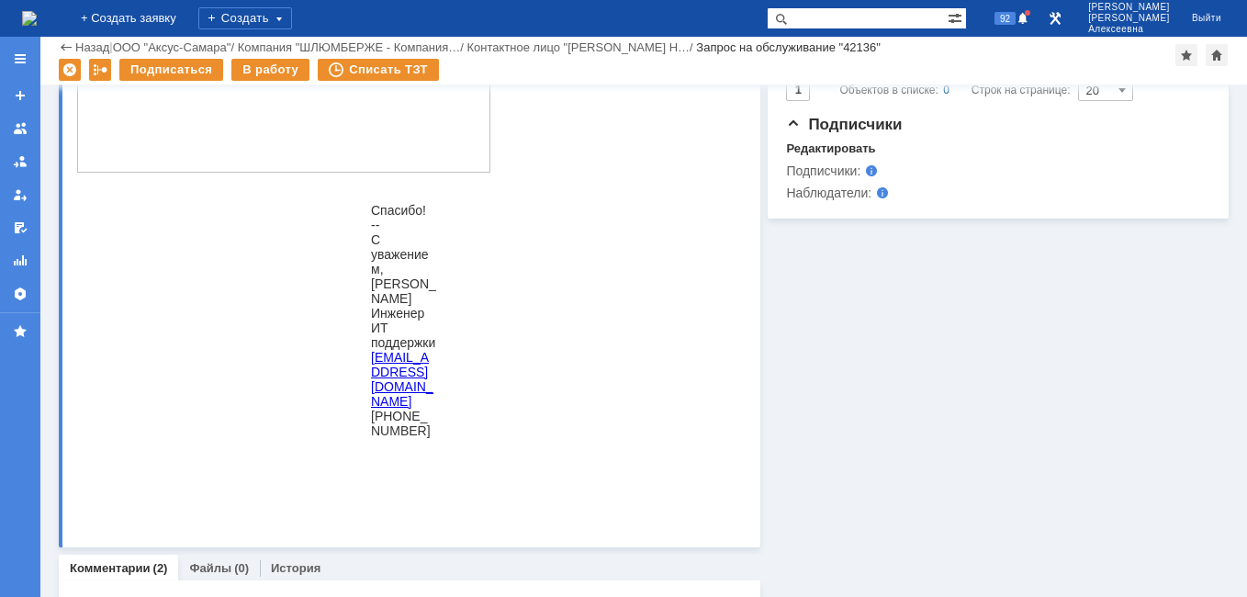
scroll to position [1285, 0]
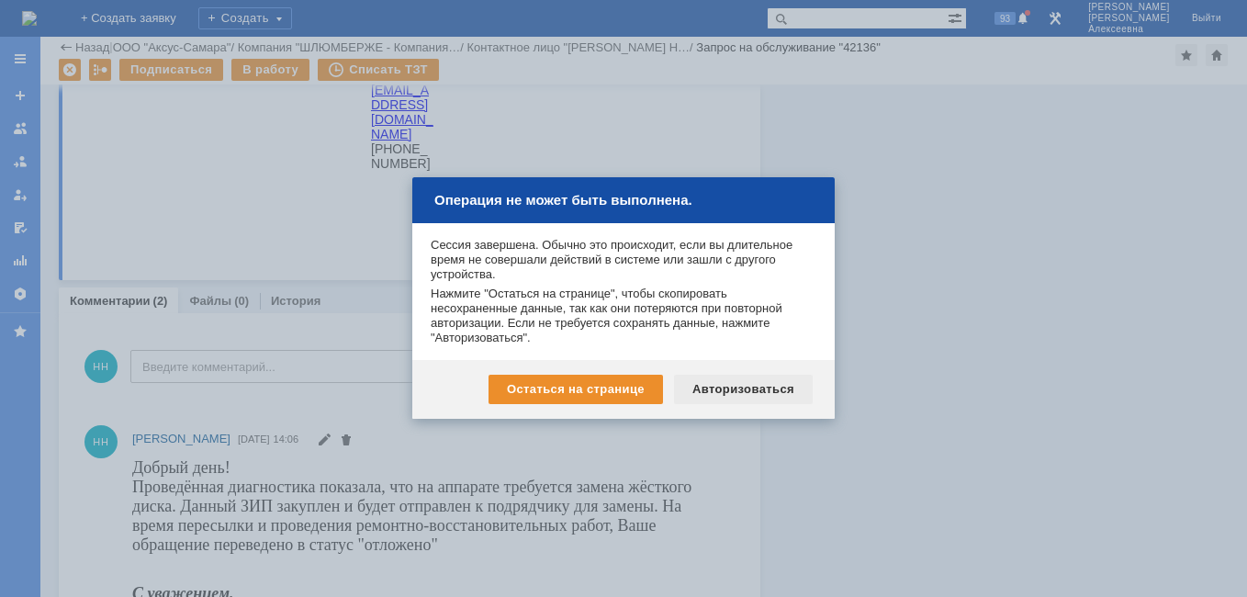
click at [753, 388] on div "Авторизоваться" at bounding box center [743, 389] width 139 height 29
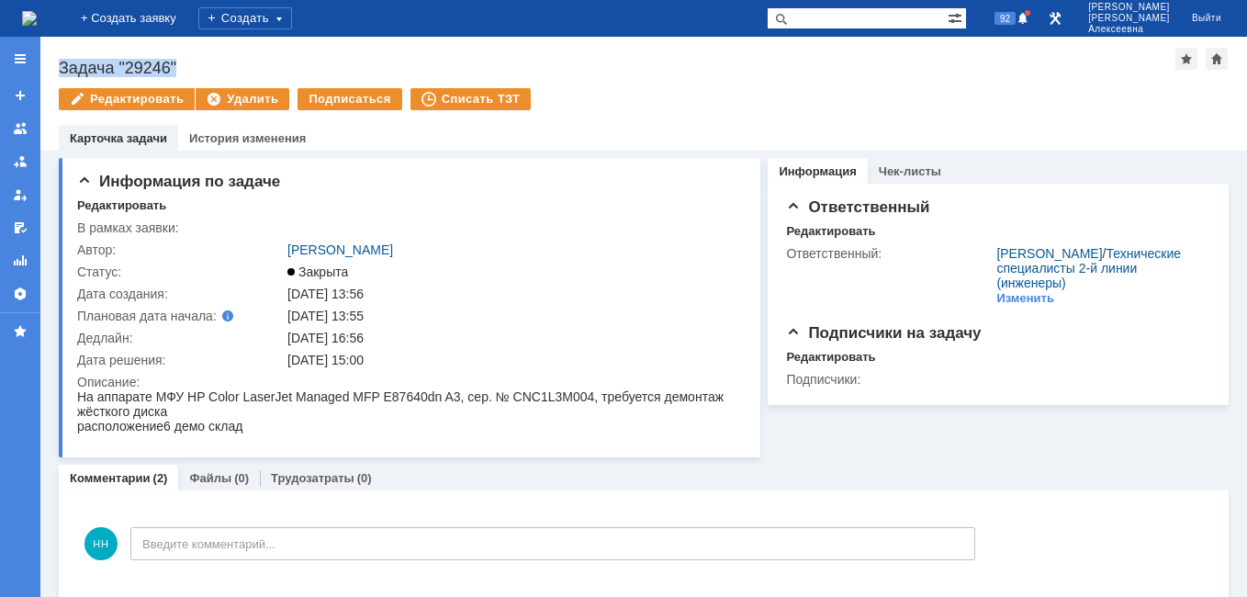
drag, startPoint x: 178, startPoint y: 64, endPoint x: 54, endPoint y: 65, distance: 124.0
click at [54, 65] on div "Назад | Задача "29246" Задача "29246" Редактировать Удалить Подписаться Списать…" at bounding box center [643, 94] width 1206 height 114
copy div "Задача "29246""
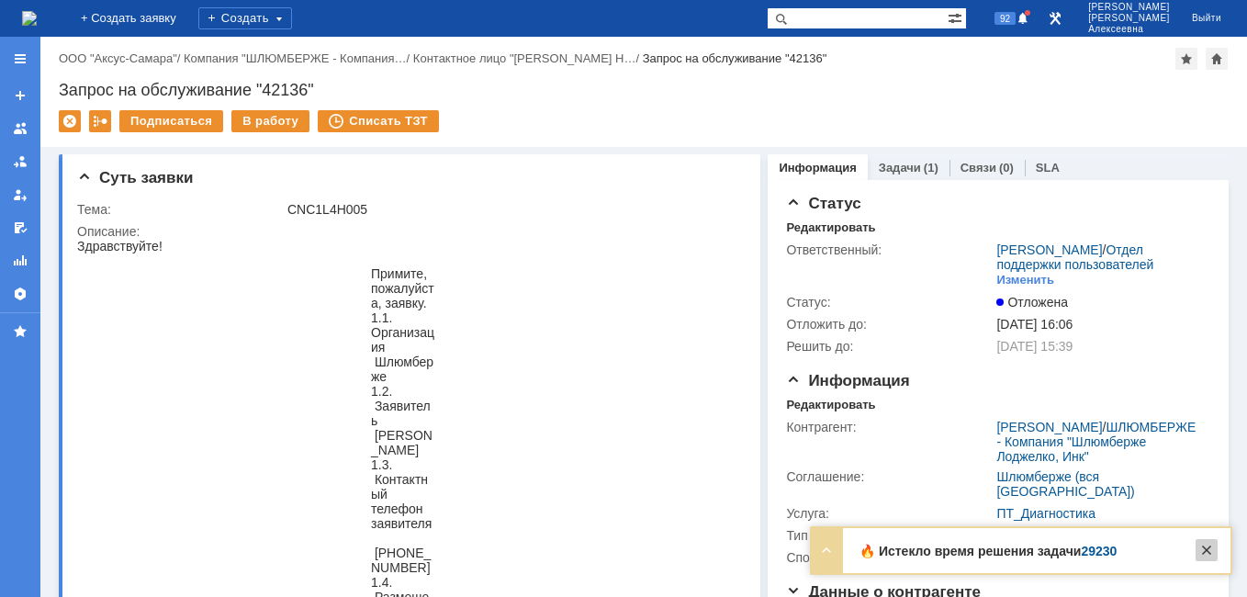
click at [1205, 551] on div at bounding box center [1206, 550] width 22 height 22
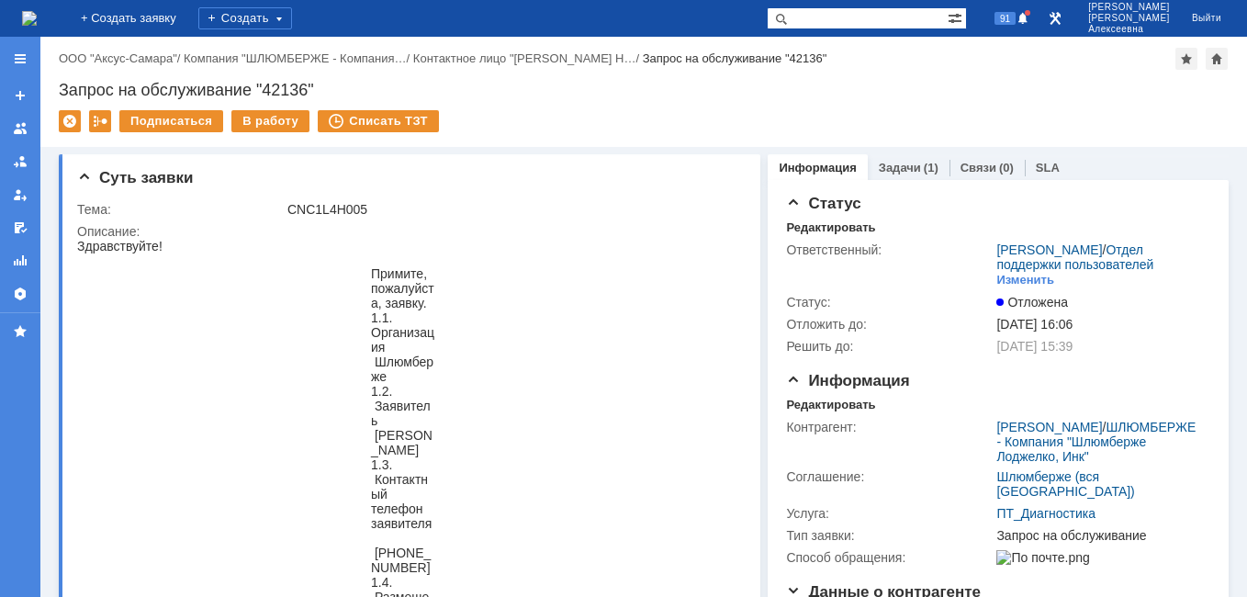
click at [37, 22] on img at bounding box center [29, 18] width 15 height 15
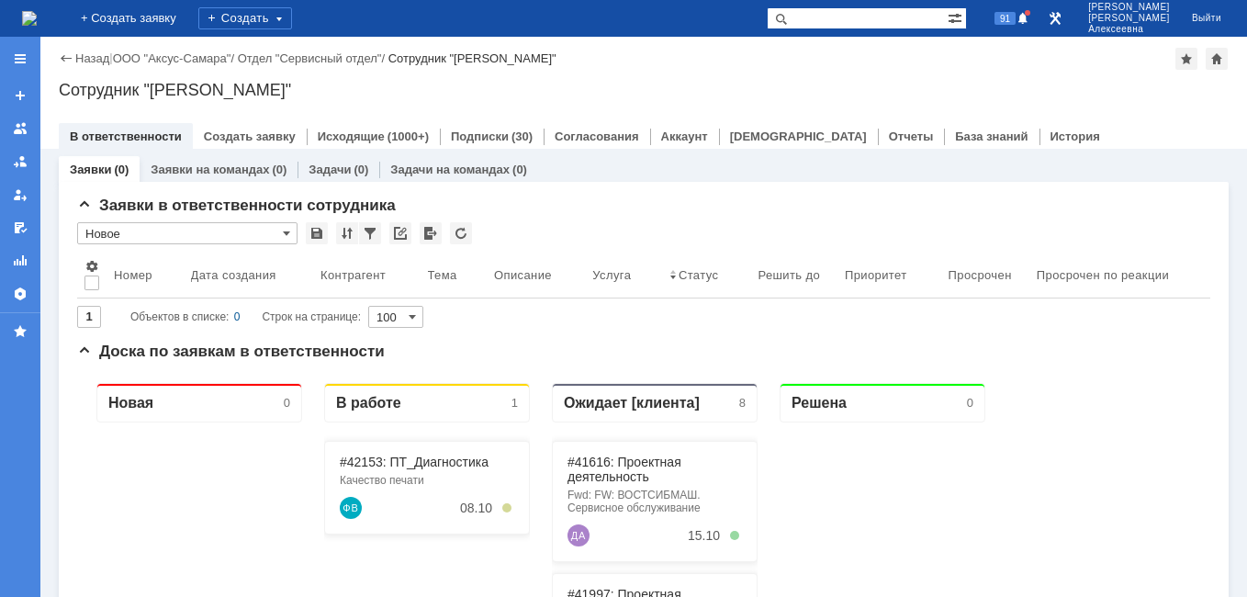
click at [37, 25] on img at bounding box center [29, 18] width 15 height 15
click at [395, 466] on link "#42153: ПТ_Диагностика" at bounding box center [414, 461] width 149 height 15
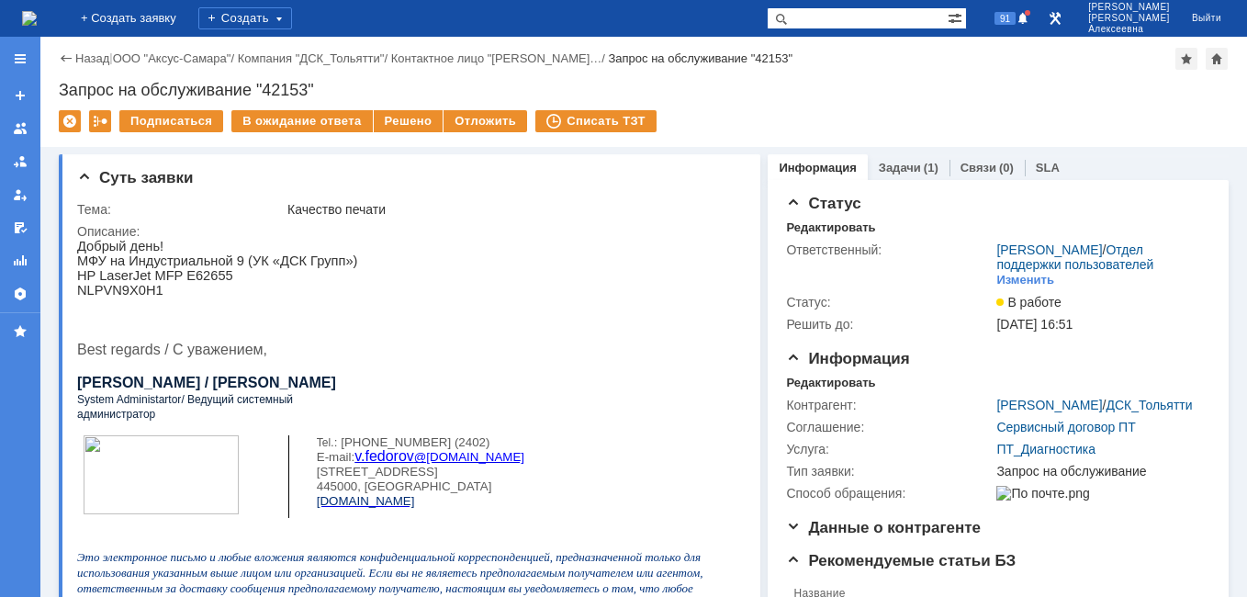
click at [37, 18] on img at bounding box center [29, 18] width 15 height 15
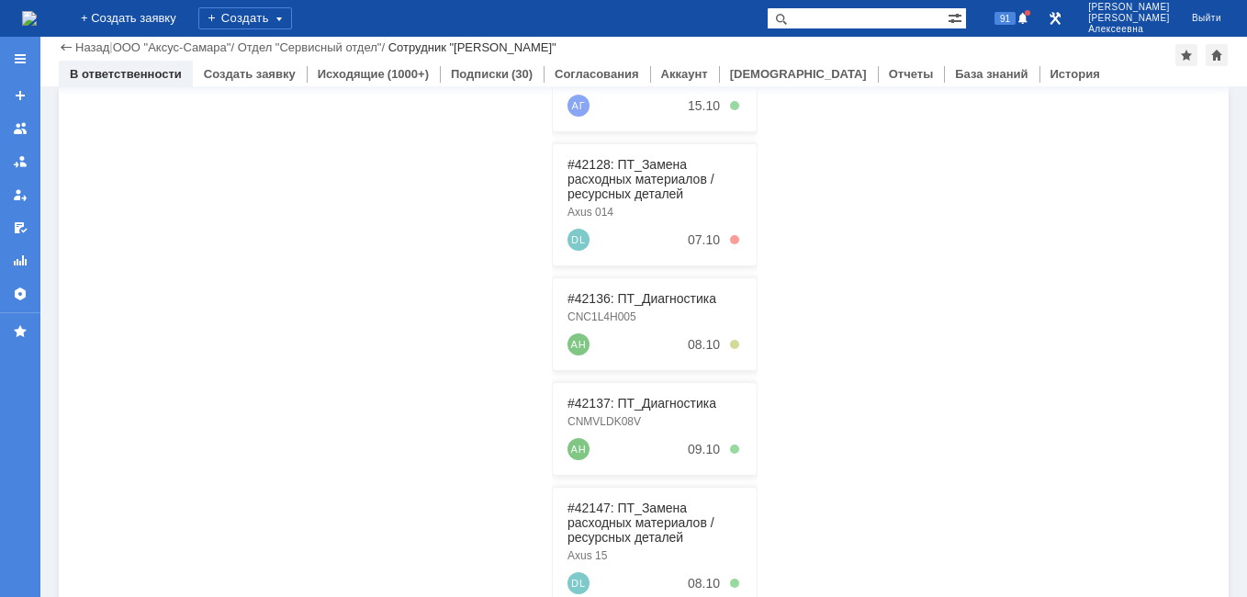
scroll to position [376, 0]
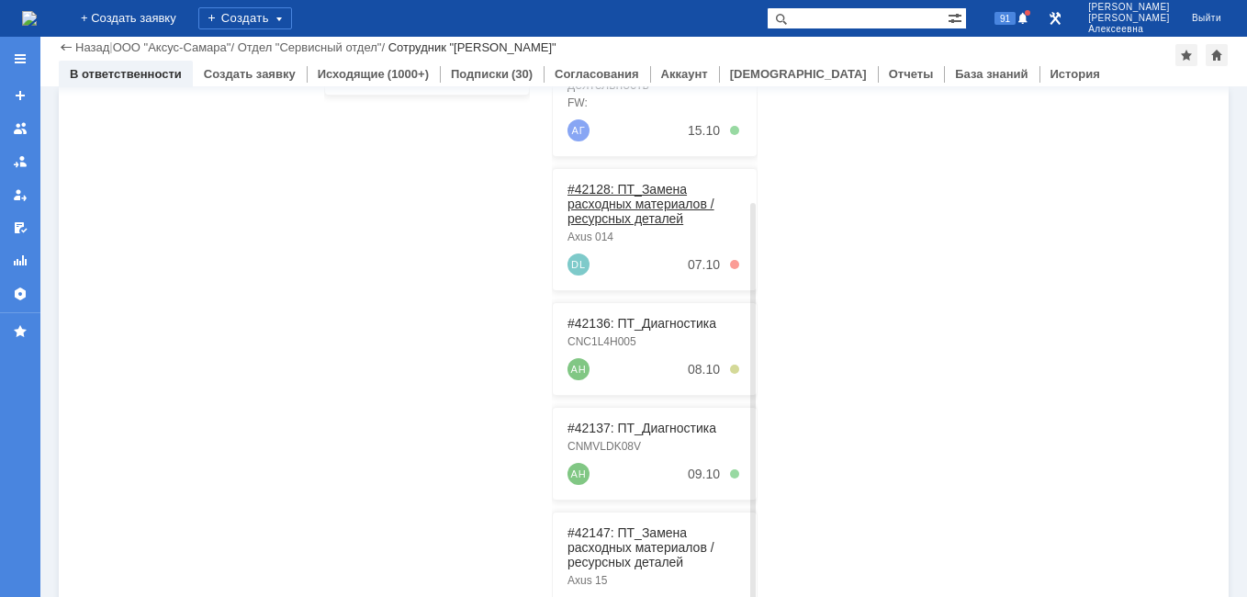
click at [627, 213] on link "#42128: ПТ_Замена расходных материалов / ресурсных деталей" at bounding box center [640, 204] width 147 height 44
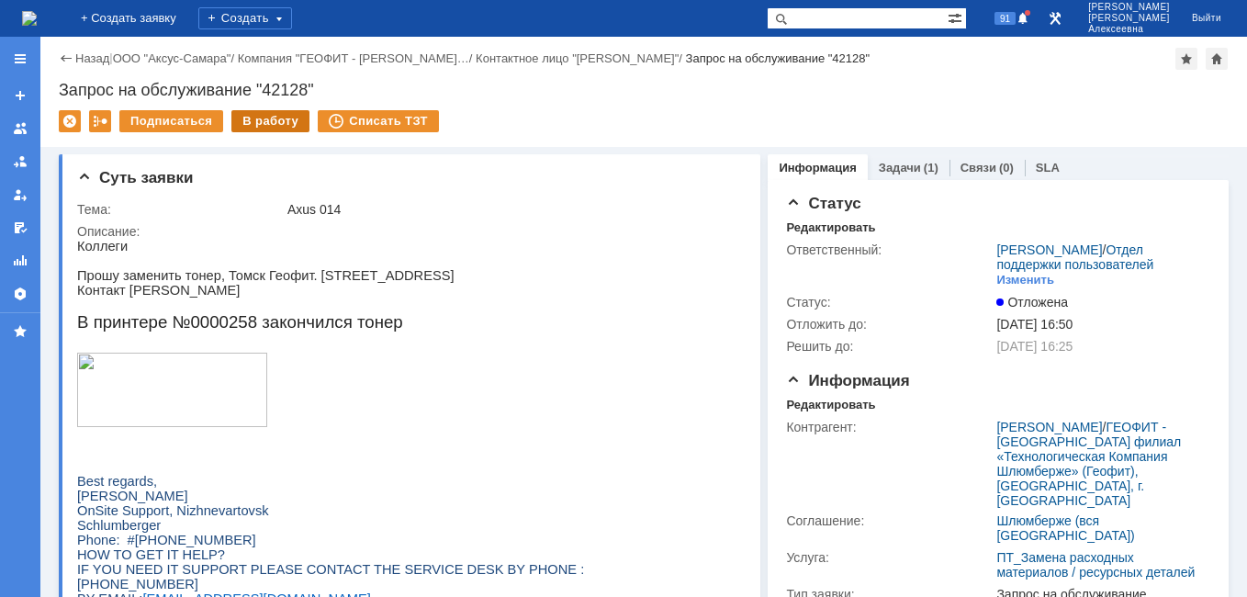
click at [265, 122] on div "В работу" at bounding box center [270, 121] width 78 height 22
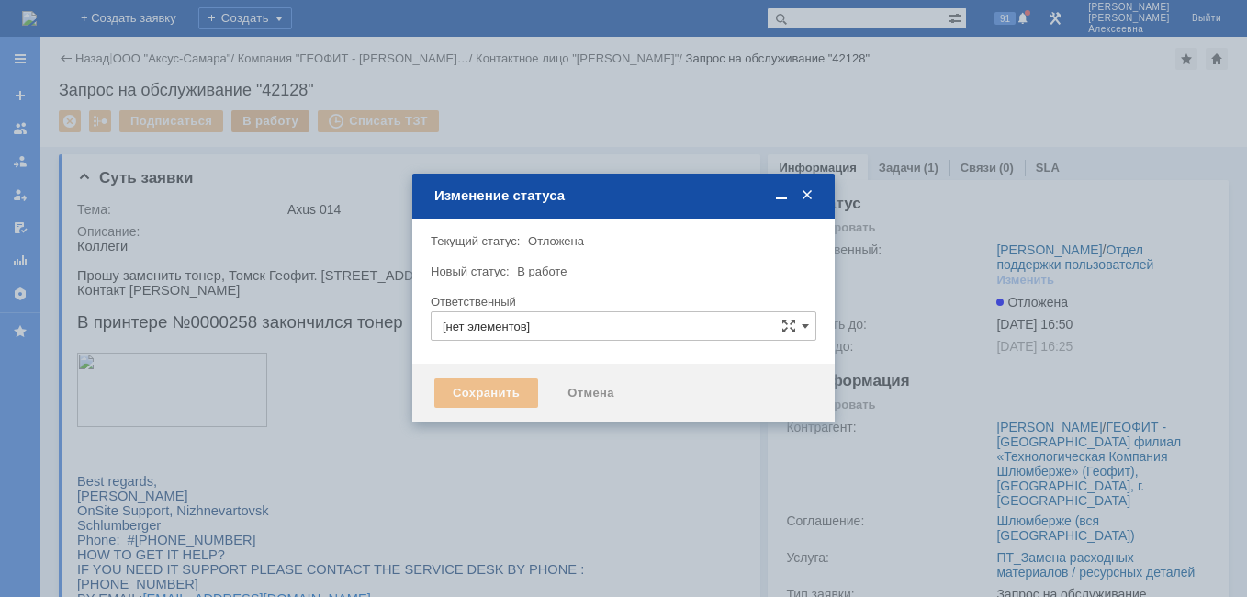
type input "[PERSON_NAME]"
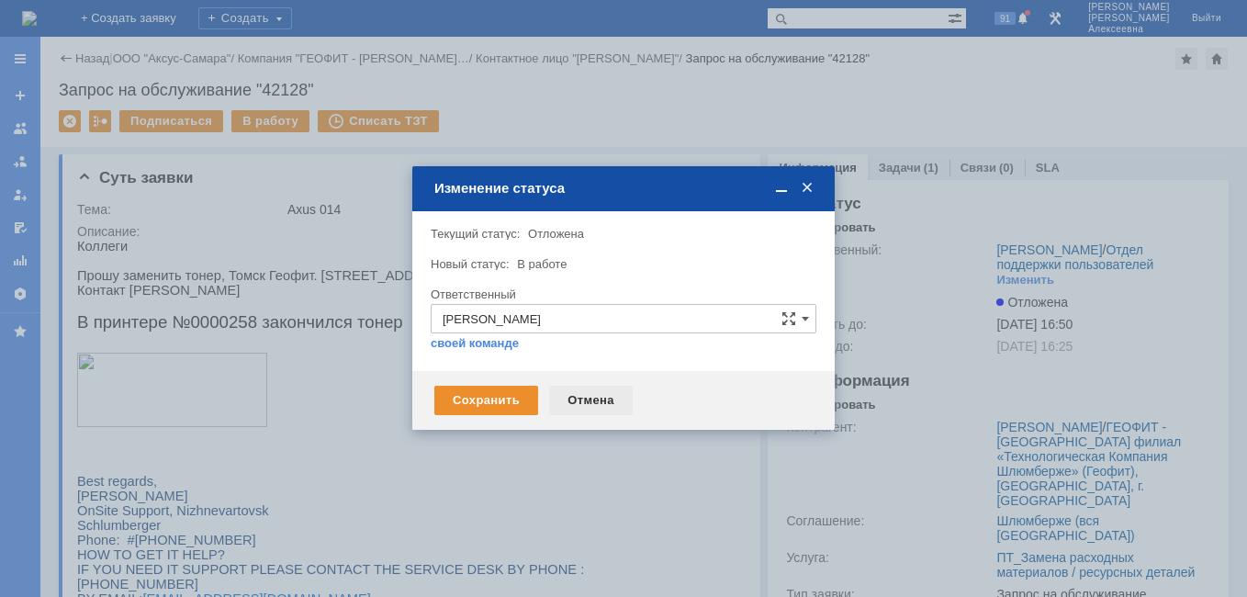
drag, startPoint x: 584, startPoint y: 394, endPoint x: 513, endPoint y: 152, distance: 251.6
click at [584, 394] on div "Отмена" at bounding box center [591, 400] width 84 height 29
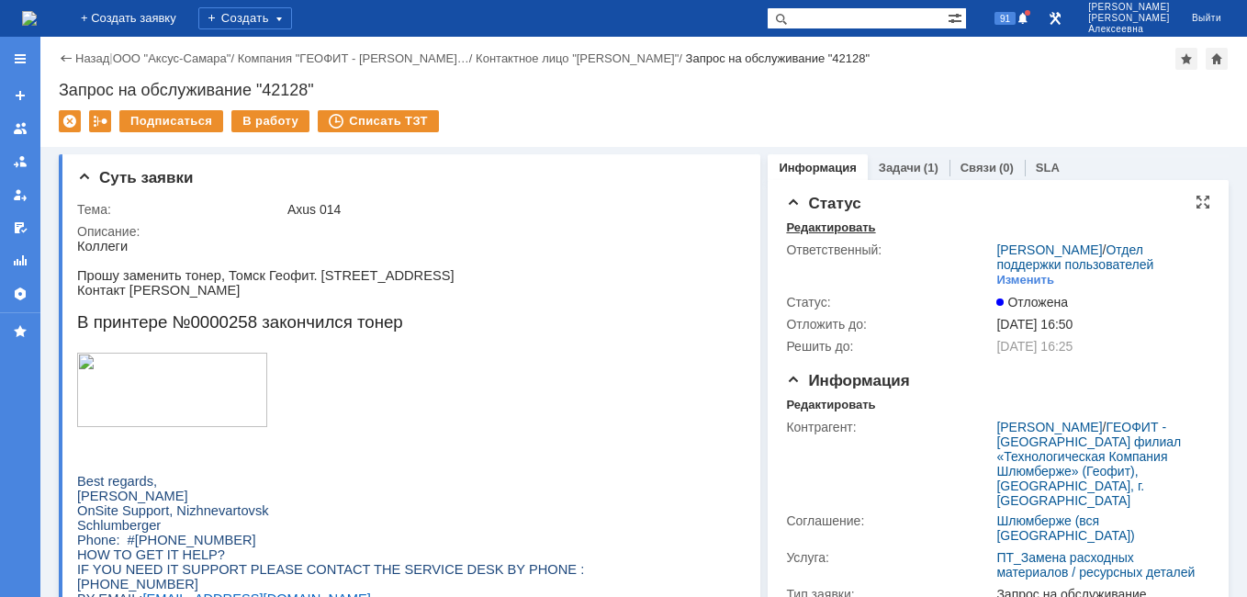
click at [807, 227] on div "Редактировать" at bounding box center [830, 227] width 89 height 15
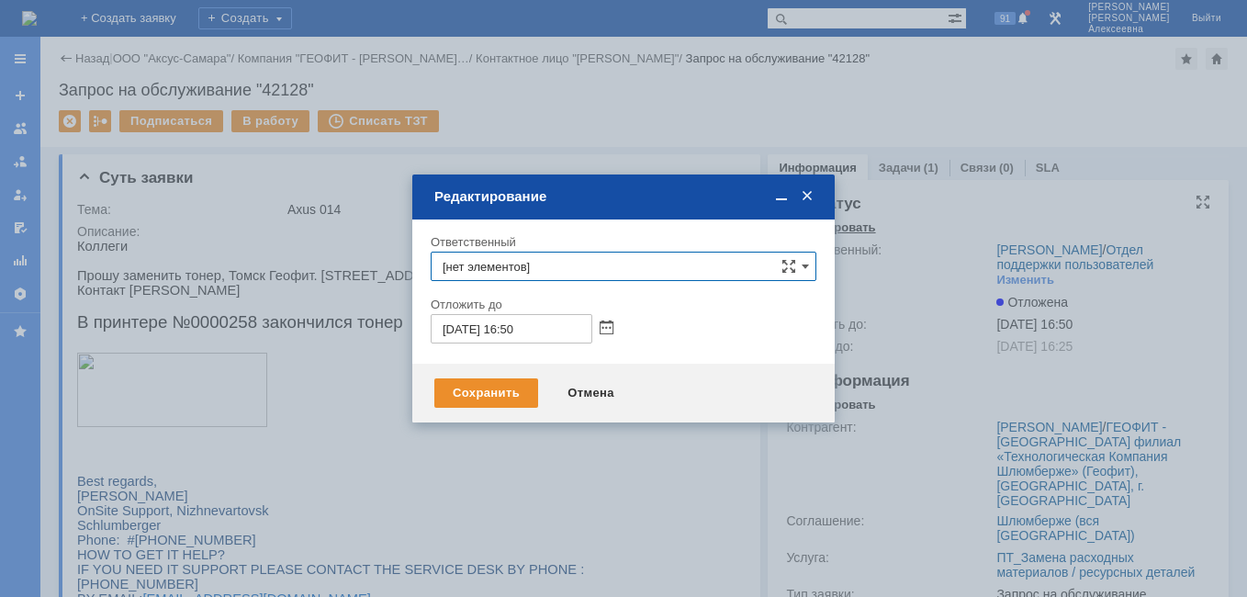
type input "[PERSON_NAME]"
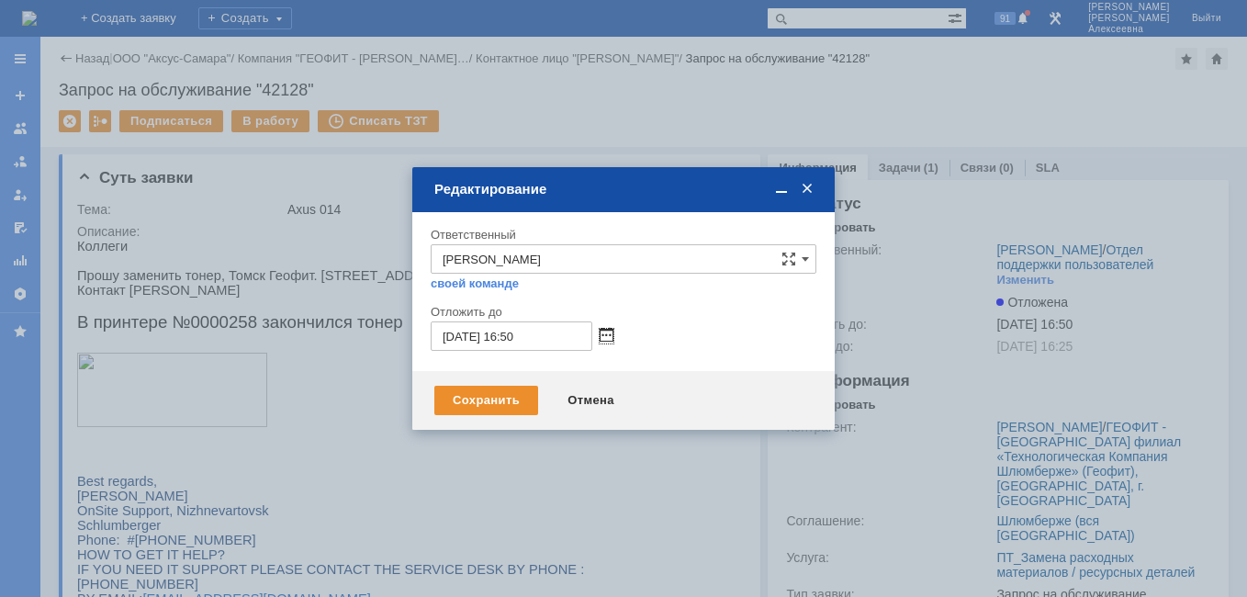
click at [605, 332] on span at bounding box center [607, 336] width 14 height 15
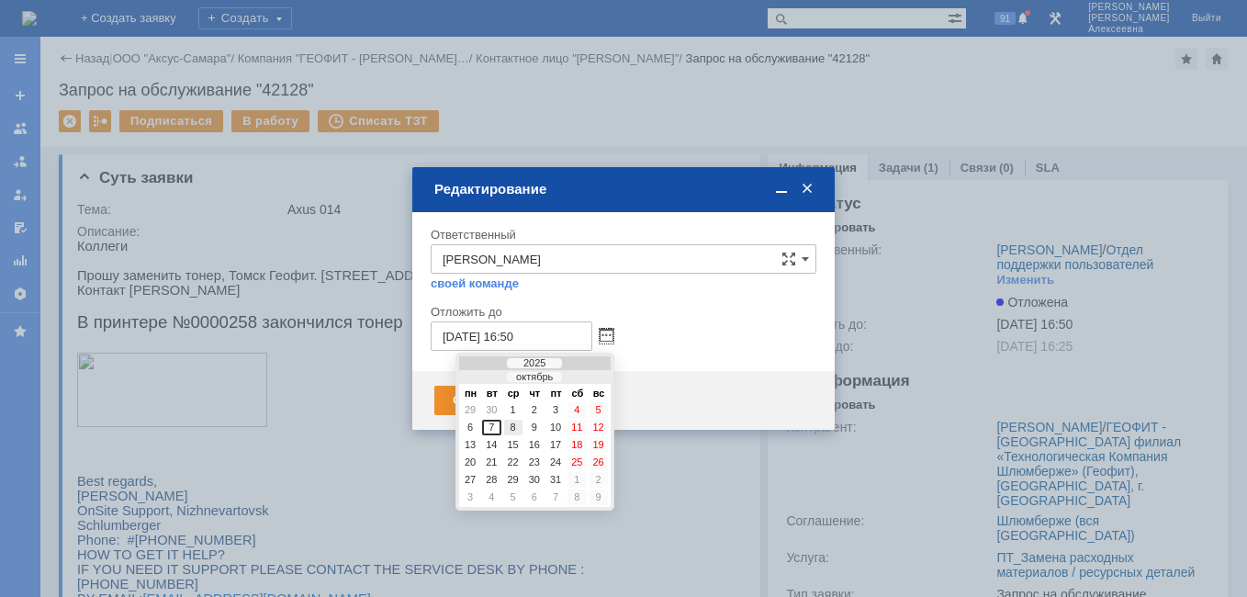
click at [514, 425] on div "8" at bounding box center [513, 428] width 18 height 16
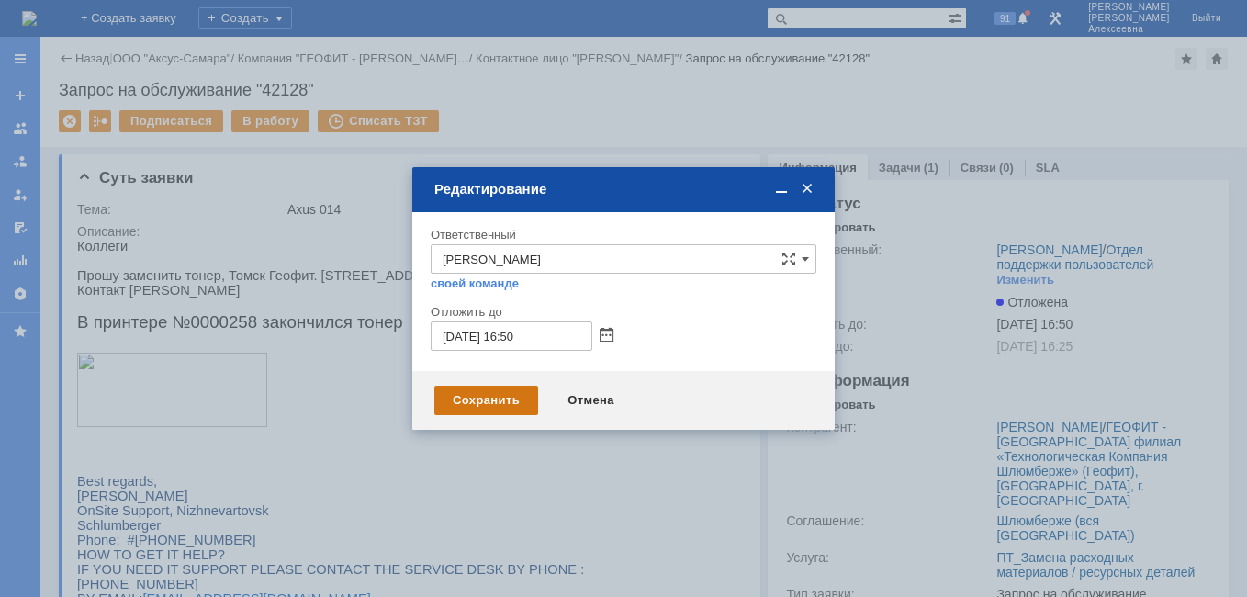
click at [508, 397] on div "Сохранить" at bounding box center [486, 400] width 104 height 29
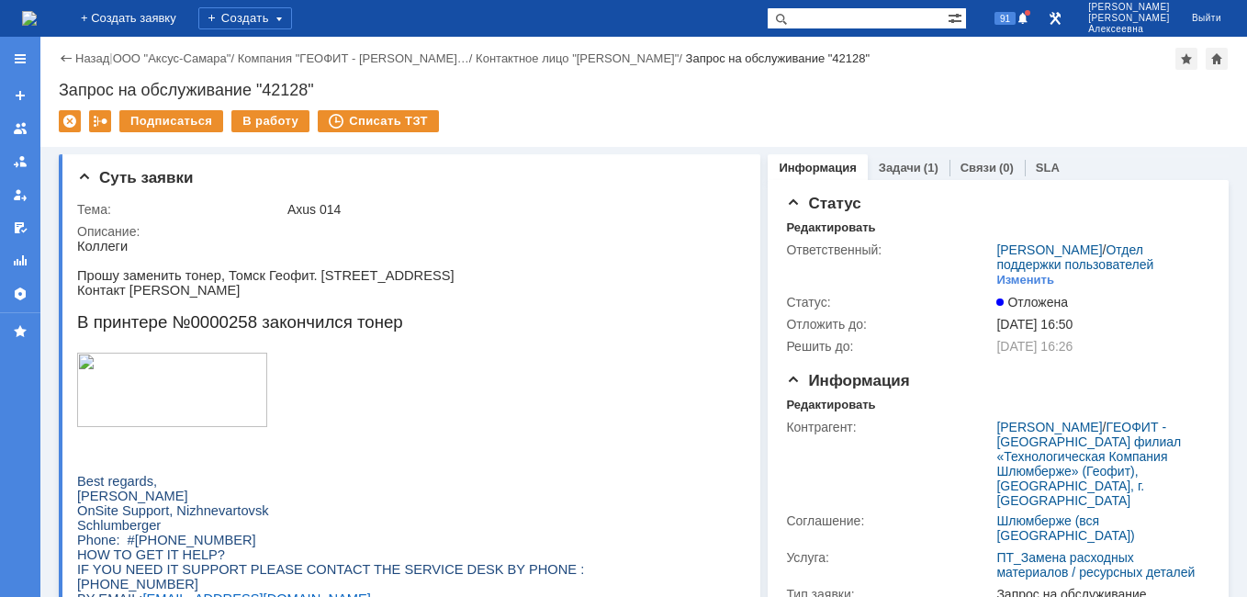
click at [37, 18] on img at bounding box center [29, 18] width 15 height 15
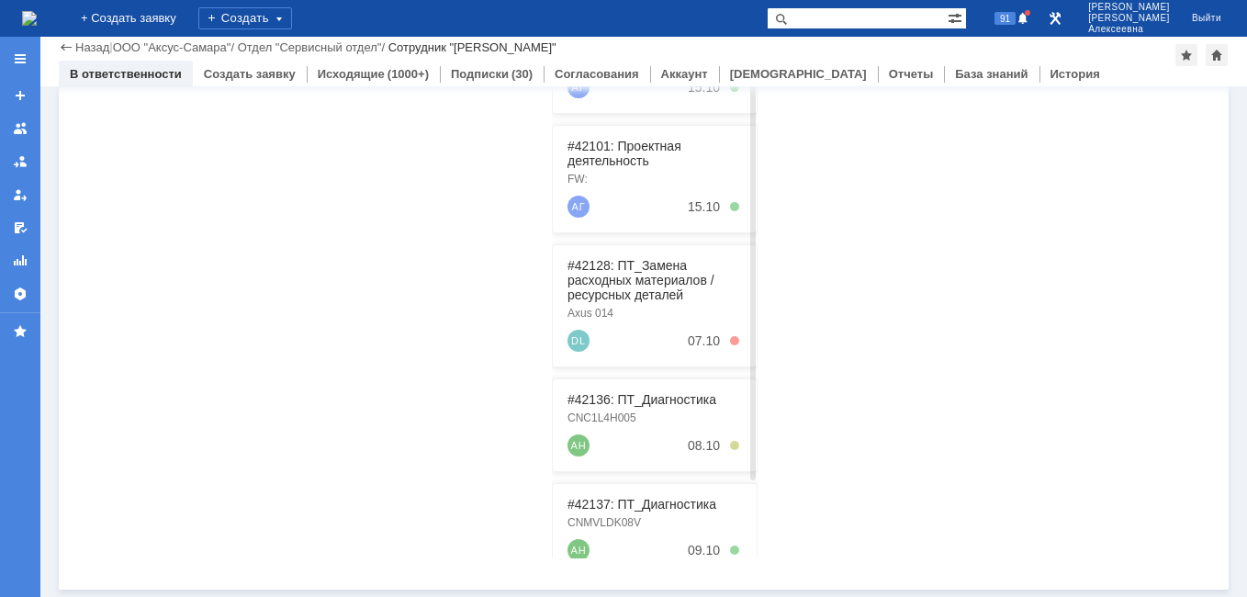
scroll to position [140, 0]
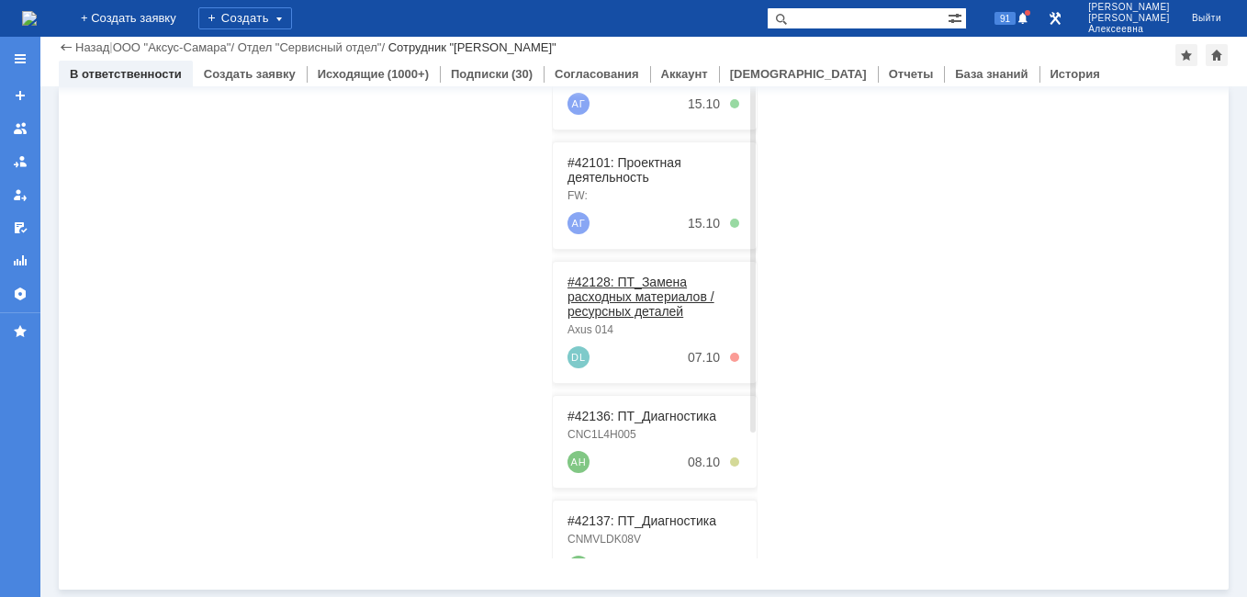
click at [619, 304] on link "#42128: ПТ_Замена расходных материалов / ресурсных деталей" at bounding box center [640, 297] width 147 height 44
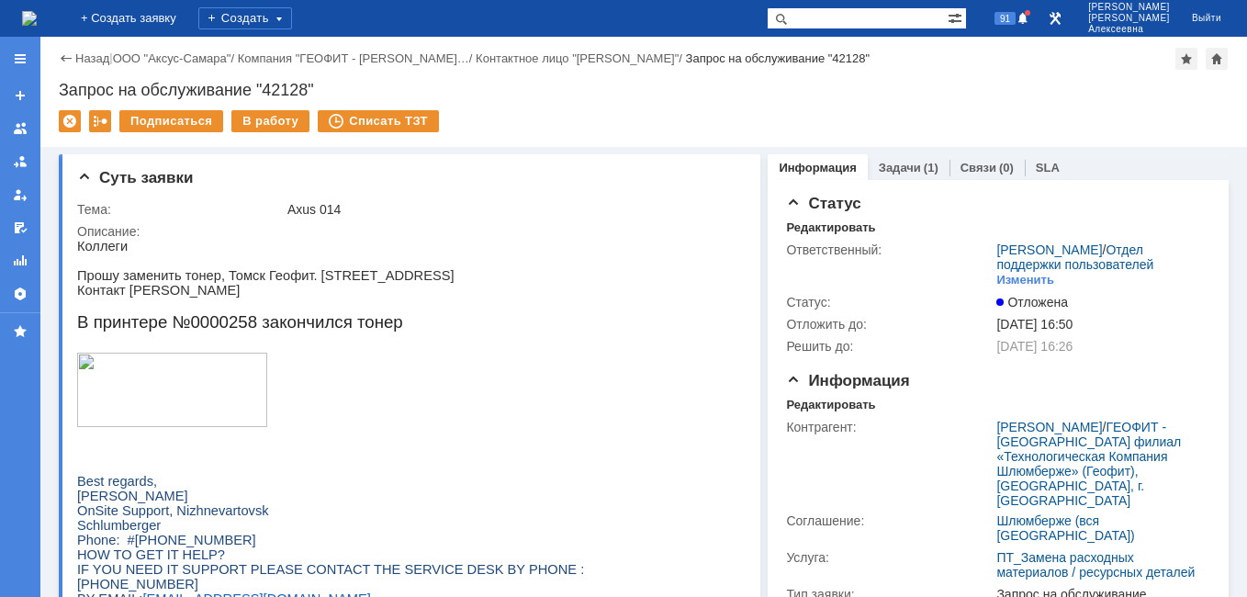
click at [37, 21] on img at bounding box center [29, 18] width 15 height 15
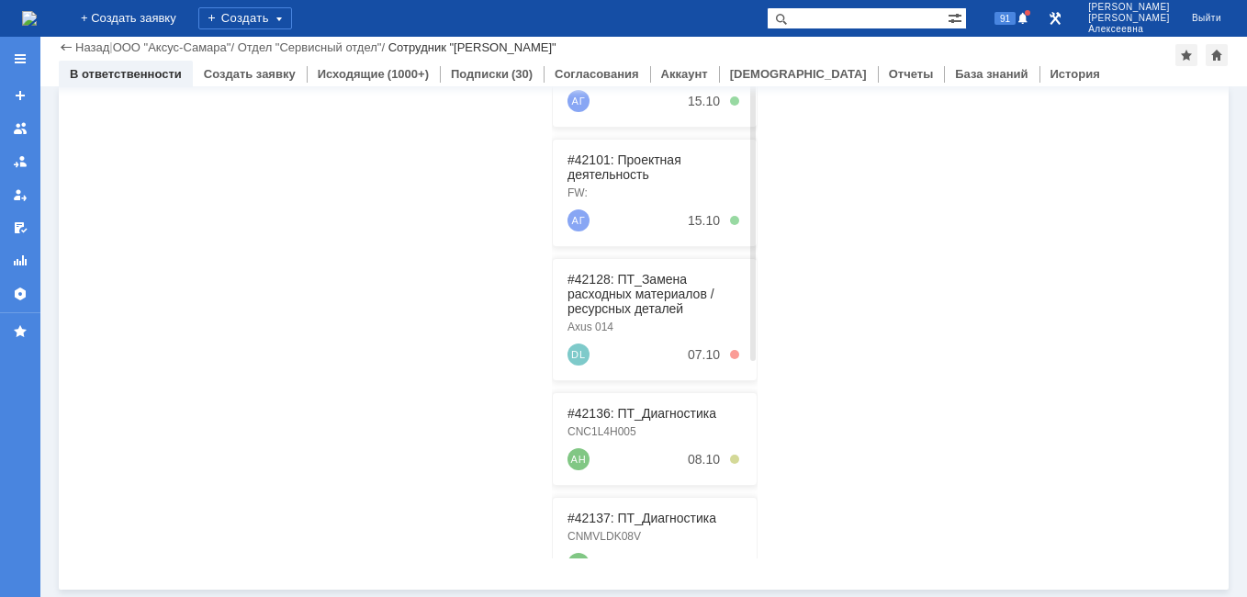
scroll to position [324, 0]
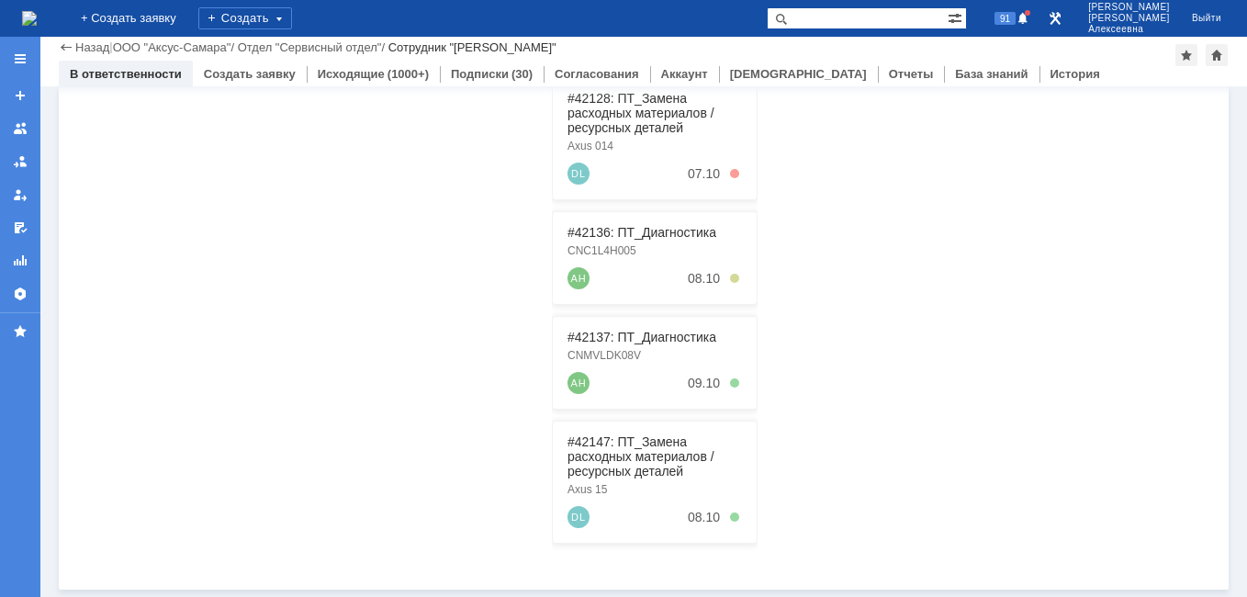
paste input "29127"
type input "29127"
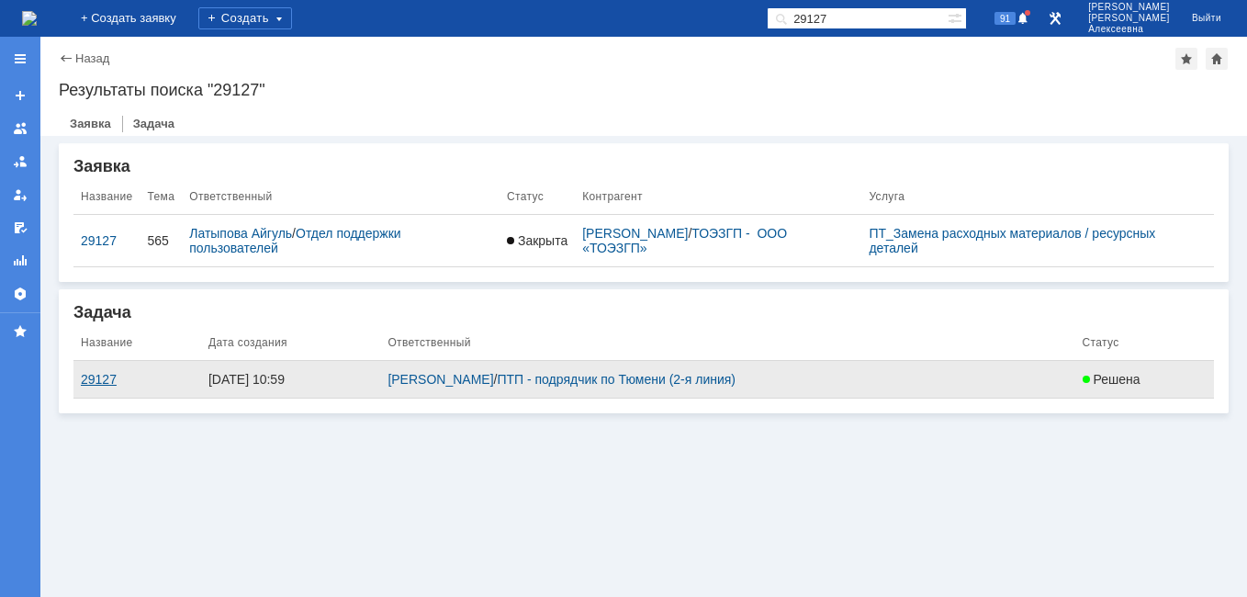
click at [88, 377] on div "29127" at bounding box center [137, 379] width 113 height 15
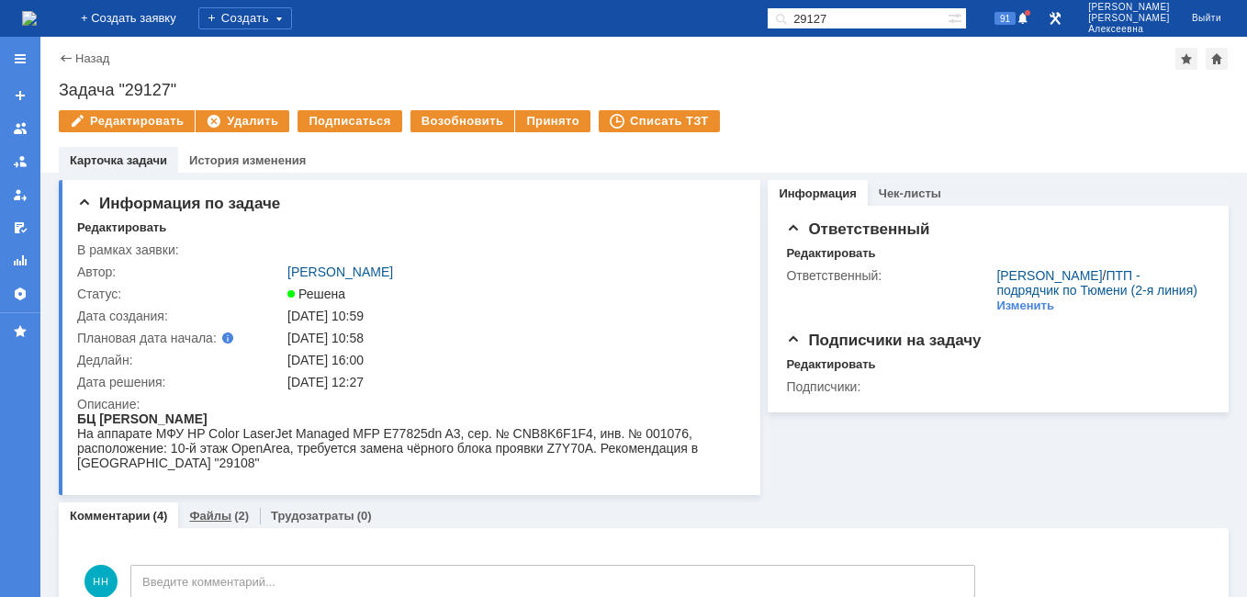
click at [208, 522] on link "Файлы" at bounding box center [210, 516] width 42 height 14
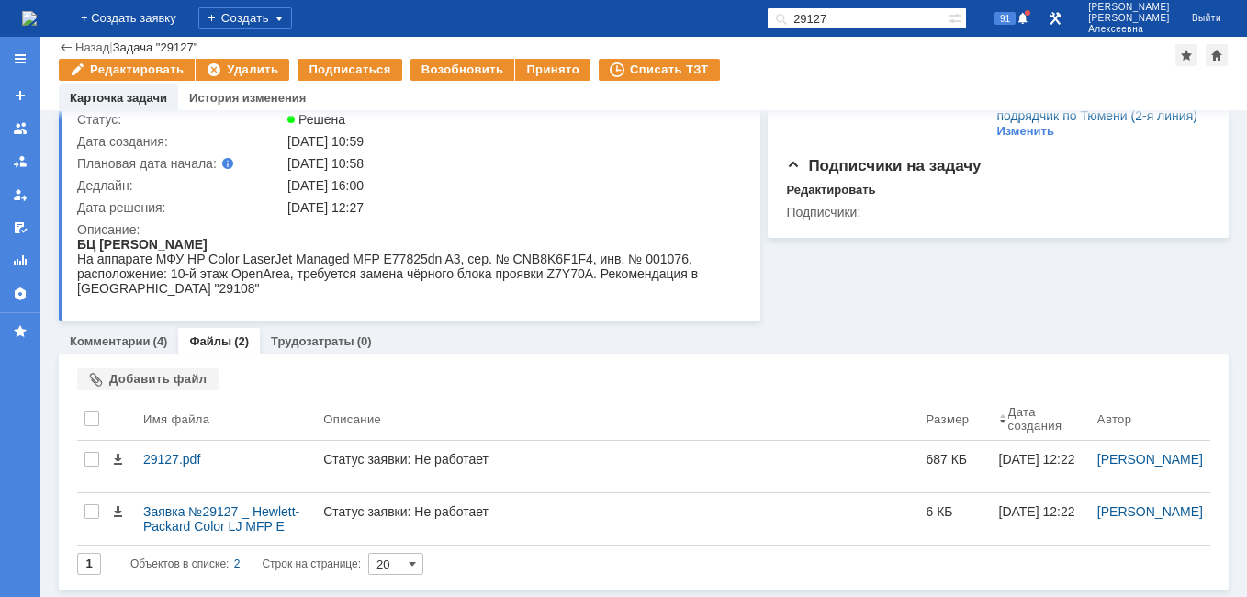
scroll to position [113, 0]
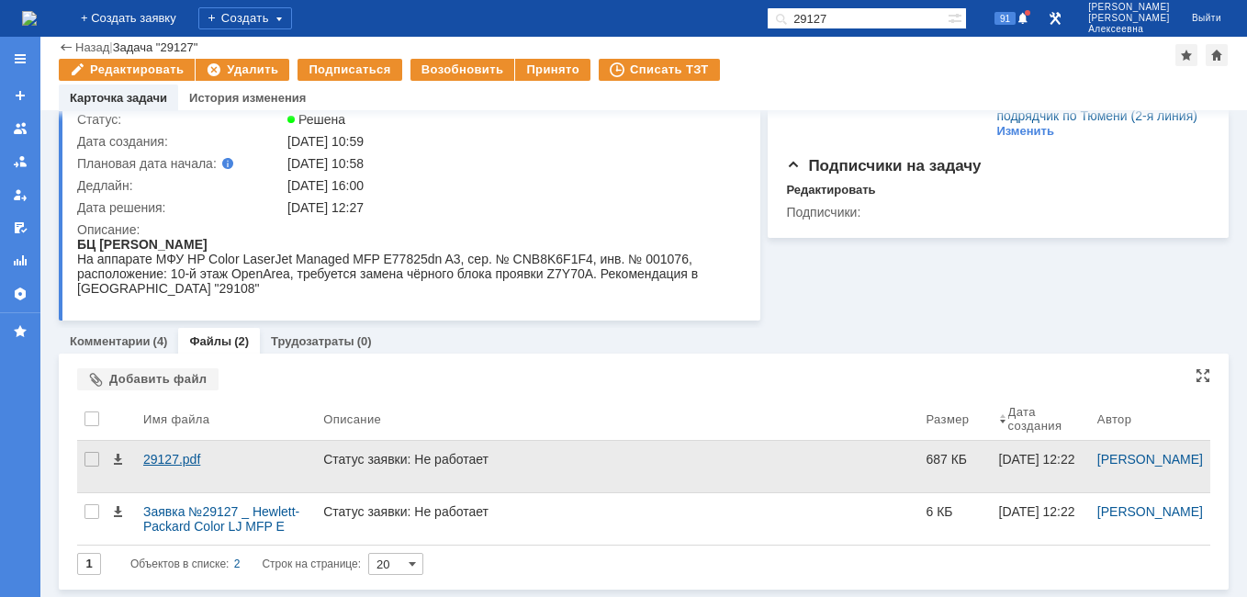
click at [162, 455] on div "29127.pdf" at bounding box center [225, 459] width 165 height 15
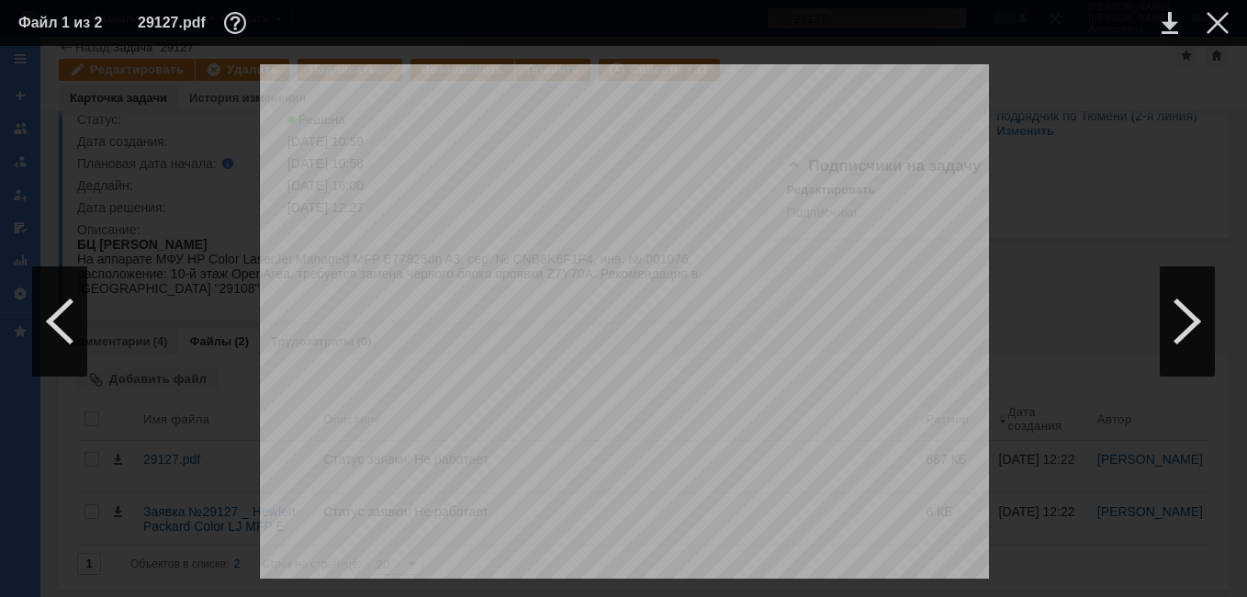
scroll to position [336, 0]
click at [1220, 23] on div at bounding box center [1217, 23] width 22 height 22
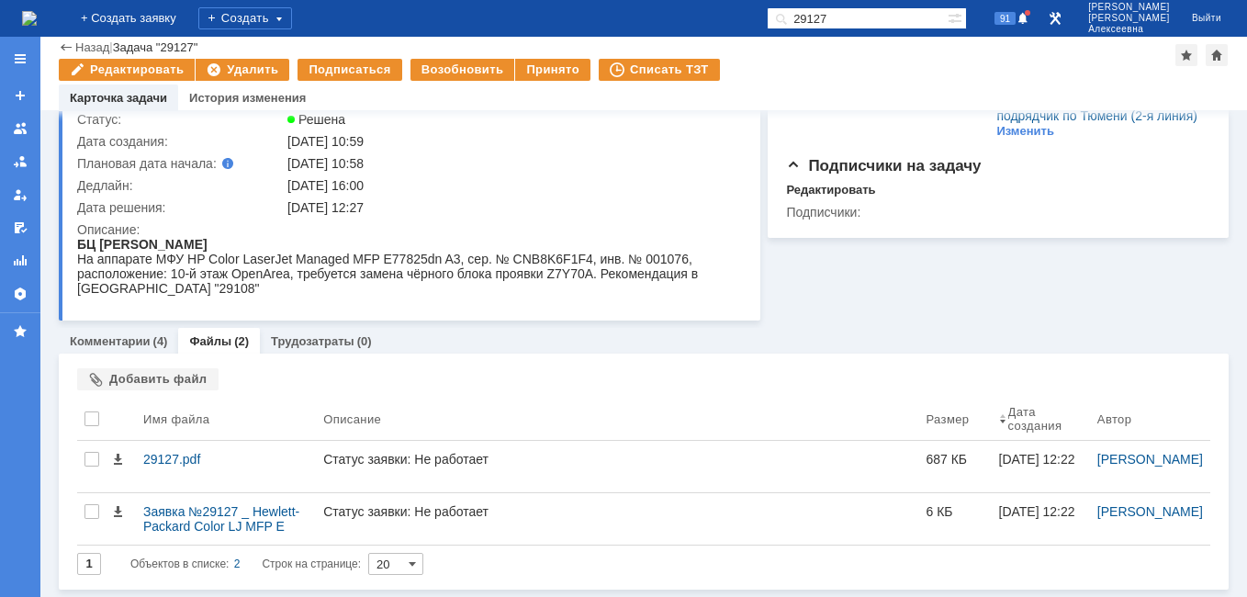
scroll to position [113, 0]
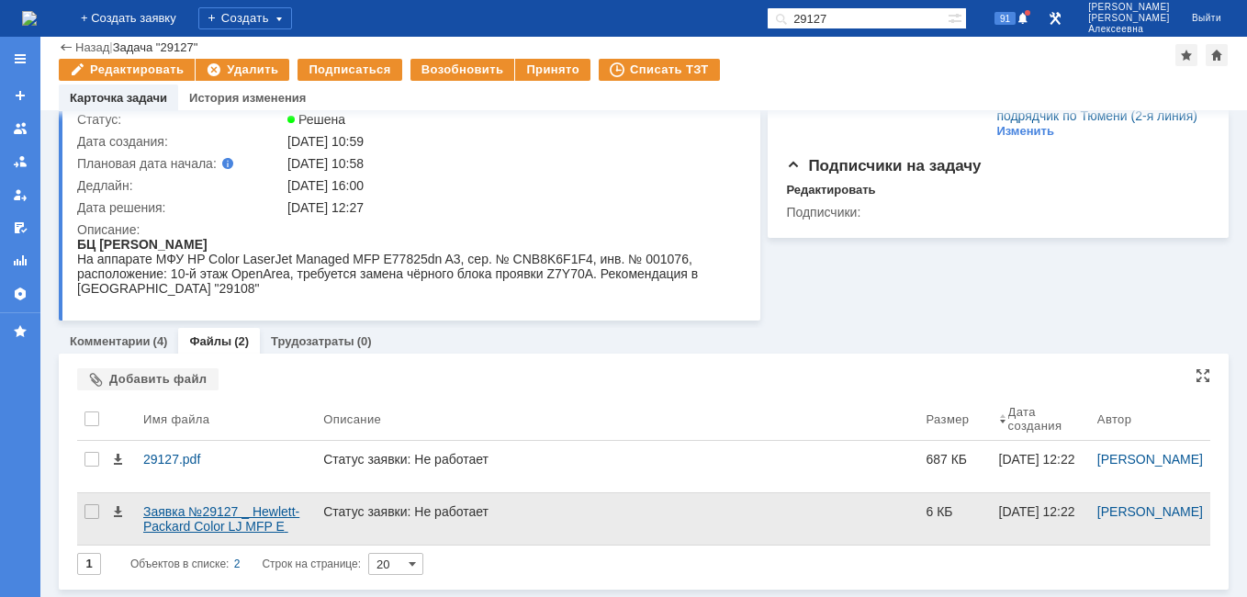
click at [183, 514] on div "Заявка №29127 _ Hewlett-Packard Color LJ MFP E 77825 [CNB8K6F1F4] 000004.xlsx" at bounding box center [225, 518] width 165 height 29
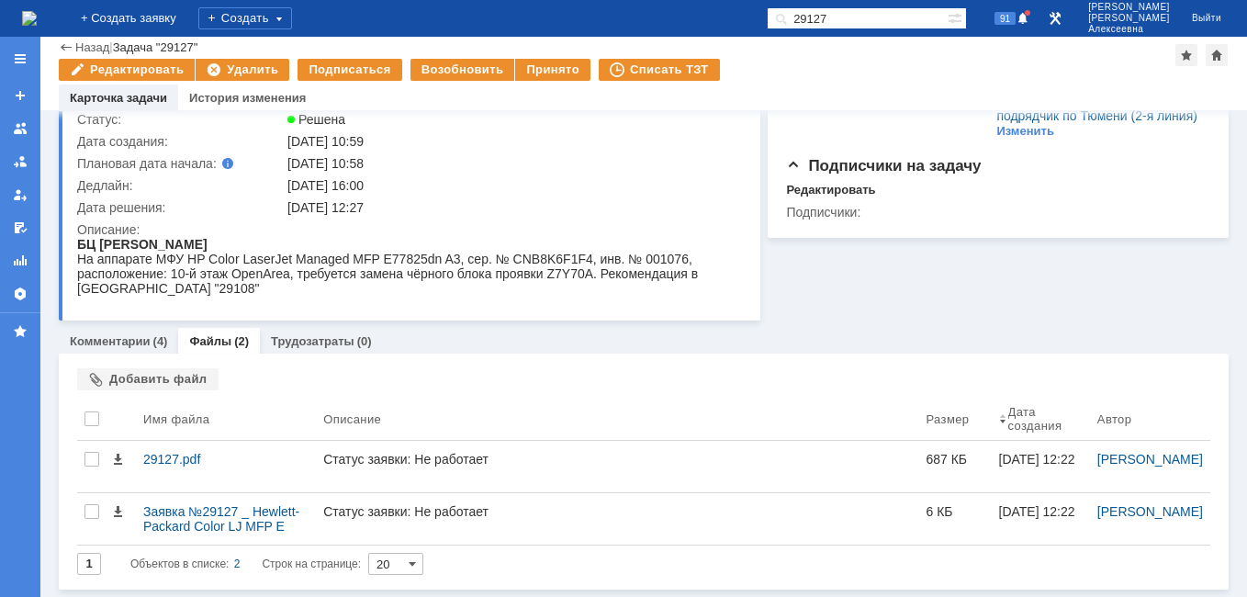
scroll to position [0, 0]
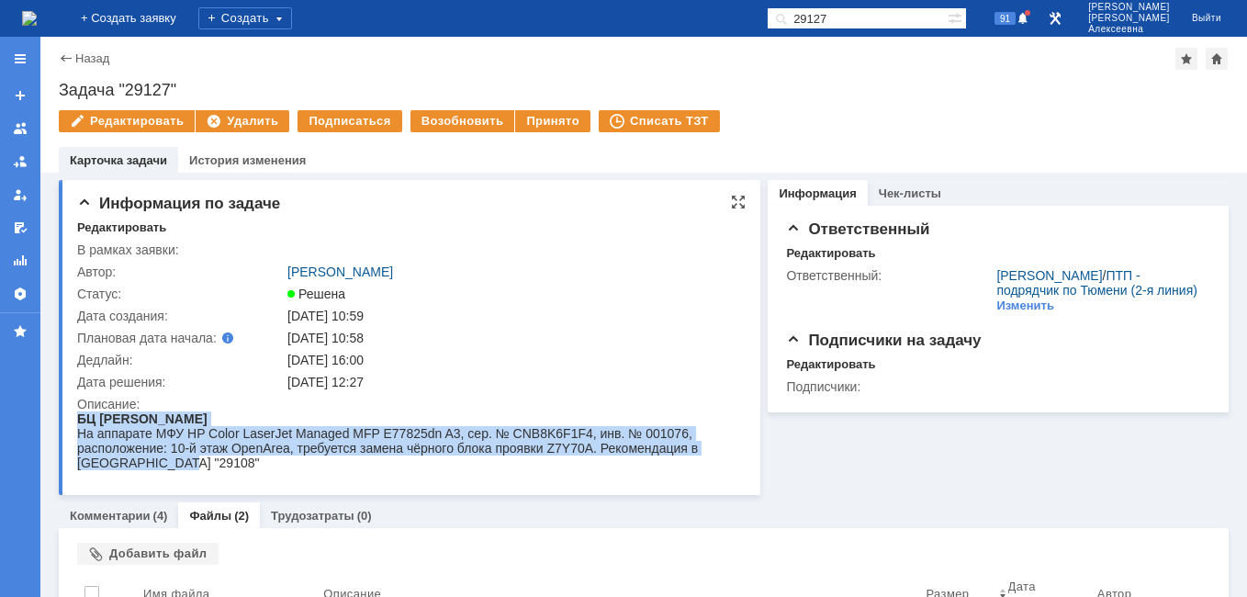
drag, startPoint x: 182, startPoint y: 467, endPoint x: 77, endPoint y: 413, distance: 117.9
click at [77, 413] on body "БЦ Магелан На аппарате МФУ HP Color LaserJet Managed MFP E77825dn A3, сер. № CN…" at bounding box center [403, 440] width 653 height 59
drag, startPoint x: 77, startPoint y: 413, endPoint x: 103, endPoint y: 432, distance: 31.6
copy body "БЦ Магелан На аппарате МФУ HP Color LaserJet Managed MFP E77825dn A3, сер. № CN…"
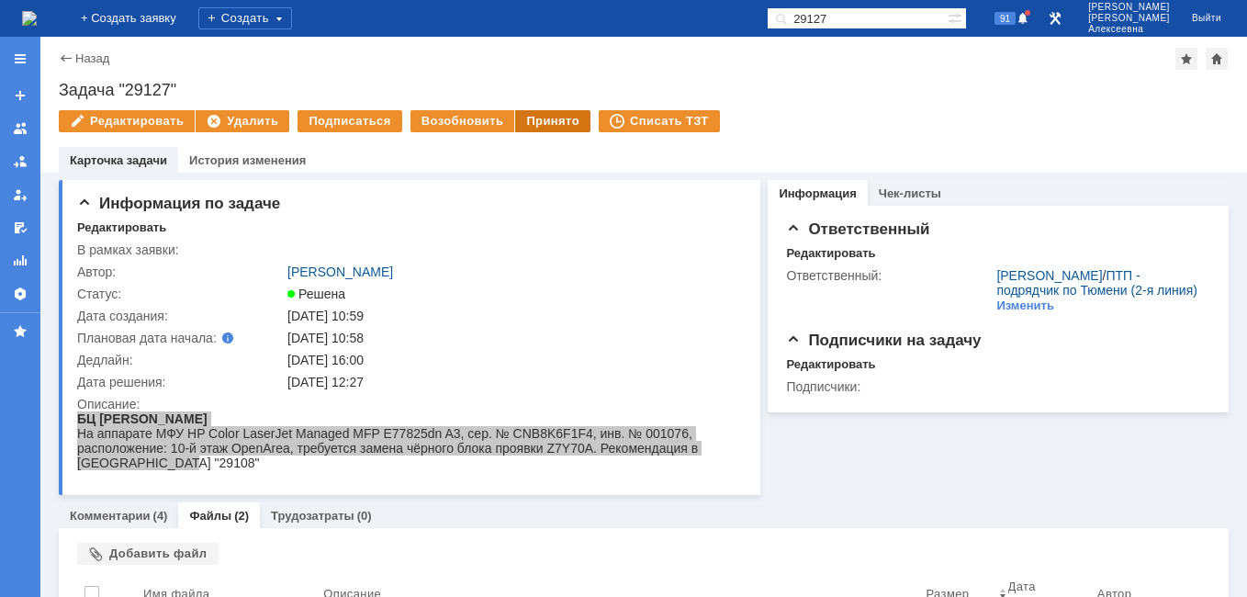
click at [541, 120] on div "Принято" at bounding box center [552, 121] width 75 height 22
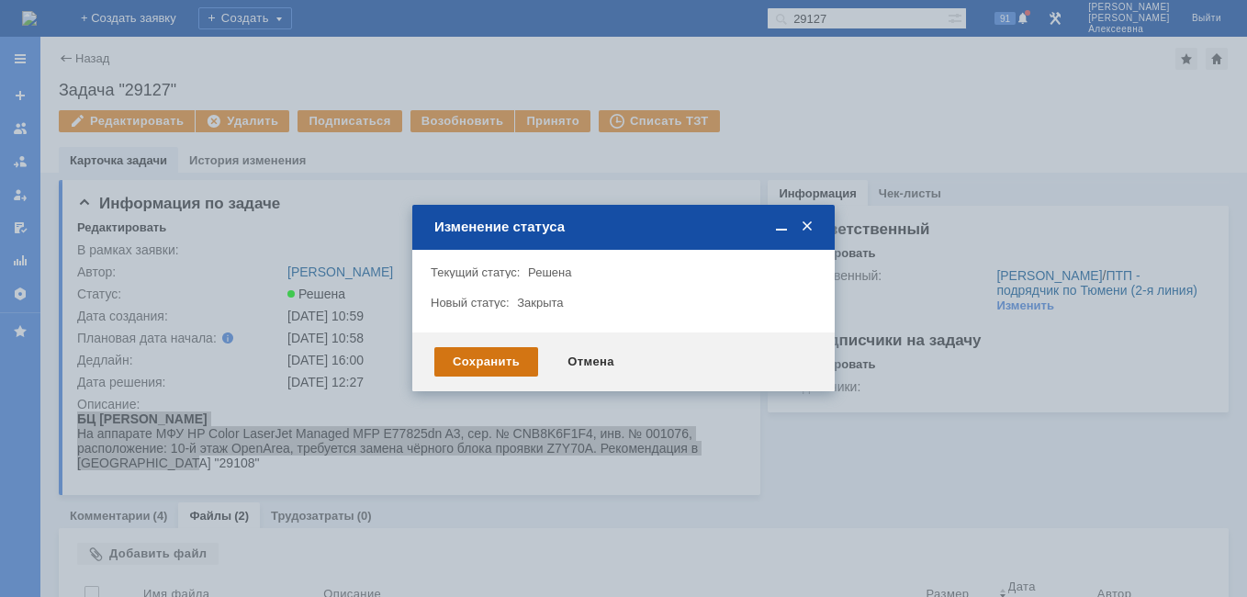
click at [471, 353] on div "Сохранить" at bounding box center [486, 361] width 104 height 29
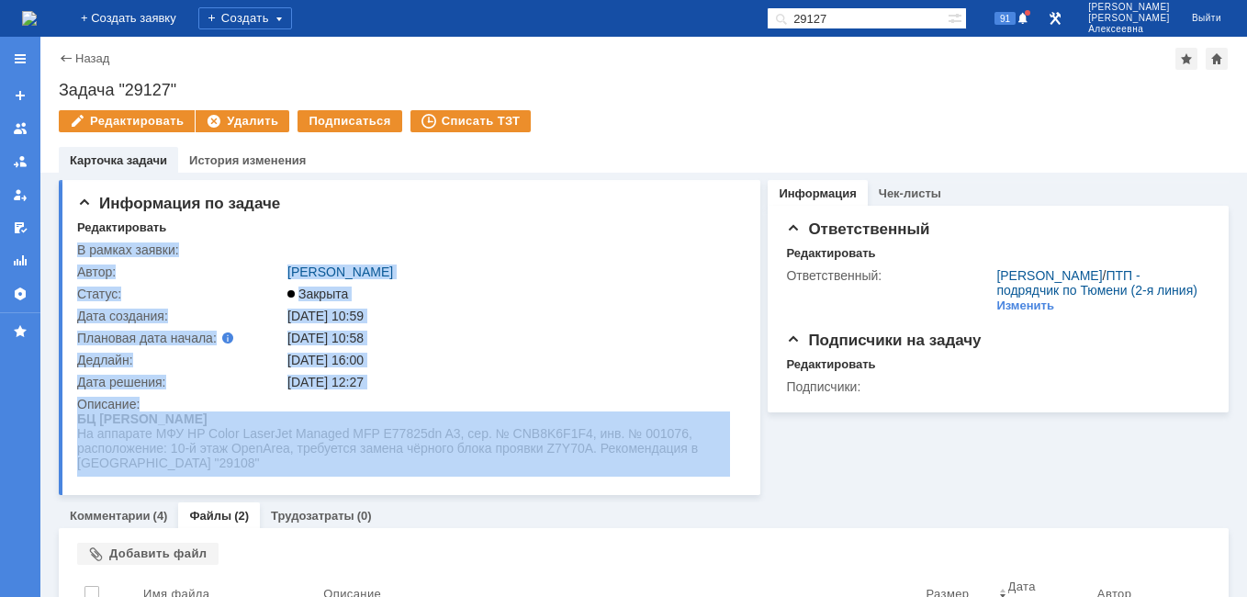
drag, startPoint x: 175, startPoint y: 475, endPoint x: 73, endPoint y: 426, distance: 112.9
click at [73, 426] on div "Информация по задаче Редактировать В рамках заявки: Автор: [PERSON_NAME] Статус…" at bounding box center [409, 337] width 701 height 315
drag, startPoint x: 73, startPoint y: 426, endPoint x: 182, endPoint y: 475, distance: 118.8
click at [182, 475] on div at bounding box center [408, 443] width 662 height 65
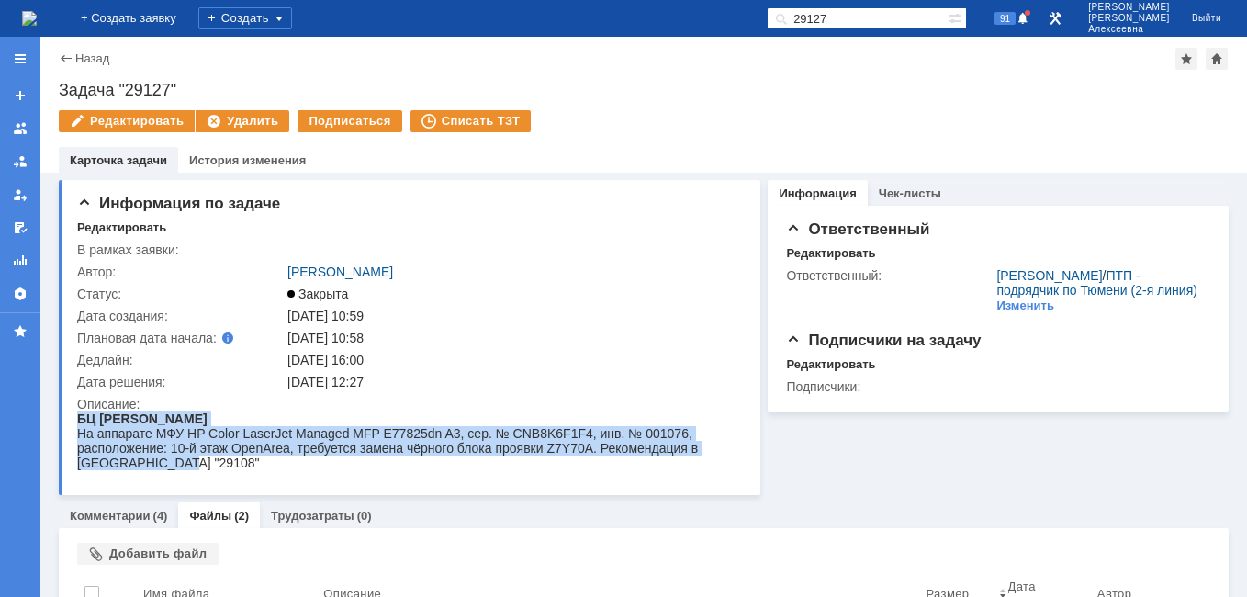
drag, startPoint x: 170, startPoint y: 464, endPoint x: 75, endPoint y: 420, distance: 104.3
click at [77, 420] on html "БЦ Магелан На аппарате МФУ HP Color LaserJet Managed MFP E77825dn A3, сер. № CN…" at bounding box center [403, 440] width 653 height 59
copy body "БЦ Магелан На аппарате МФУ HP Color LaserJet Managed MFP E77825dn A3, сер. № CN…"
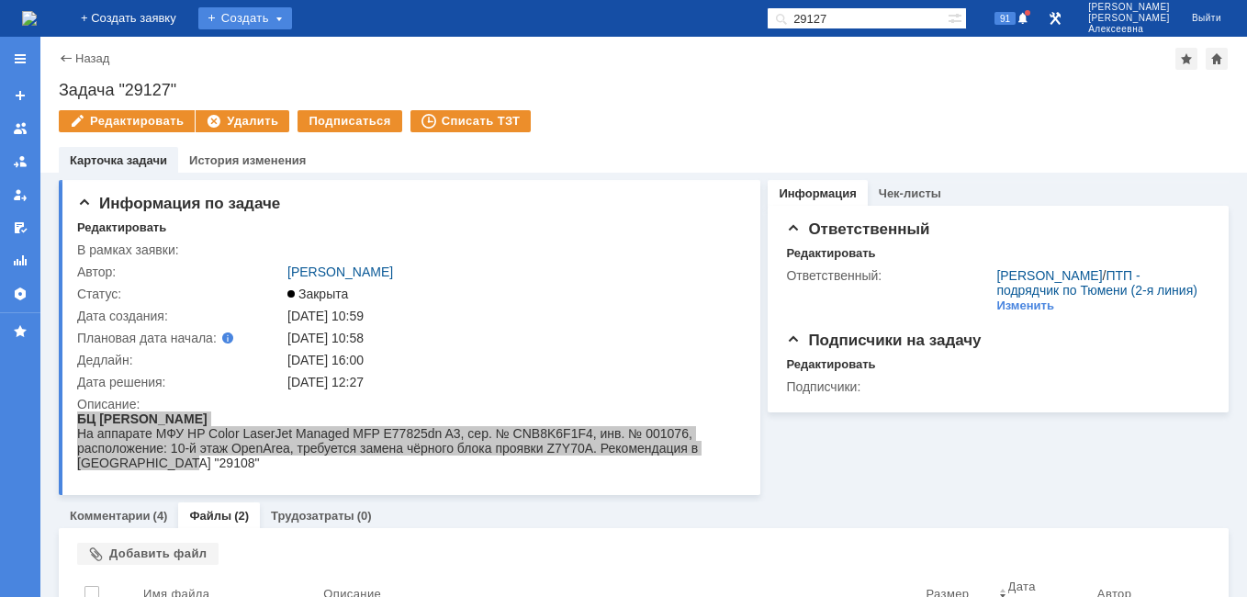
click at [286, 13] on div "Создать" at bounding box center [245, 18] width 94 height 22
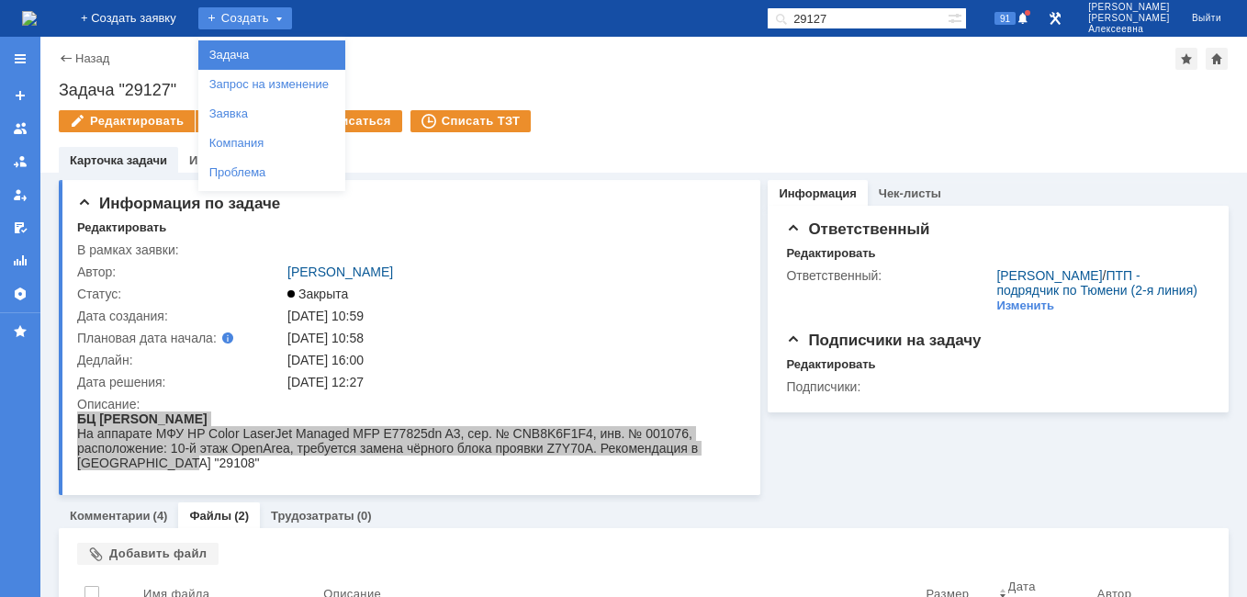
click at [295, 52] on link "Задача" at bounding box center [272, 55] width 140 height 22
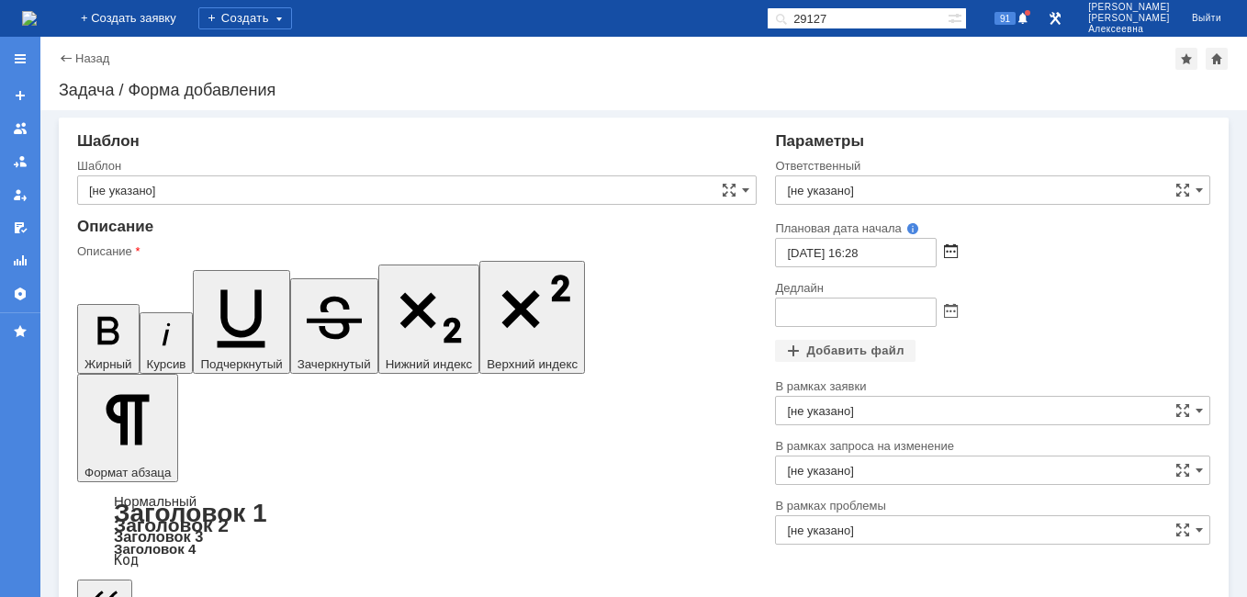
click at [945, 250] on span at bounding box center [951, 252] width 14 height 15
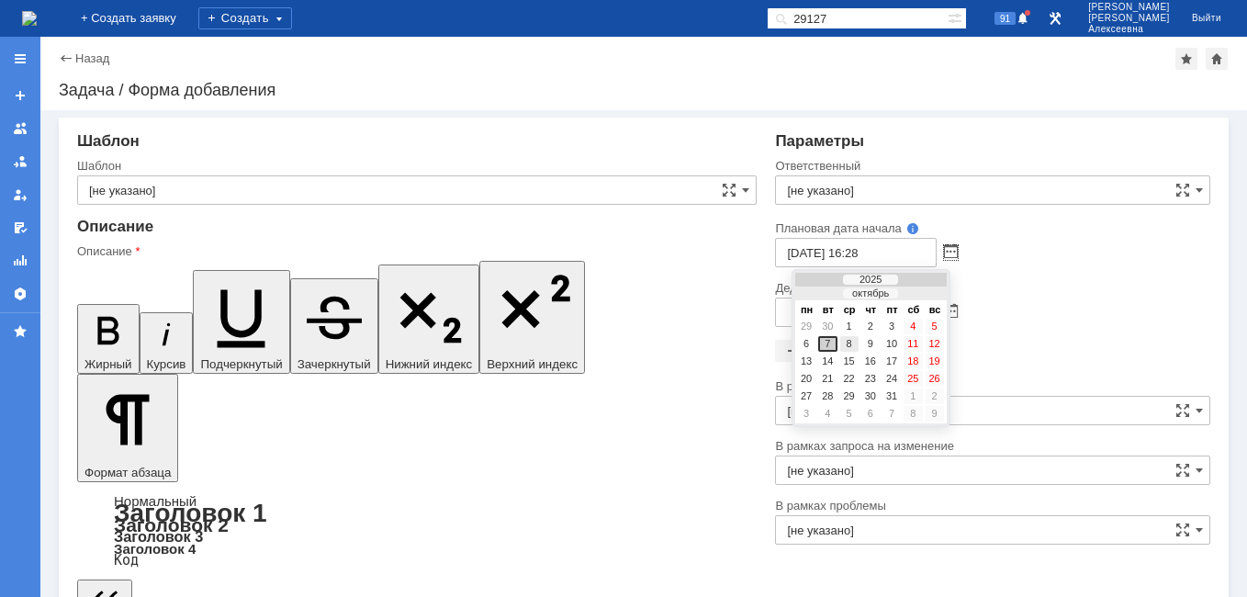
click at [848, 348] on div "8" at bounding box center [849, 344] width 18 height 16
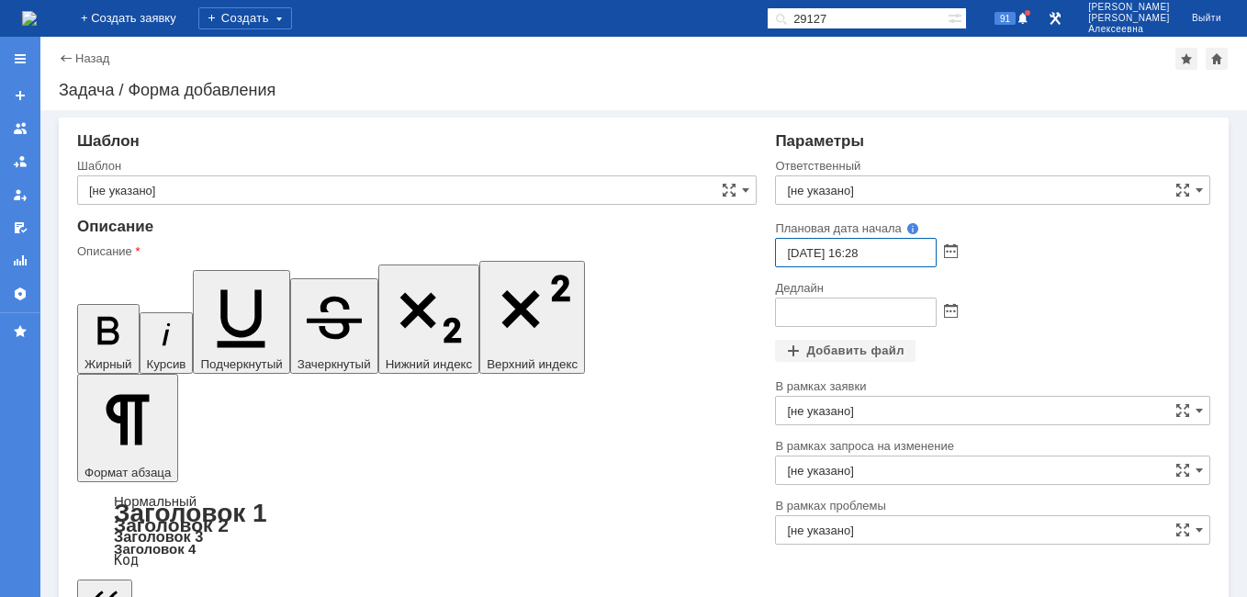
click at [854, 254] on input "[DATE] 16:28" at bounding box center [856, 252] width 162 height 29
click at [879, 250] on input "[DATE] 09:28" at bounding box center [856, 252] width 162 height 29
type input "[DATE] 09:00"
click at [948, 315] on span at bounding box center [951, 312] width 14 height 15
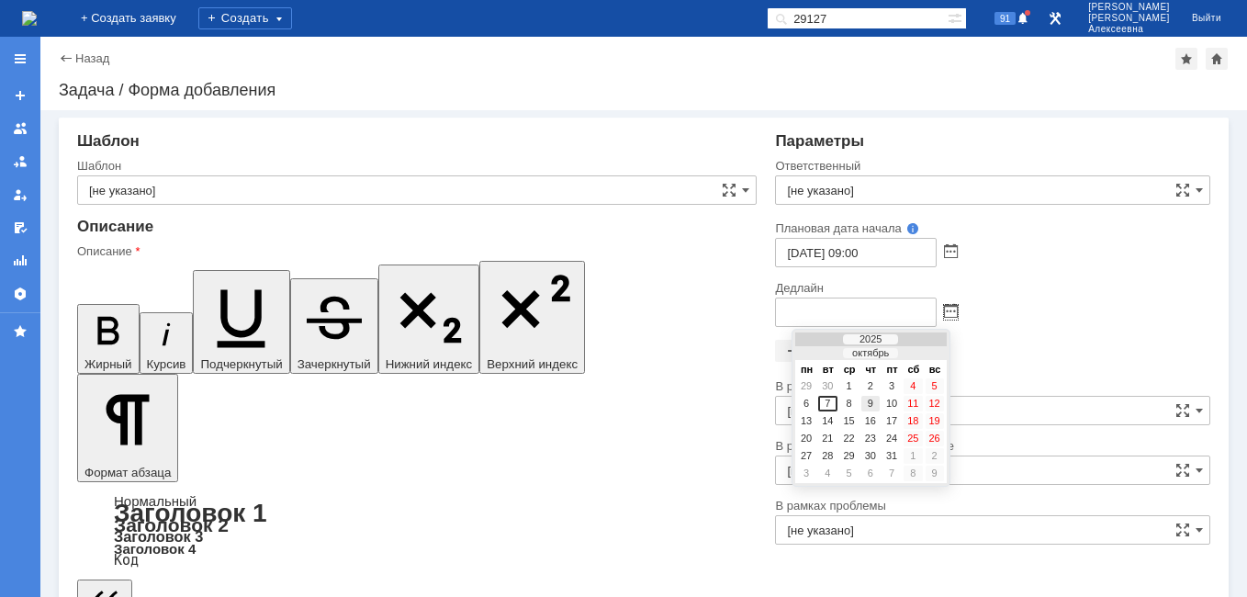
click at [869, 409] on div "9" at bounding box center [870, 404] width 18 height 16
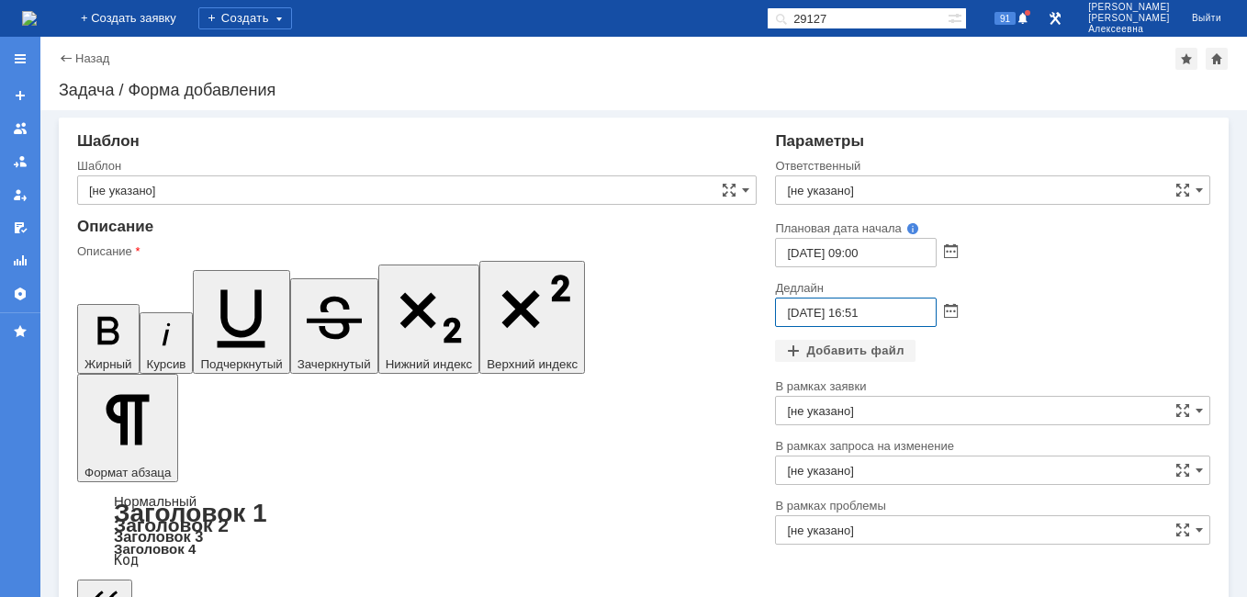
click at [874, 319] on input "[DATE] 16:51" at bounding box center [856, 311] width 162 height 29
type input "[DATE] 16:00"
drag, startPoint x: 601, startPoint y: 4696, endPoint x: 561, endPoint y: 4700, distance: 40.6
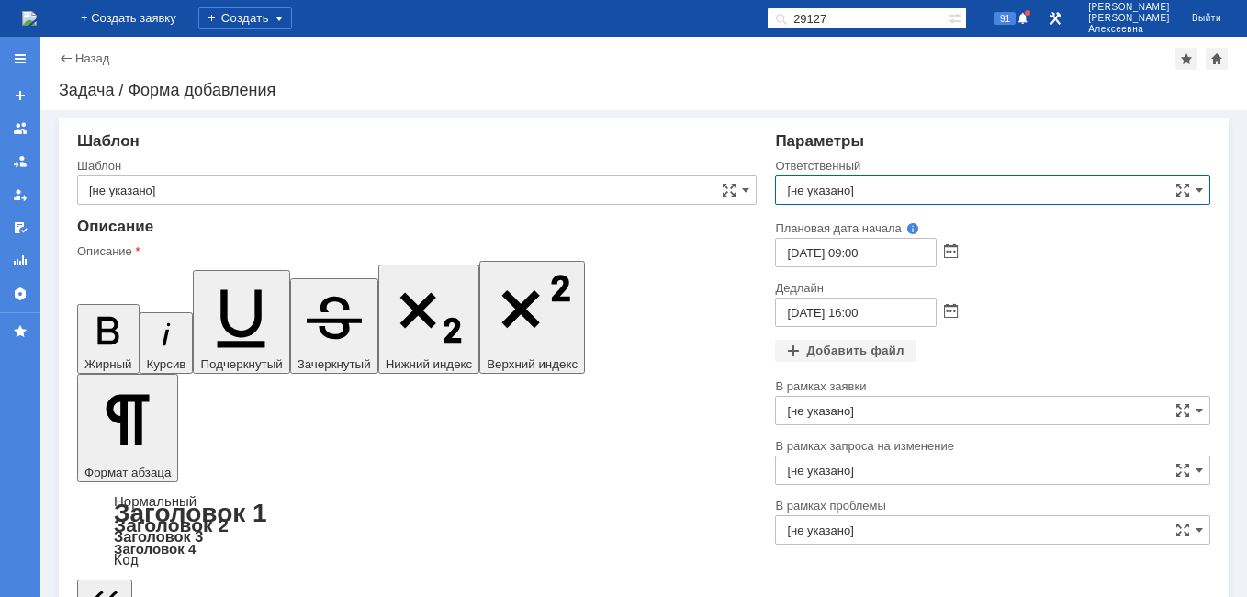
click at [846, 184] on input "[не указано]" at bounding box center [992, 189] width 435 height 29
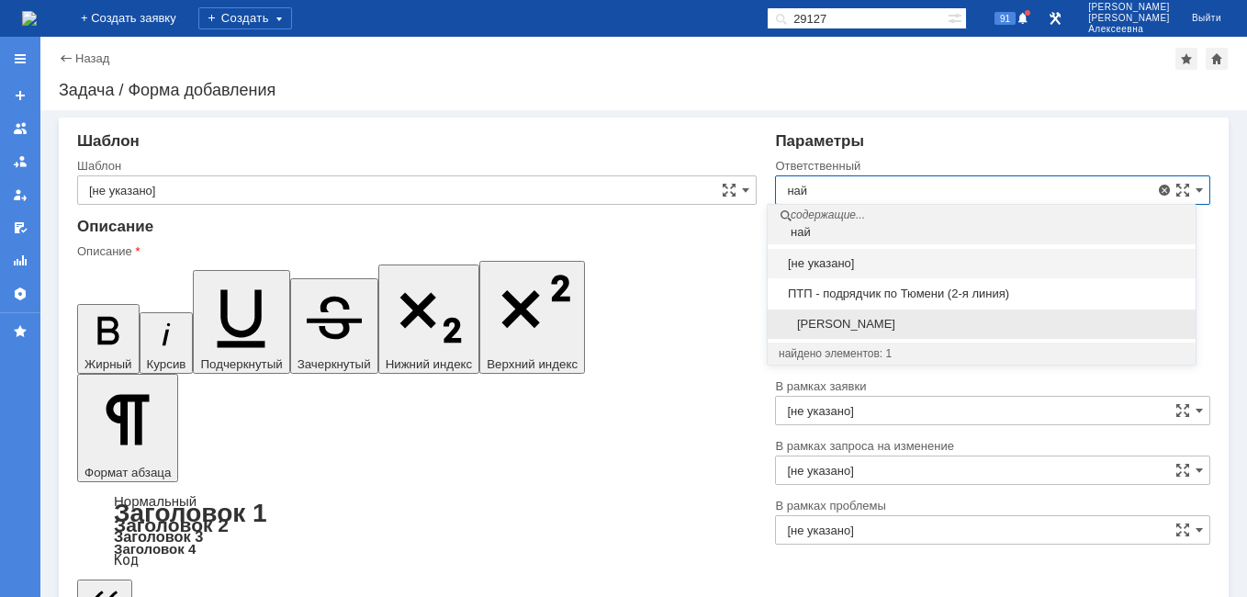
click at [860, 325] on span "[PERSON_NAME]" at bounding box center [982, 324] width 406 height 15
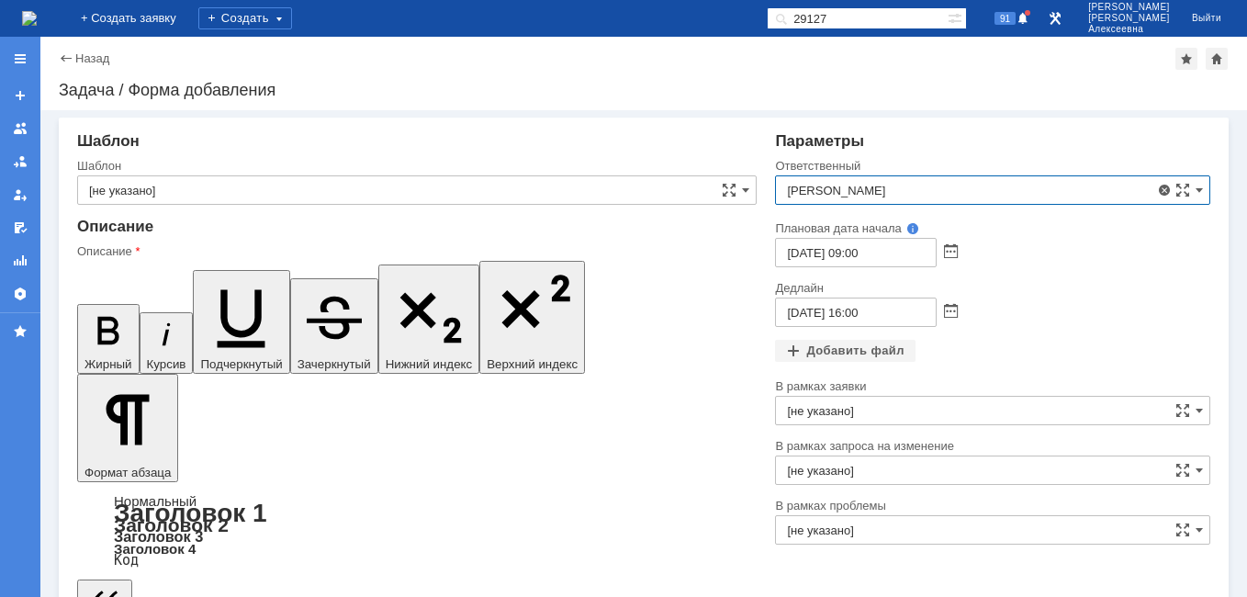
type input "[PERSON_NAME]"
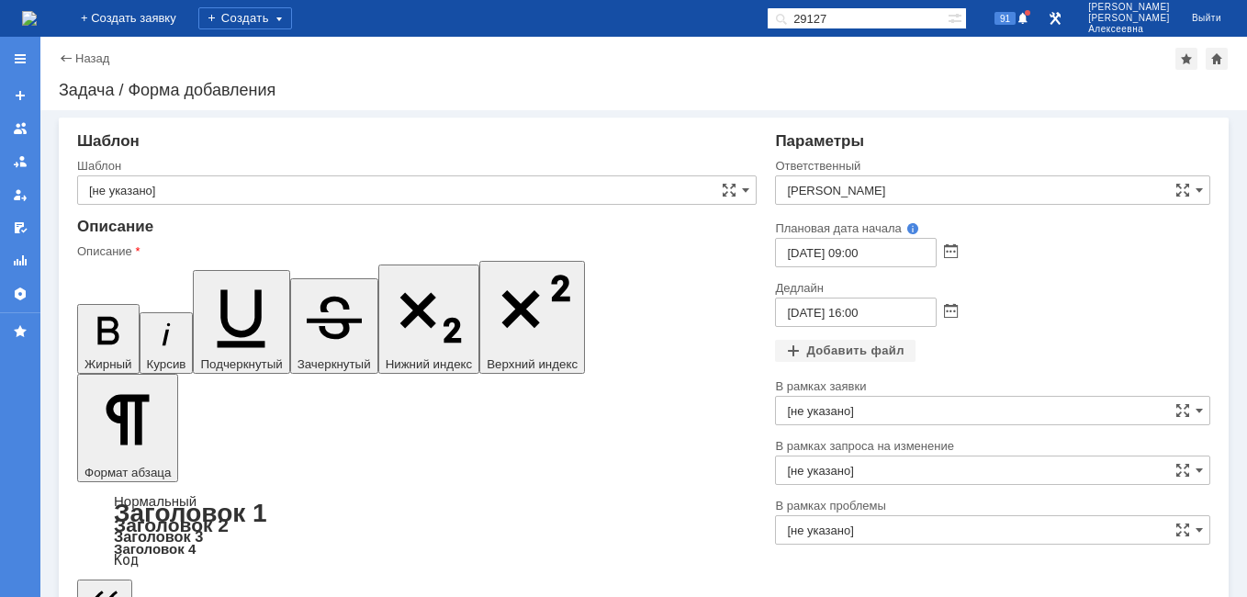
drag, startPoint x: 181, startPoint y: 4716, endPoint x: 150, endPoint y: 4710, distance: 31.7
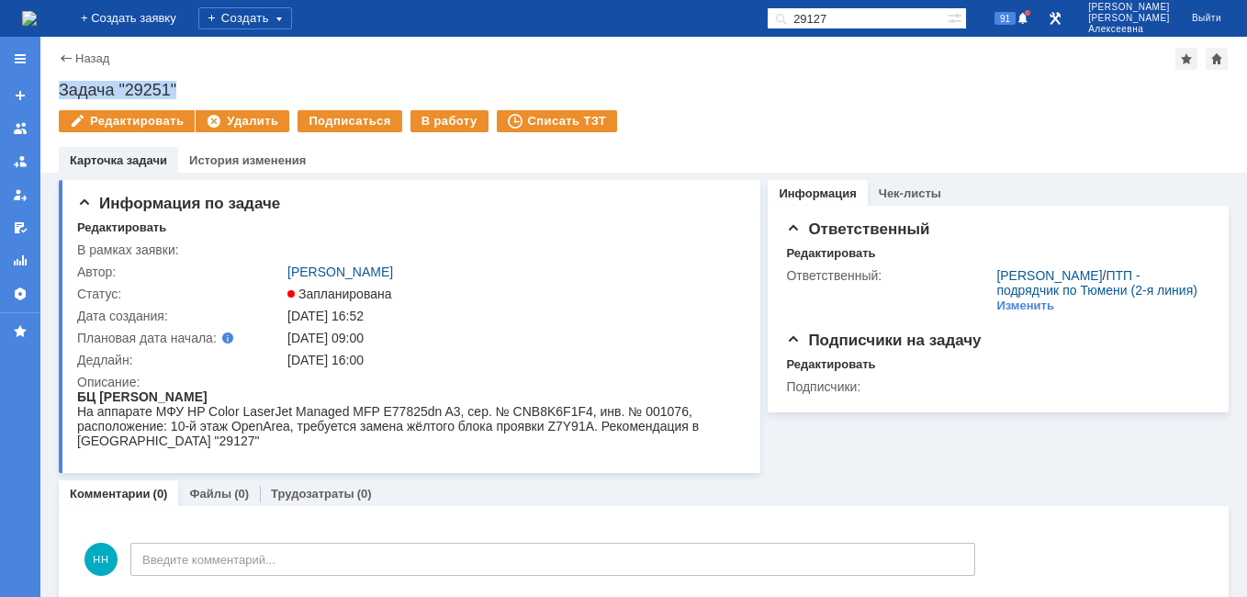
drag, startPoint x: 185, startPoint y: 88, endPoint x: 62, endPoint y: 72, distance: 124.1
click at [62, 72] on div "Назад | Задача "29251" Задача "29251" Редактировать Удалить Подписаться В работ…" at bounding box center [643, 105] width 1206 height 136
copy div "Задача "29251""
